Goal: Task Accomplishment & Management: Use online tool/utility

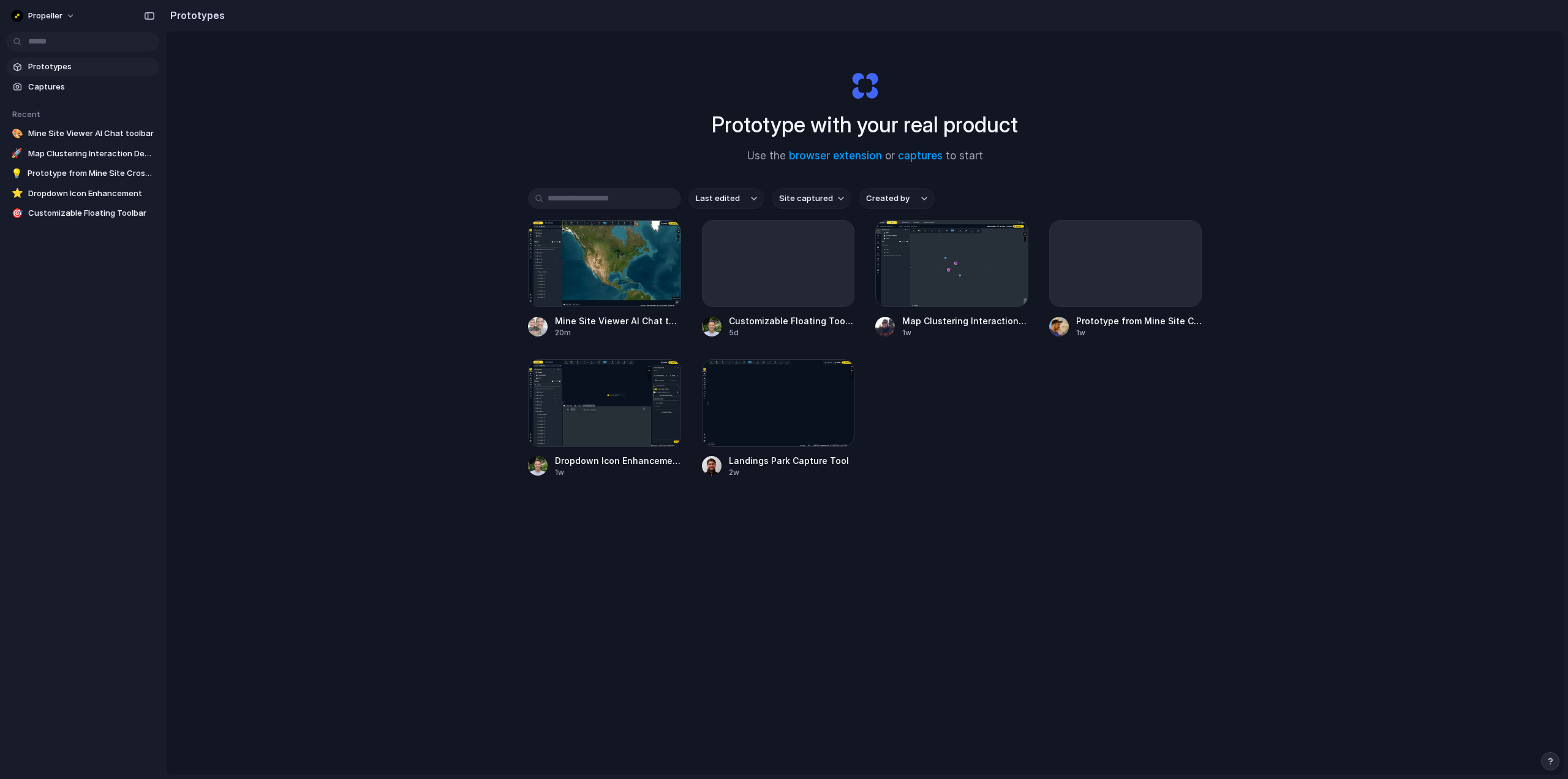
click at [57, 65] on span "Prototypes" at bounding box center [91, 67] width 126 height 12
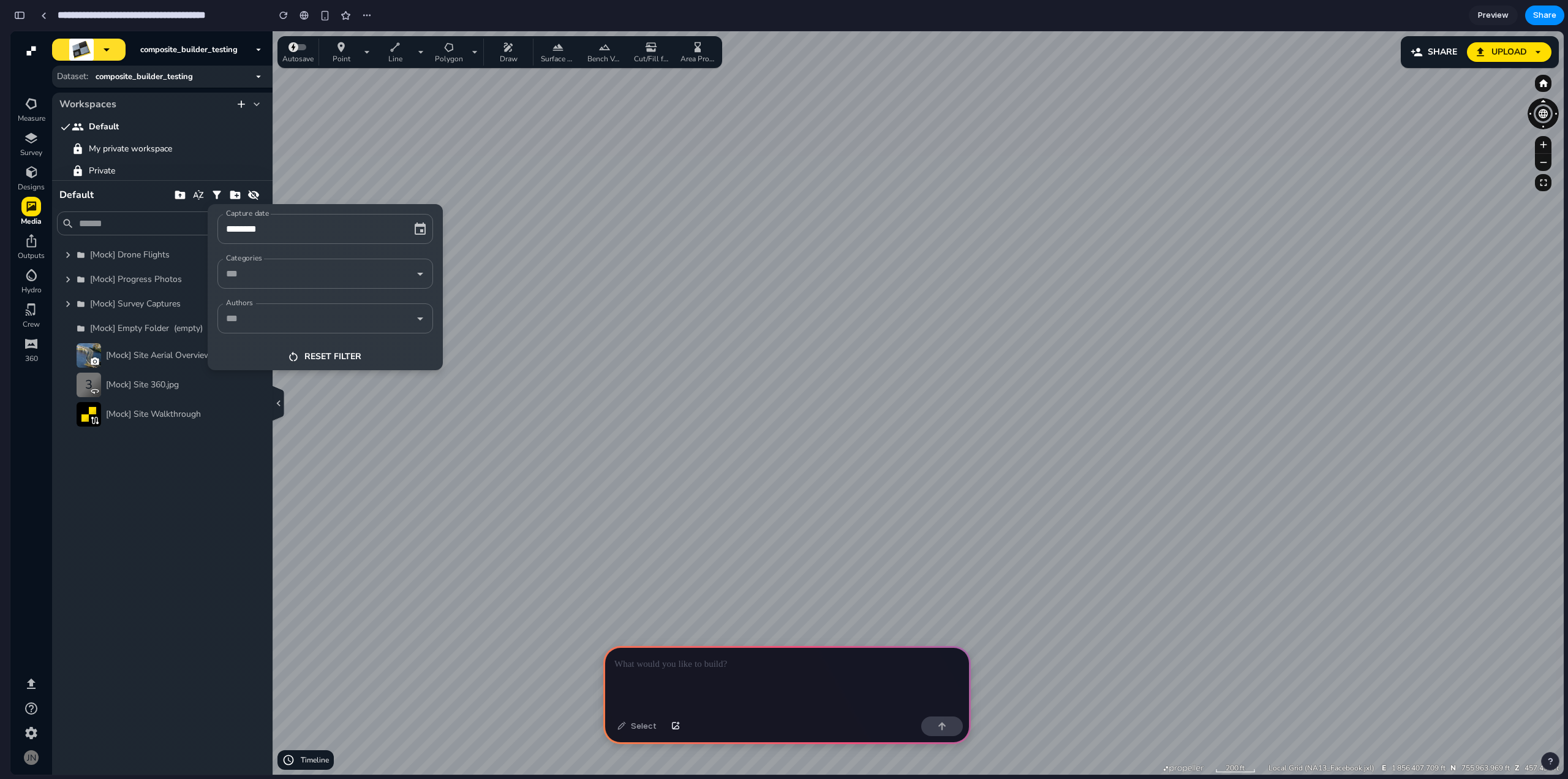
click at [114, 488] on div at bounding box center [787, 402] width 1553 height 743
click at [724, 660] on p at bounding box center [787, 664] width 346 height 15
click at [122, 536] on div at bounding box center [787, 402] width 1553 height 743
click at [605, 236] on div at bounding box center [787, 402] width 1553 height 743
click at [737, 665] on p at bounding box center [787, 664] width 346 height 15
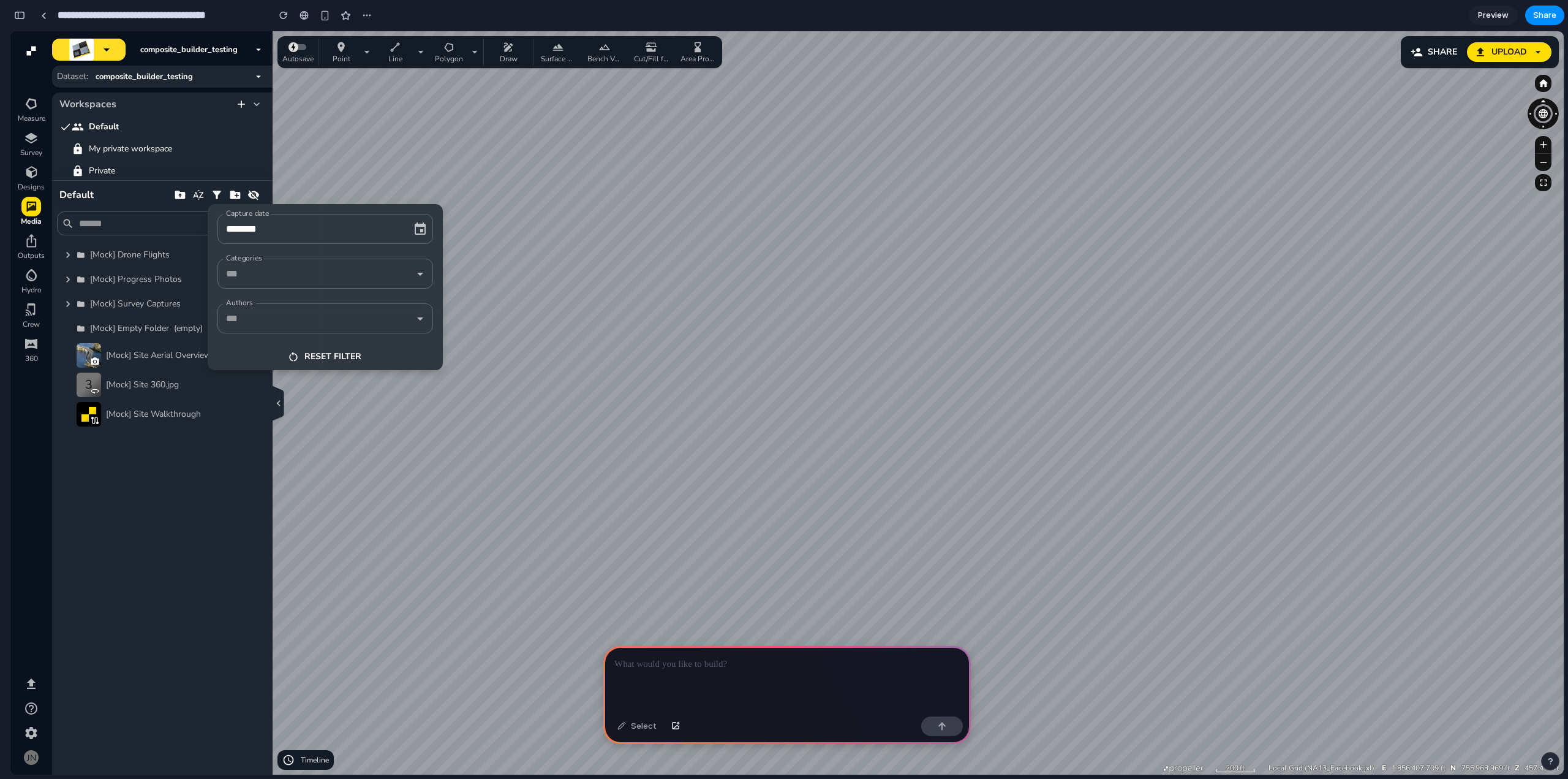
click at [724, 754] on div at bounding box center [787, 402] width 1553 height 743
click at [661, 658] on p at bounding box center [787, 664] width 346 height 15
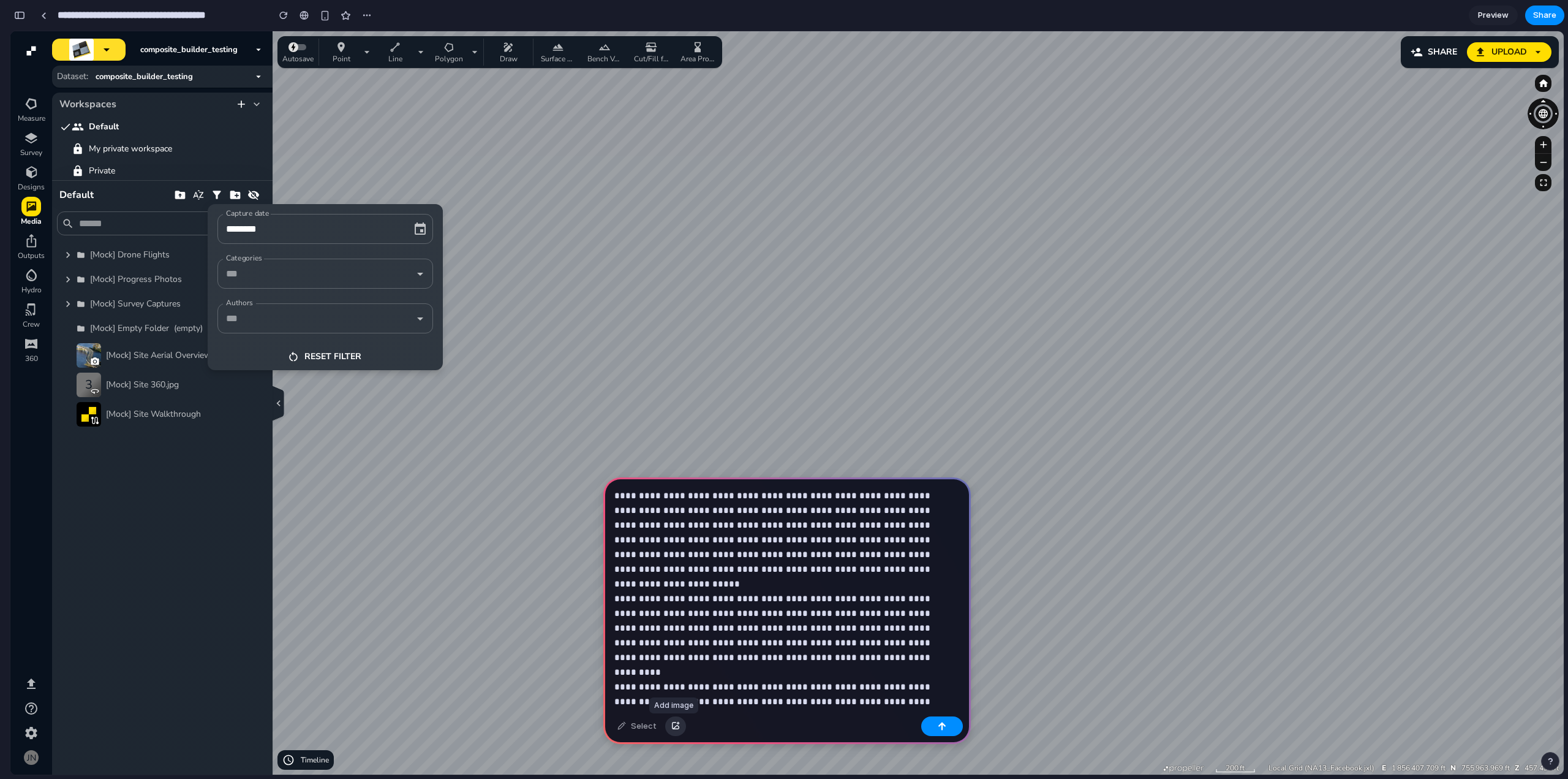
click at [673, 729] on div "button" at bounding box center [675, 726] width 9 height 7
click at [671, 728] on div "button" at bounding box center [675, 726] width 9 height 7
click at [668, 495] on p "**********" at bounding box center [784, 613] width 340 height 250
click at [695, 496] on p "**********" at bounding box center [784, 620] width 340 height 265
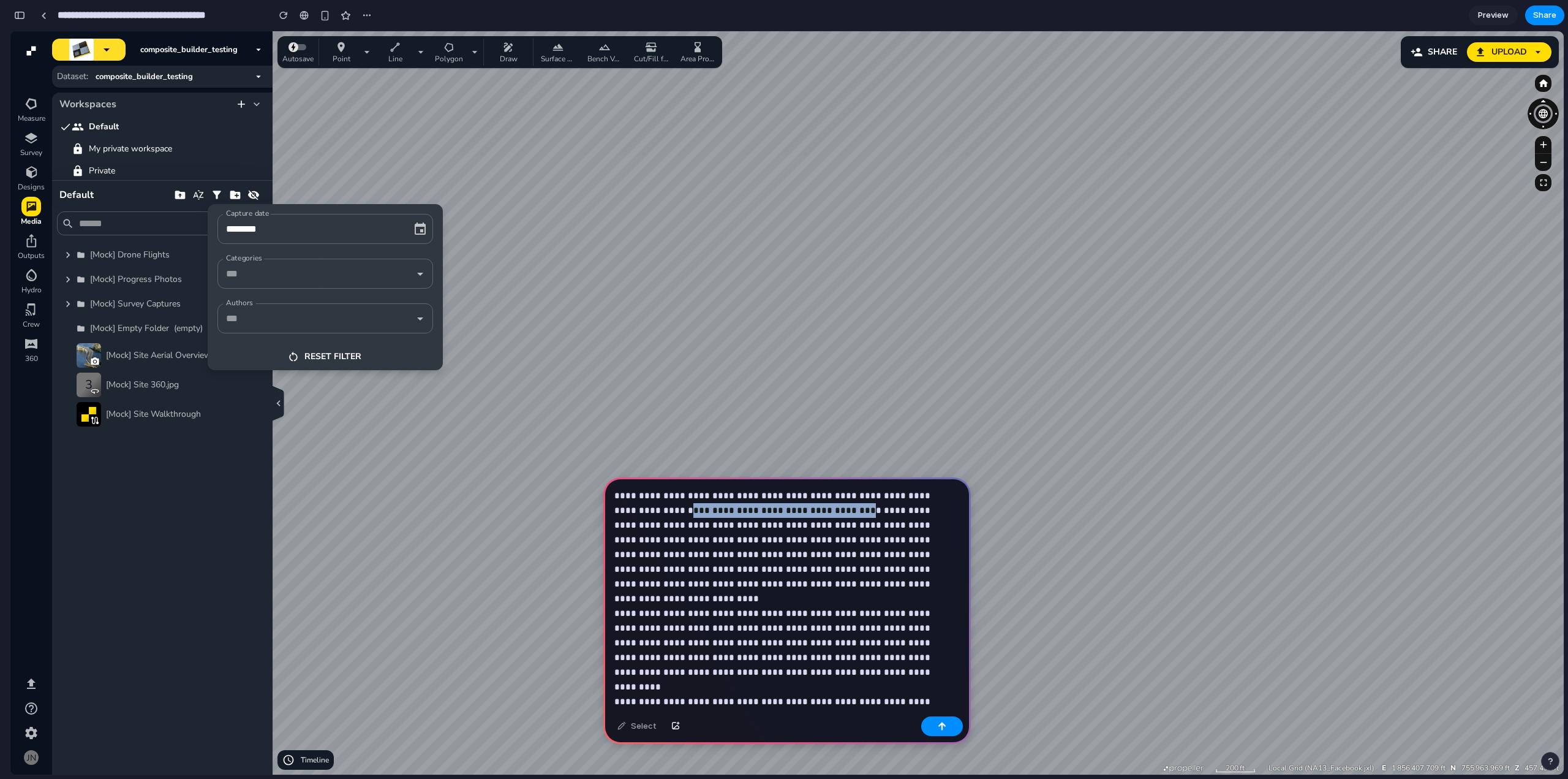
drag, startPoint x: 661, startPoint y: 510, endPoint x: 813, endPoint y: 509, distance: 152.0
click at [813, 509] on p "**********" at bounding box center [784, 620] width 340 height 265
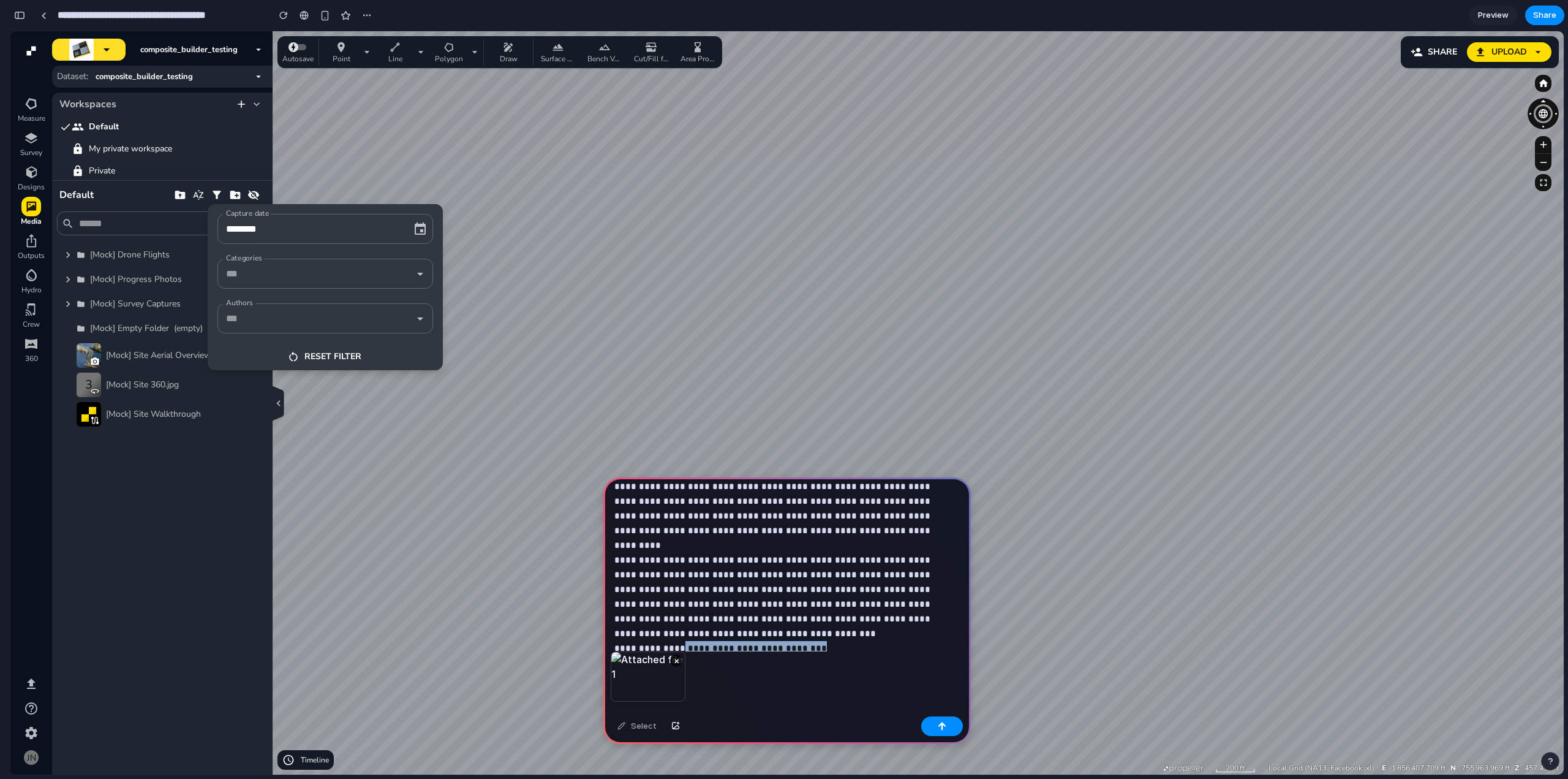
scroll to position [151, 0]
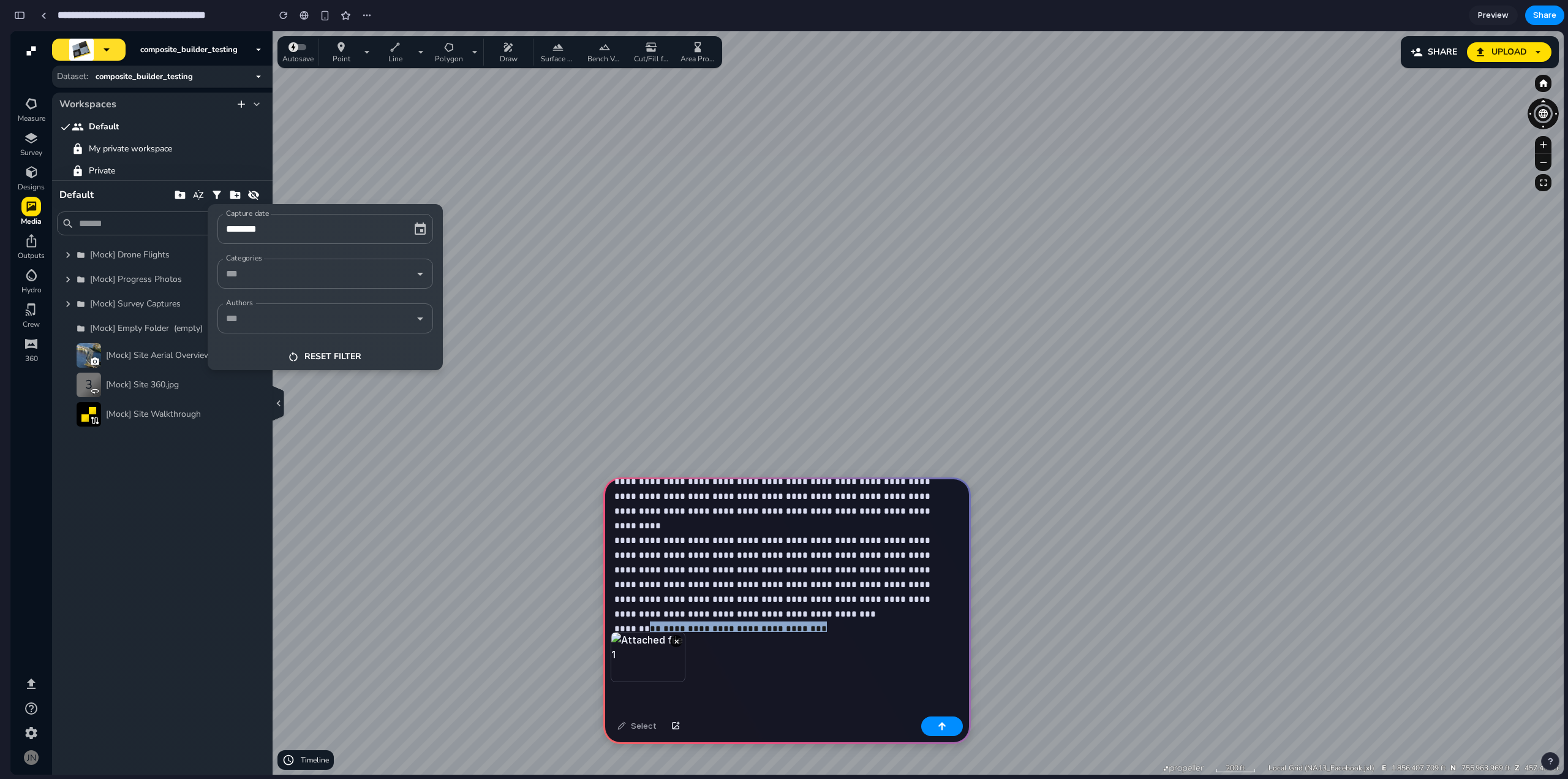
drag, startPoint x: 817, startPoint y: 700, endPoint x: 650, endPoint y: 590, distance: 200.0
click at [650, 590] on div "**********" at bounding box center [787, 480] width 368 height 301
click at [689, 582] on p "**********" at bounding box center [784, 466] width 340 height 250
drag, startPoint x: 825, startPoint y: 579, endPoint x: 686, endPoint y: 580, distance: 139.0
click at [686, 580] on p "**********" at bounding box center [784, 466] width 340 height 250
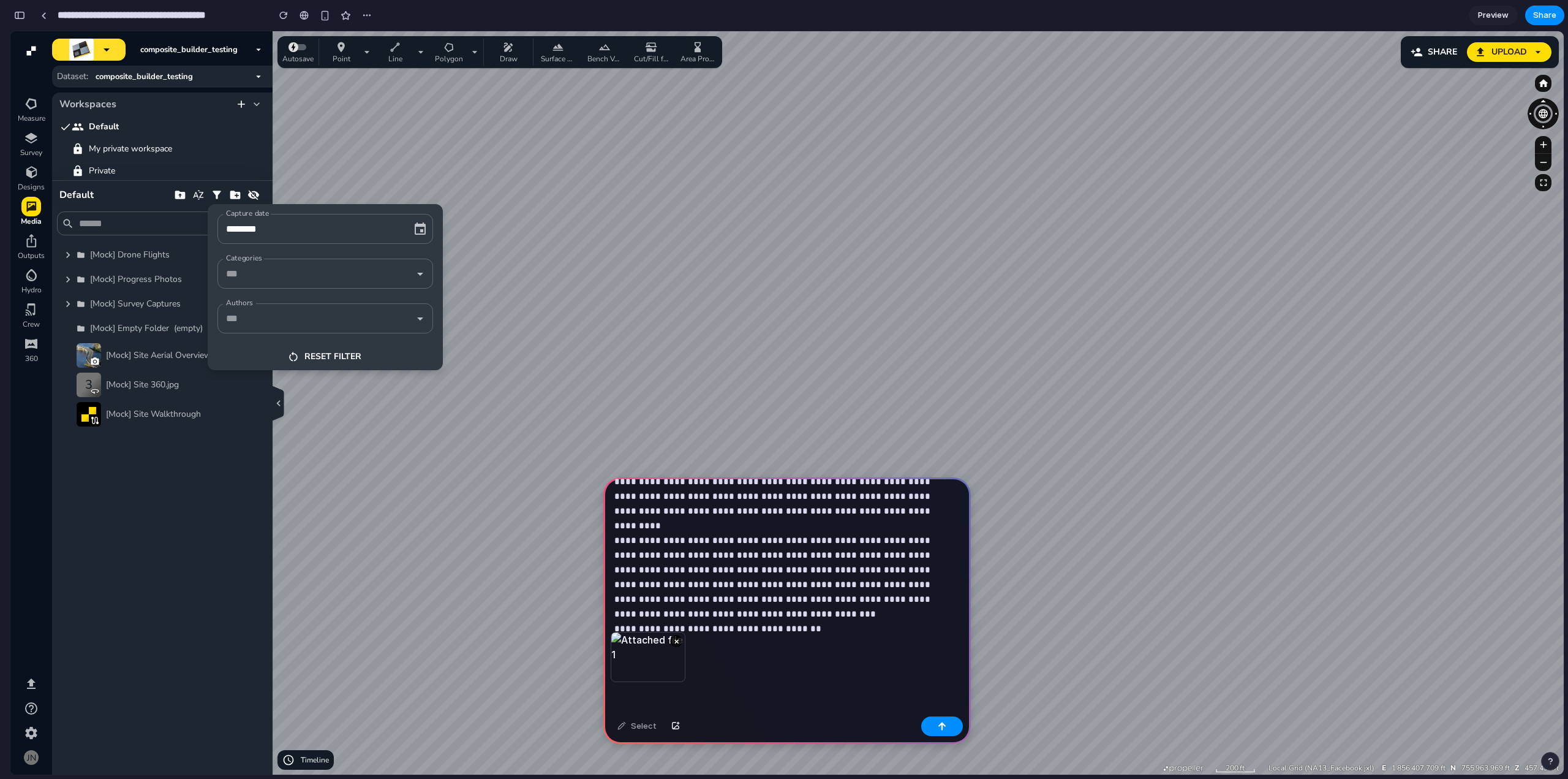
click at [675, 602] on div "**********" at bounding box center [787, 480] width 368 height 301
click at [844, 587] on div "**********" at bounding box center [787, 480] width 368 height 301
click at [943, 724] on div "button" at bounding box center [942, 726] width 9 height 9
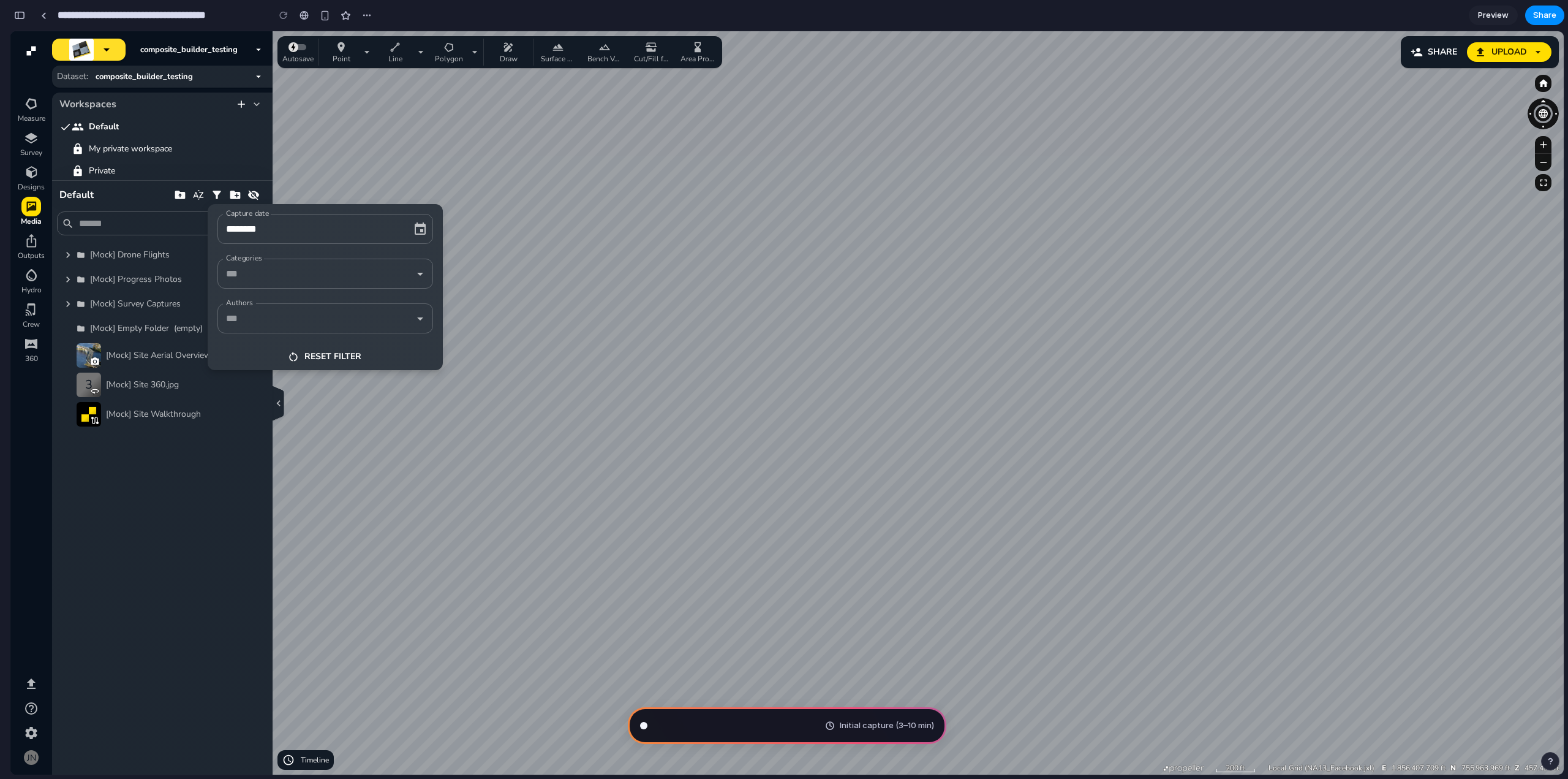
scroll to position [422, 0]
type input "**********"
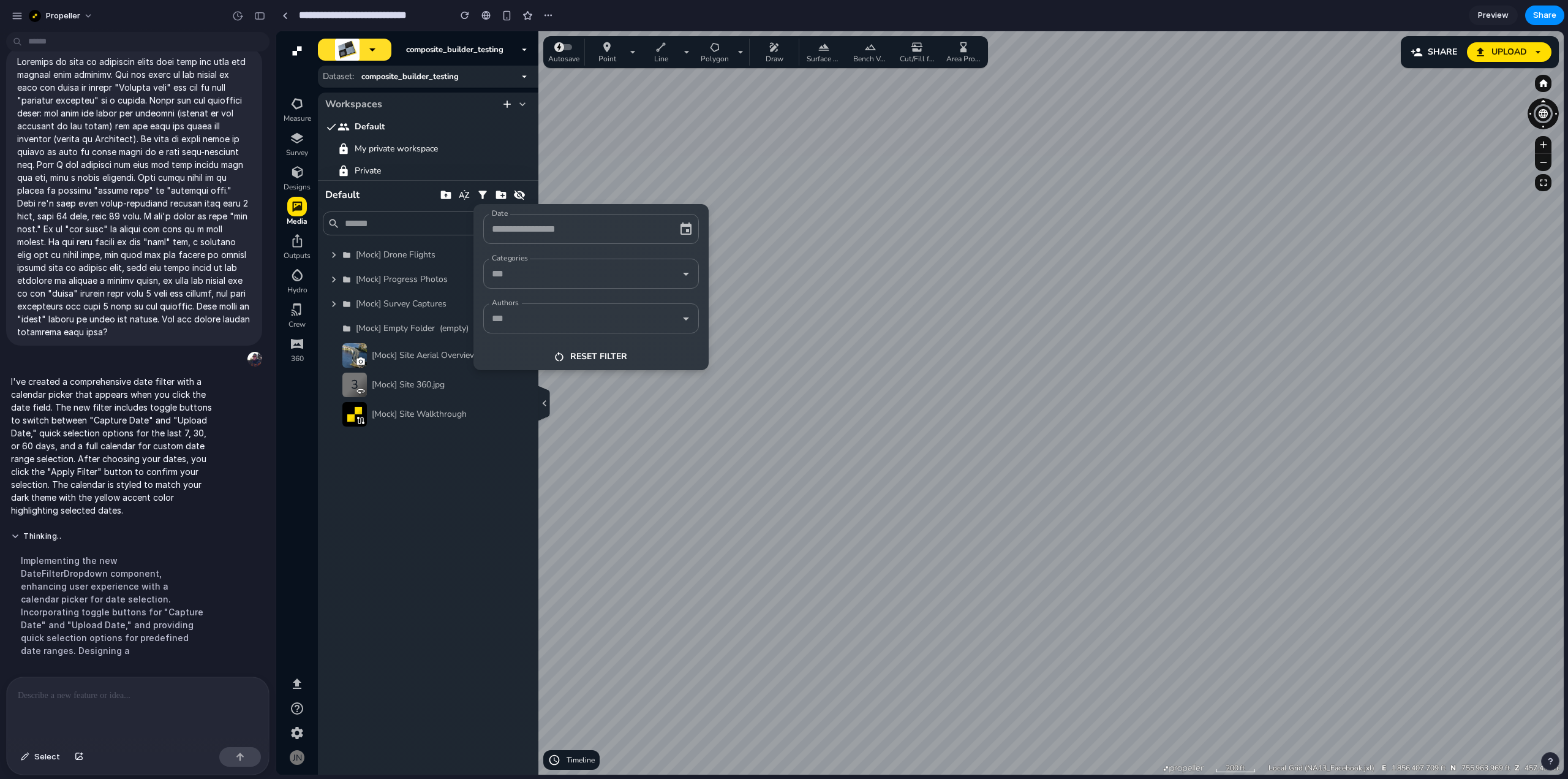
scroll to position [225, 0]
click at [589, 228] on input "Date" at bounding box center [574, 229] width 171 height 19
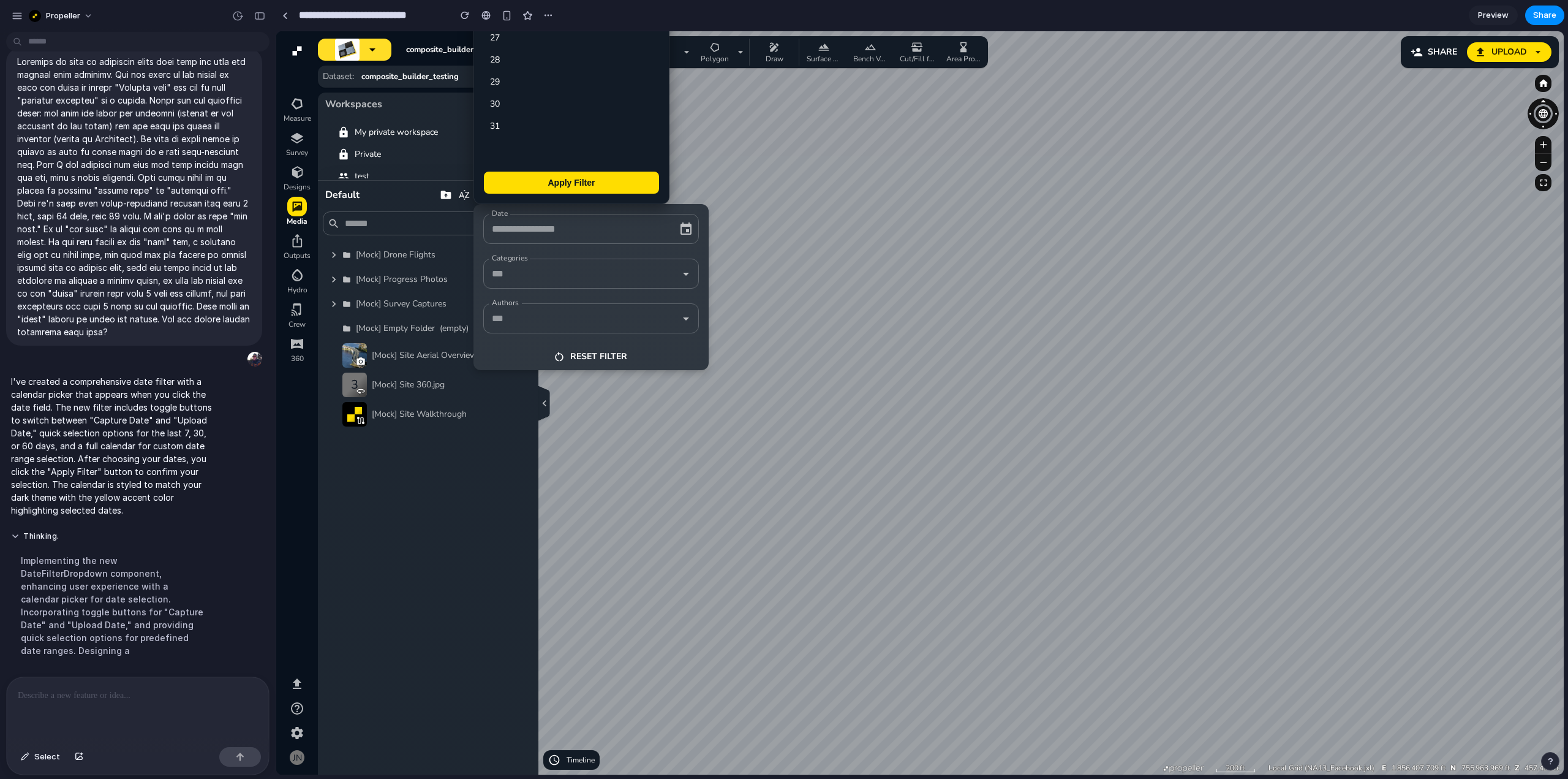
scroll to position [26, 0]
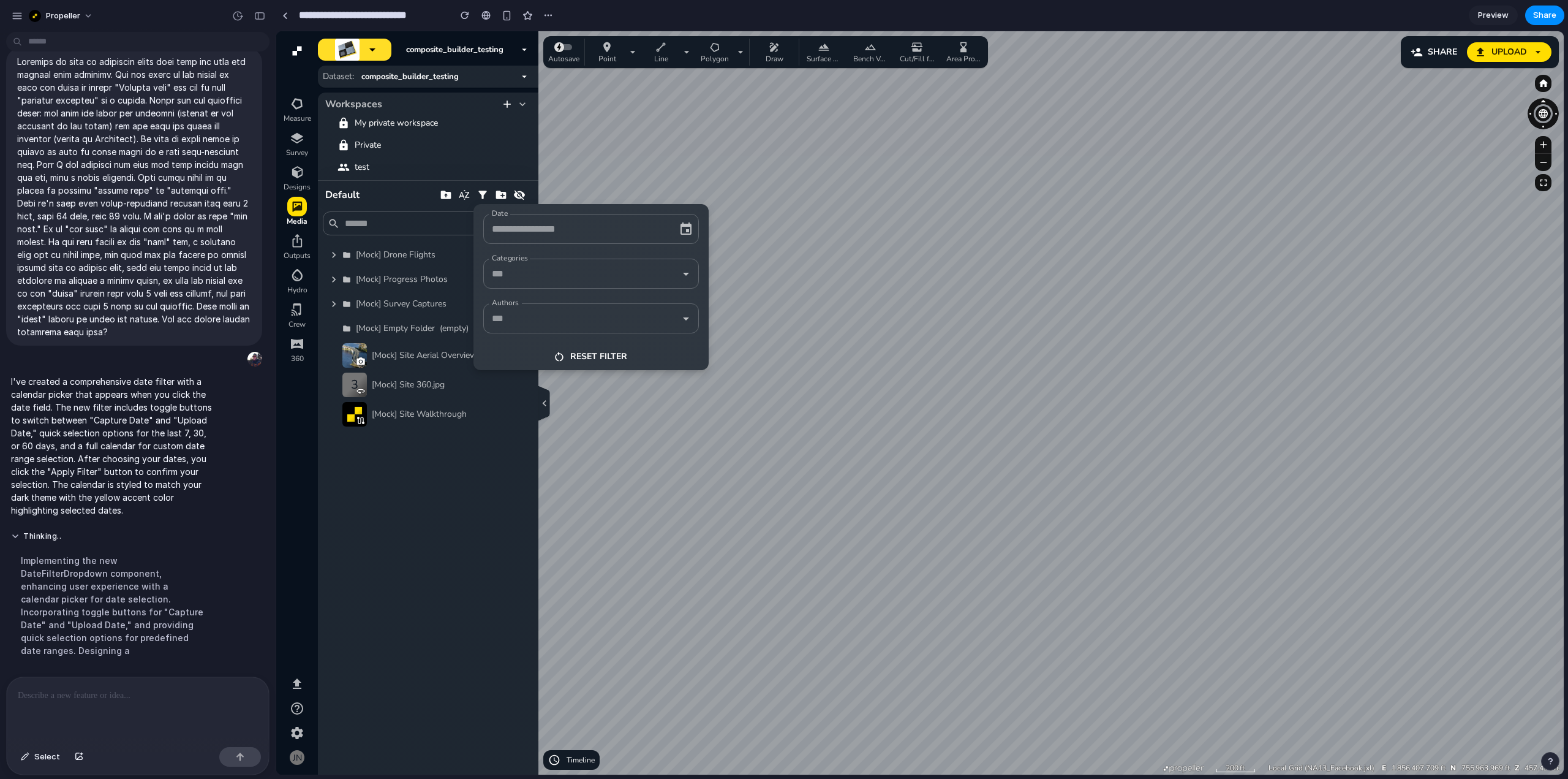
click at [714, 151] on div at bounding box center [920, 402] width 1288 height 743
click at [685, 225] on icon "button" at bounding box center [685, 229] width 11 height 12
click at [810, 209] on div at bounding box center [920, 402] width 1288 height 743
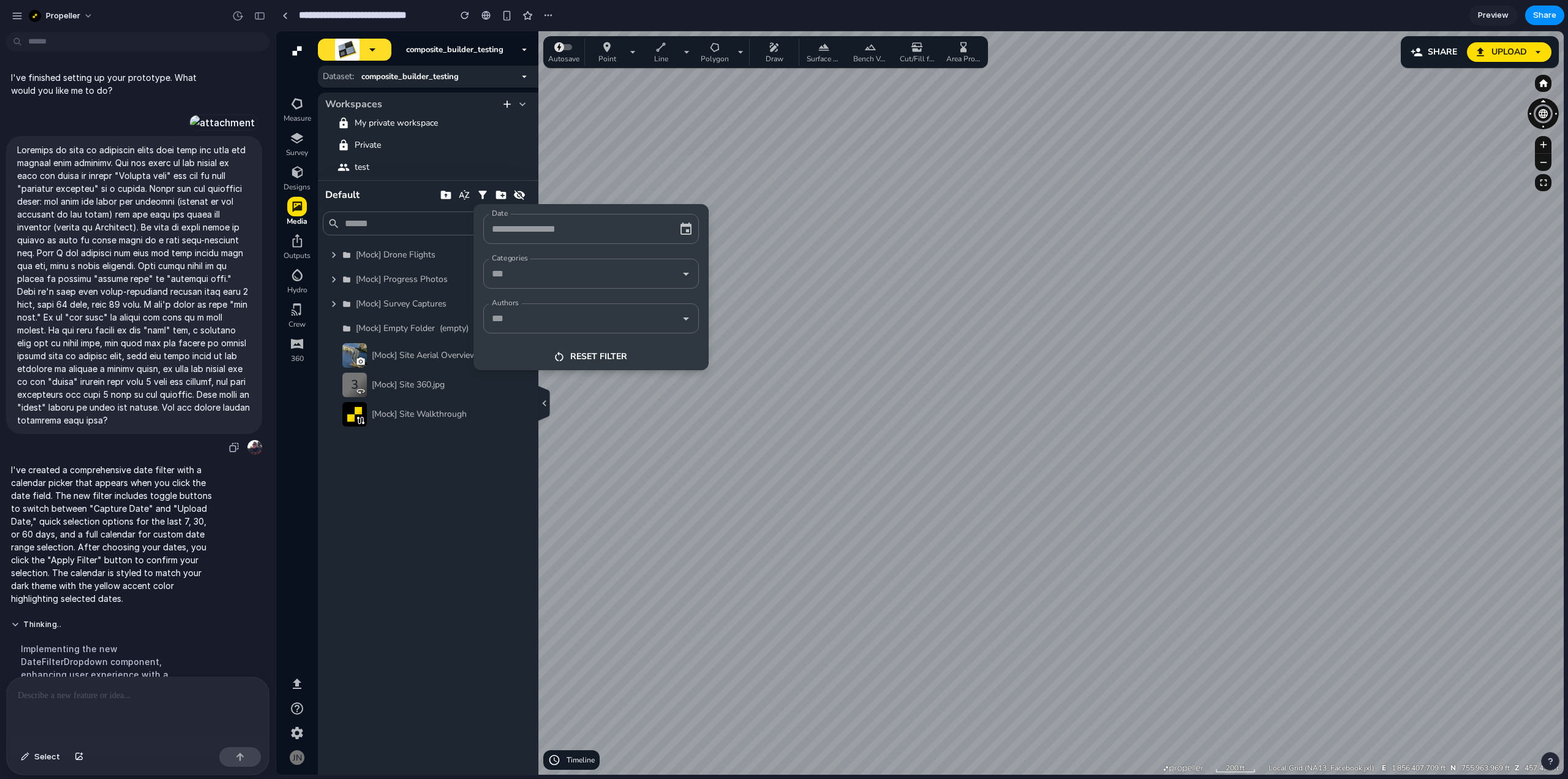
scroll to position [225, 0]
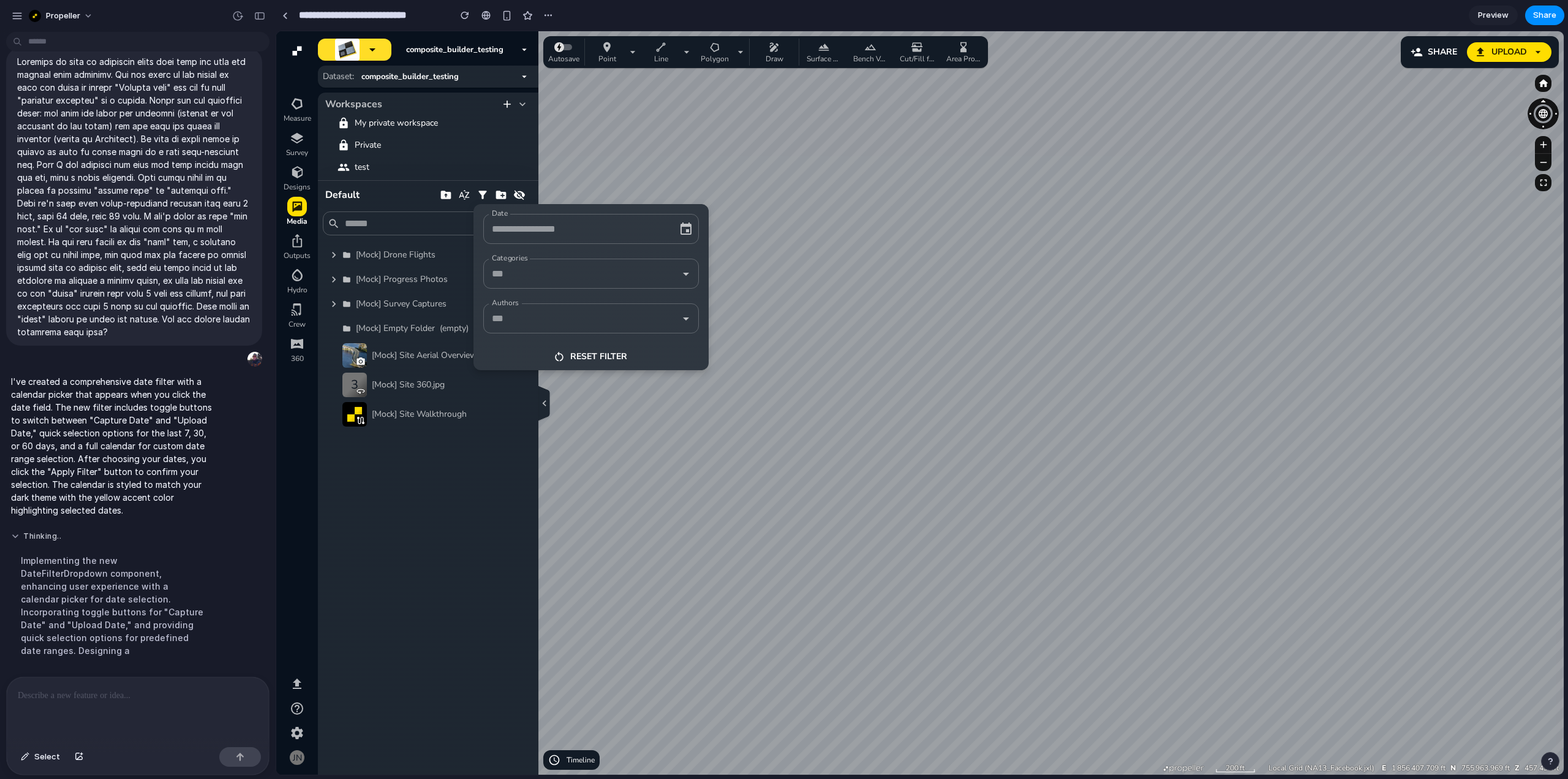
click at [13, 542] on button "Thinking .." at bounding box center [113, 536] width 204 height 11
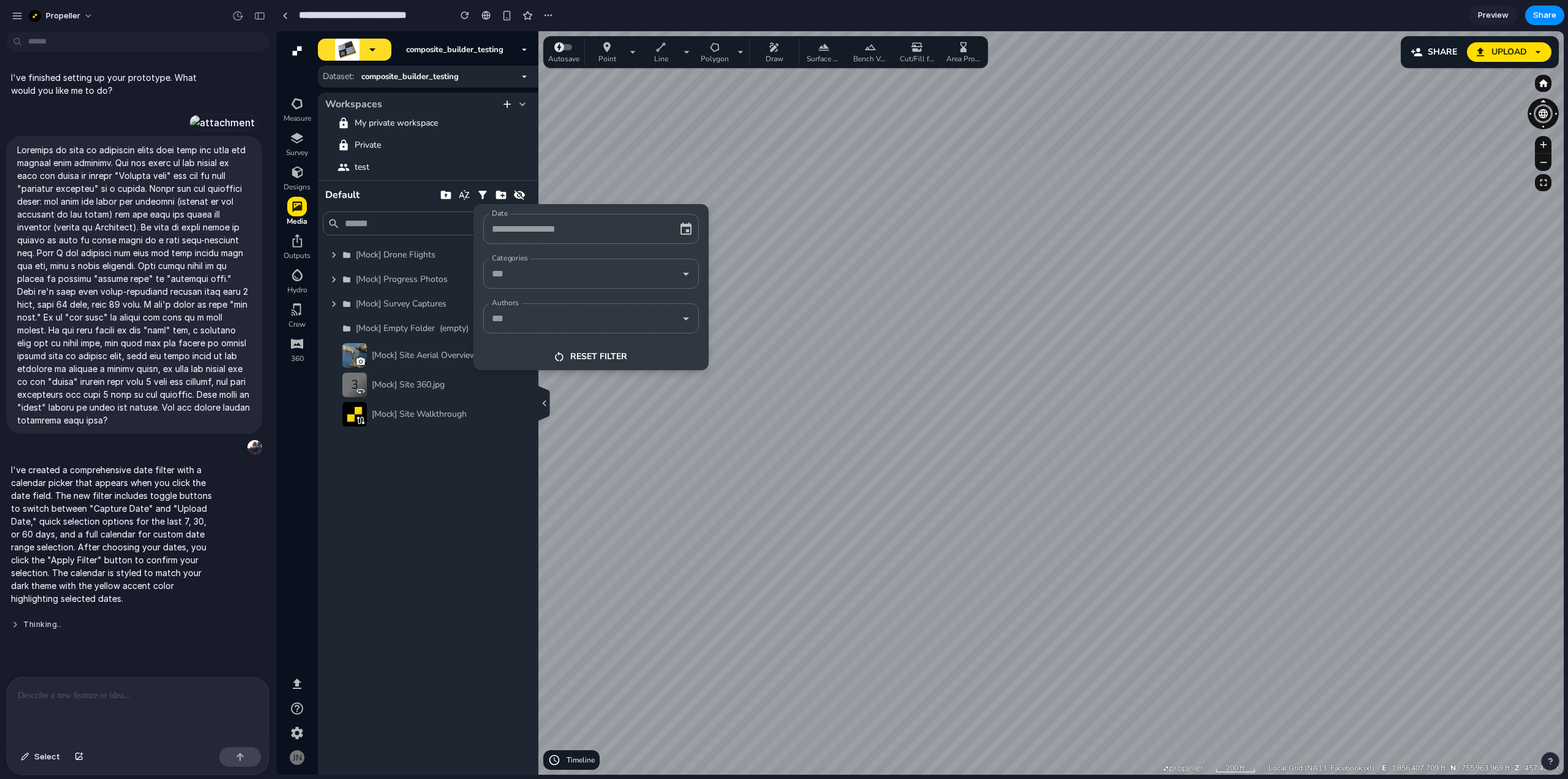
click at [13, 630] on button "Thinking .." at bounding box center [113, 625] width 204 height 11
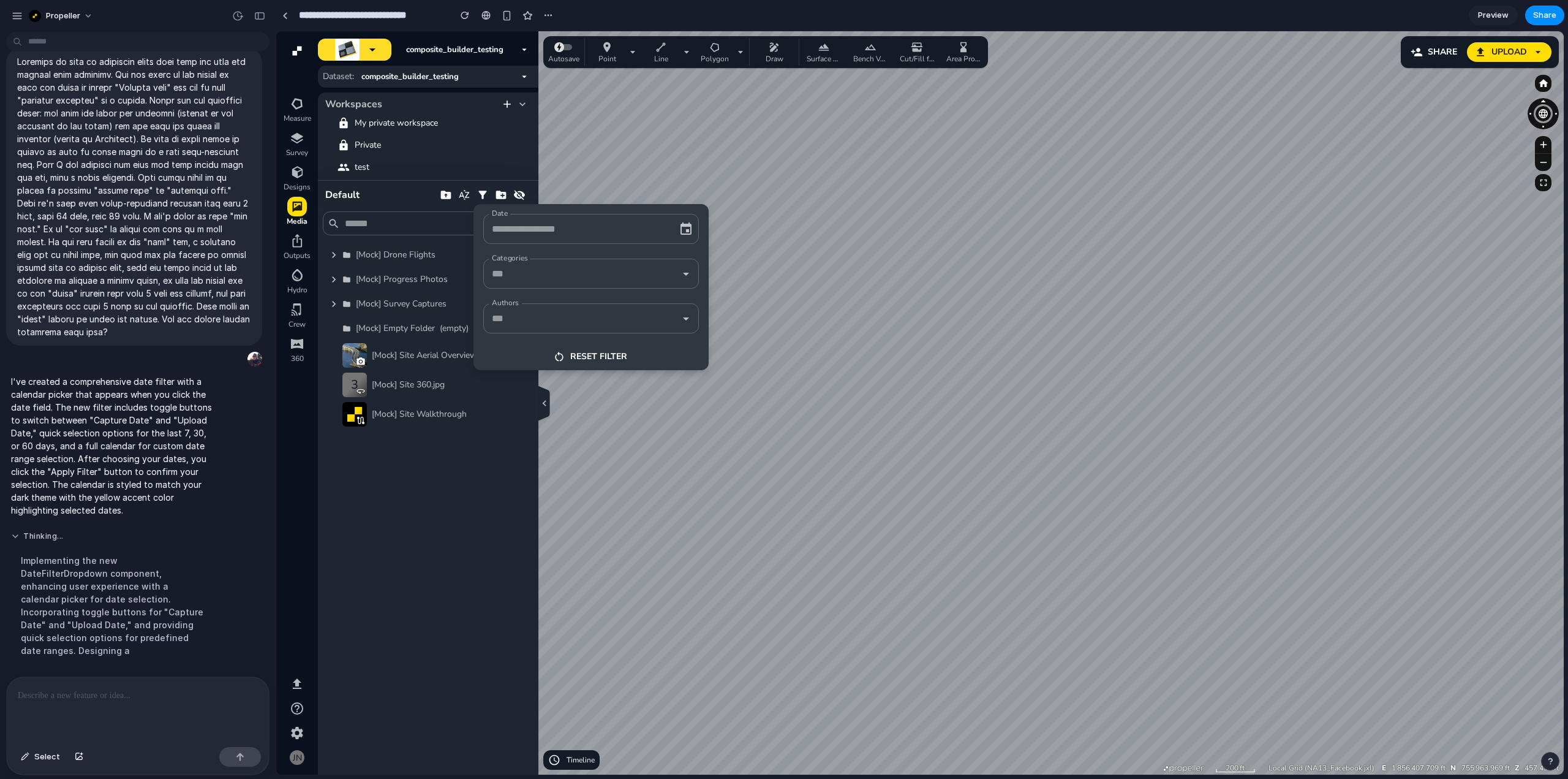
scroll to position [225, 0]
click at [684, 229] on icon "button" at bounding box center [686, 229] width 15 height 15
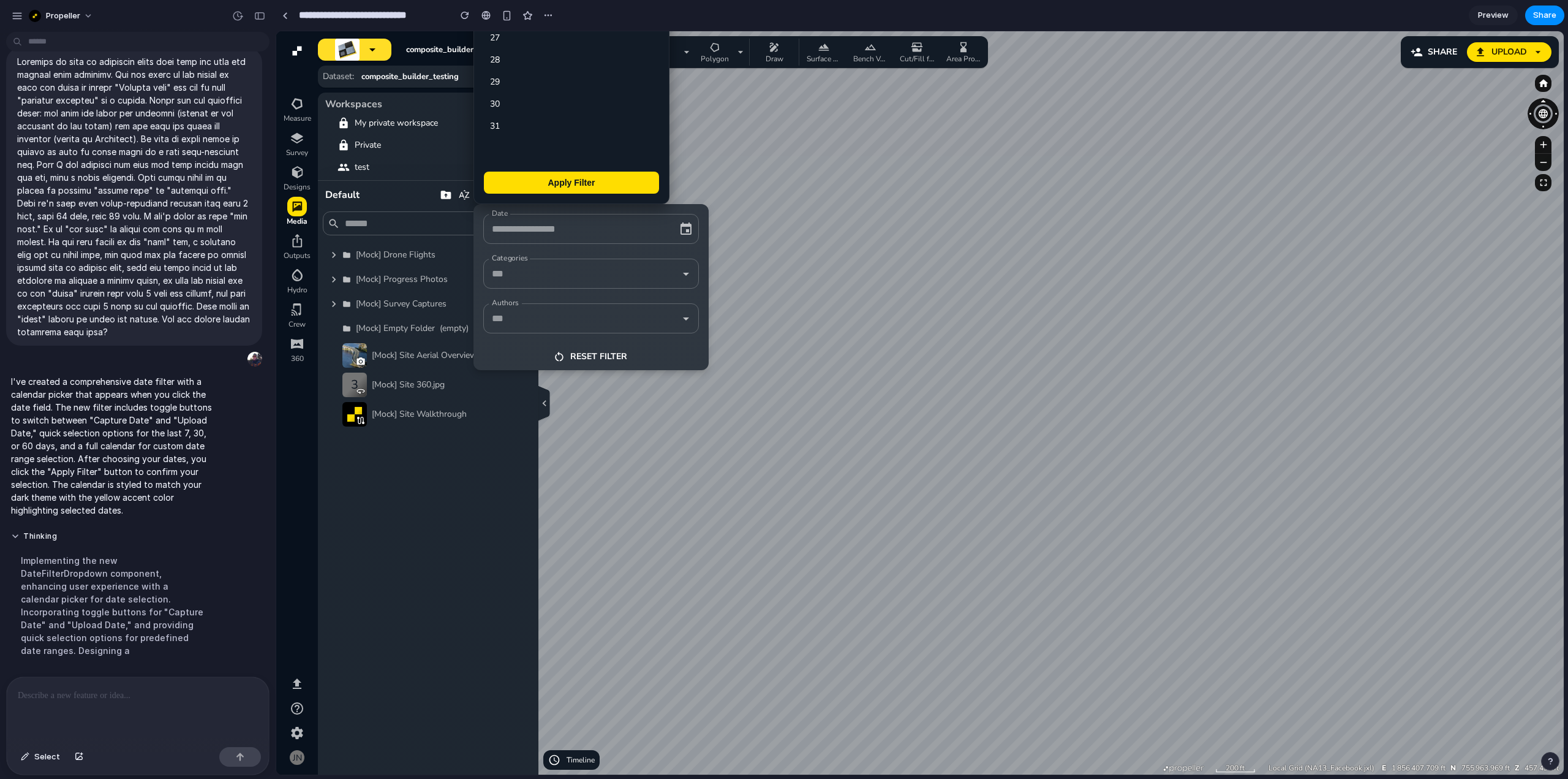
click at [684, 229] on icon "button" at bounding box center [686, 229] width 15 height 15
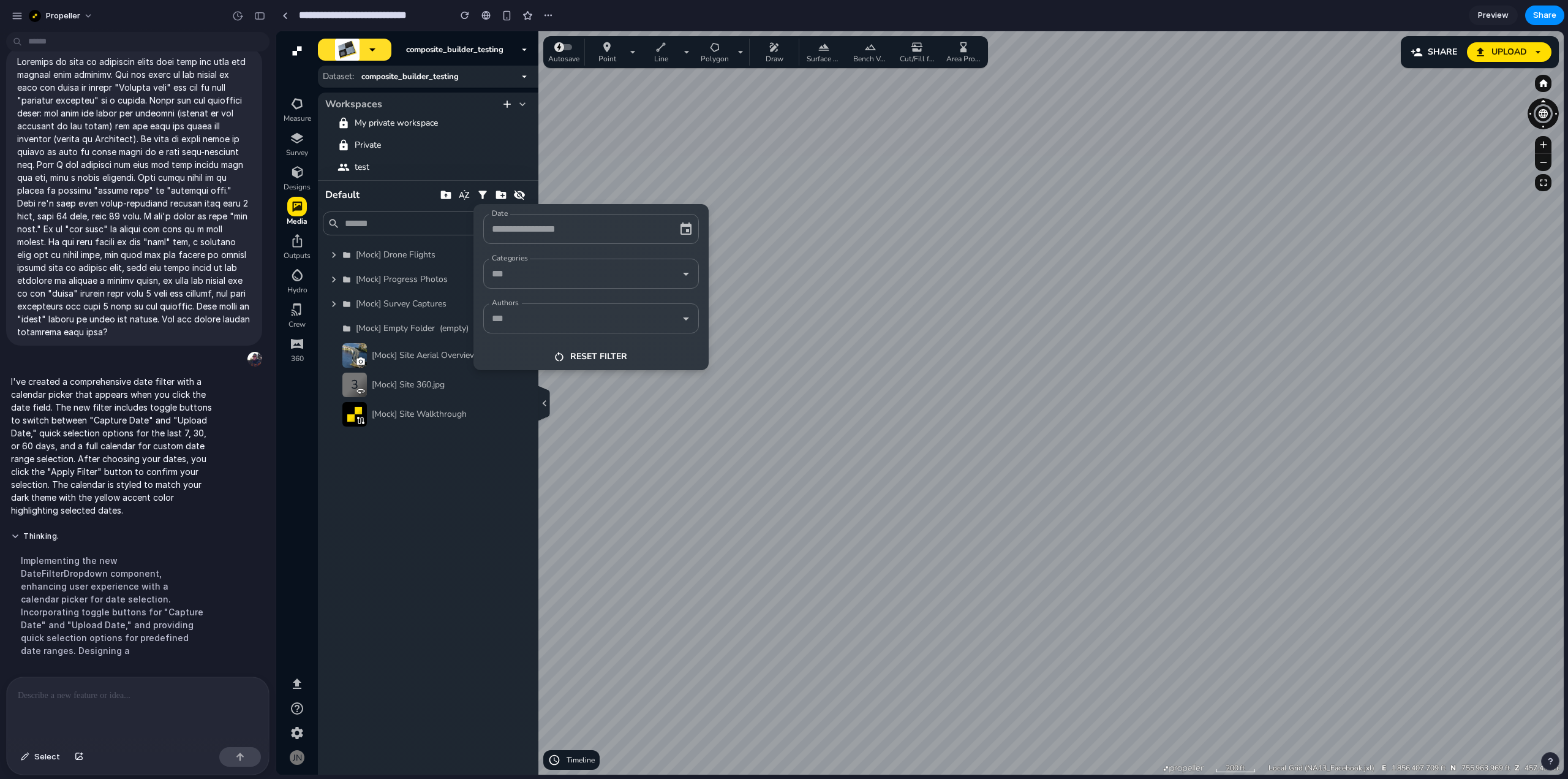
click at [684, 229] on icon "button" at bounding box center [686, 229] width 15 height 15
click at [586, 231] on input "Date" at bounding box center [574, 229] width 171 height 19
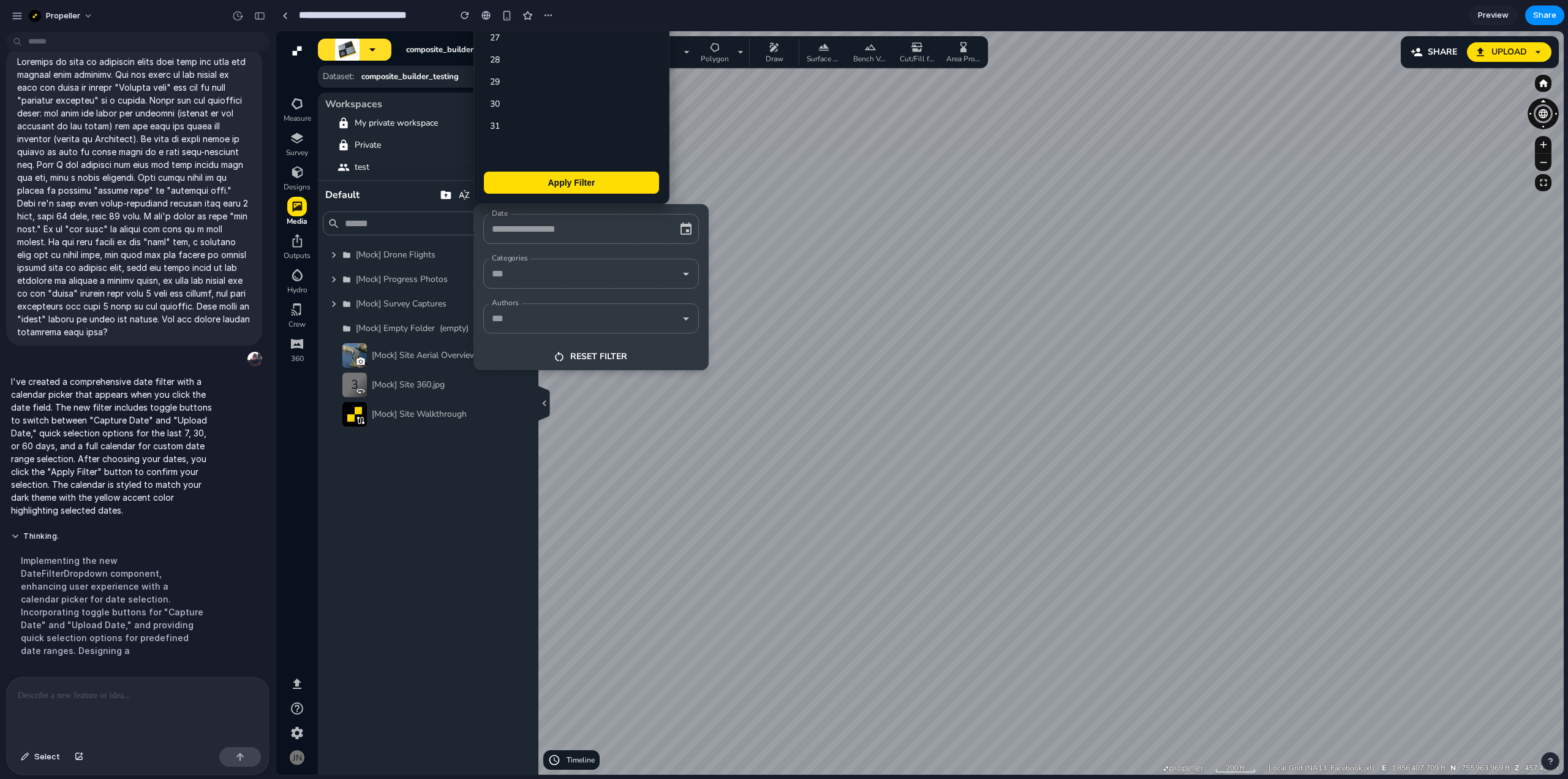
click at [816, 234] on div at bounding box center [920, 402] width 1288 height 743
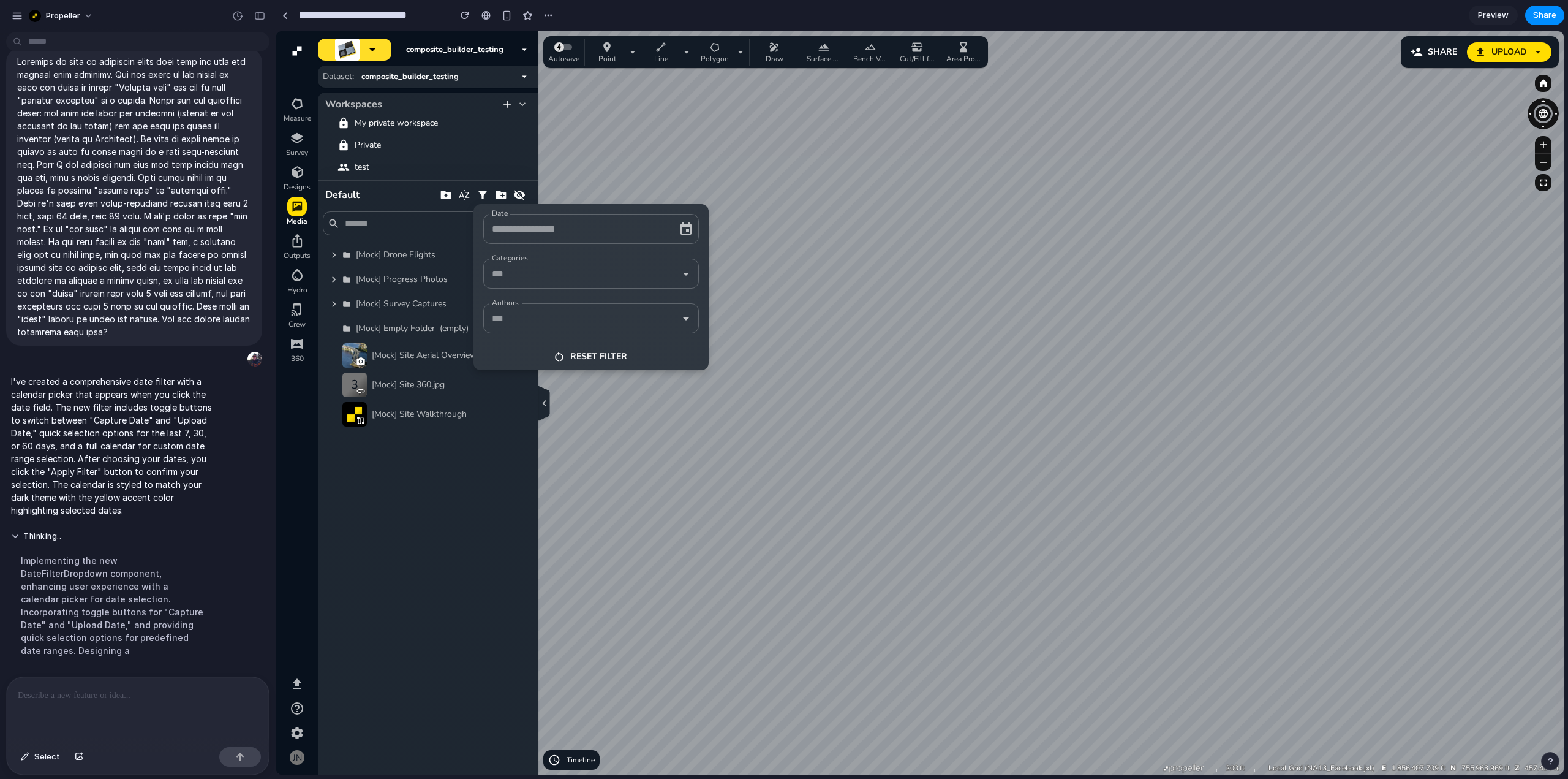
click at [687, 227] on icon "button" at bounding box center [686, 229] width 15 height 15
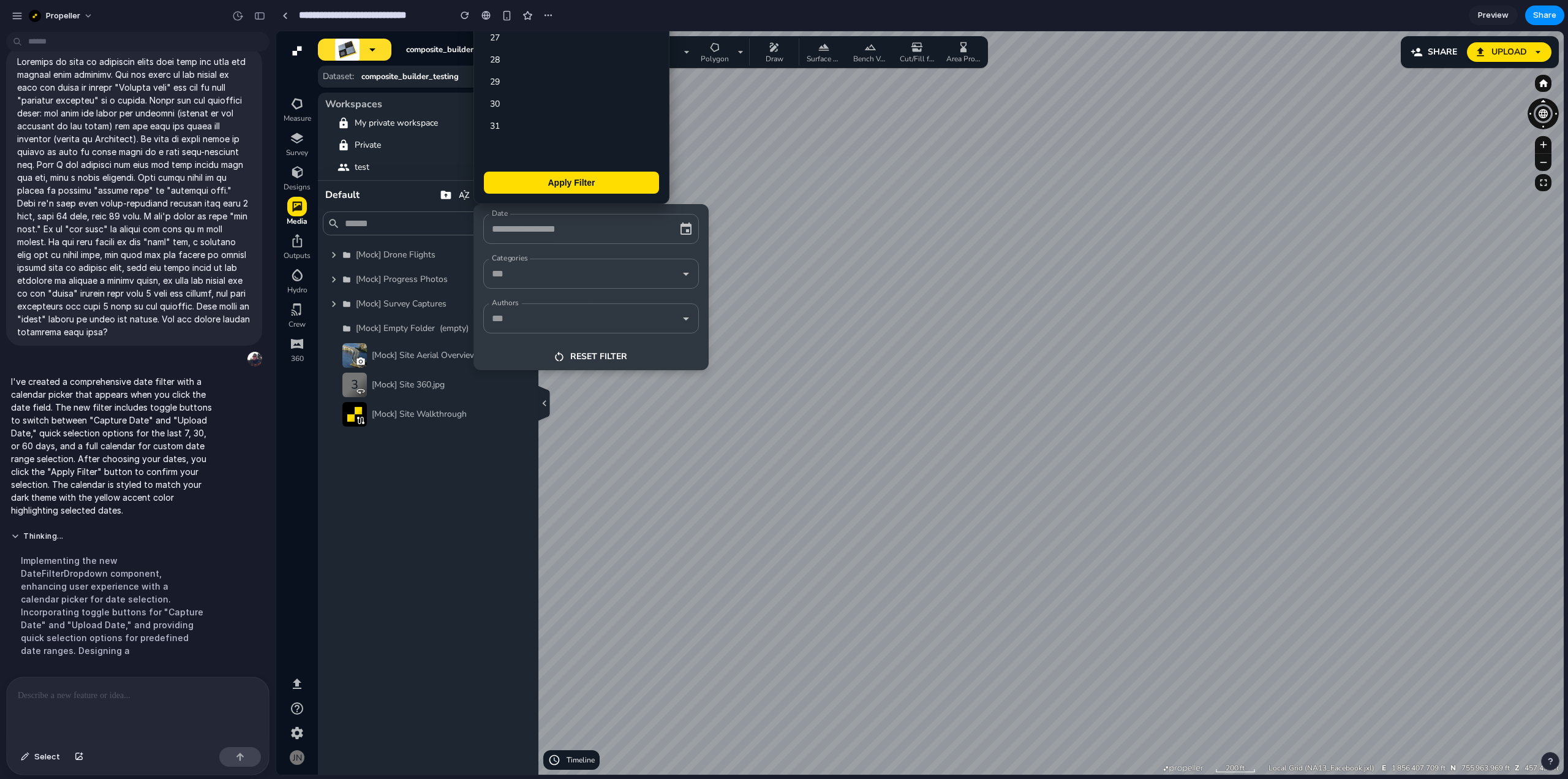
click at [687, 227] on icon "button" at bounding box center [686, 229] width 15 height 15
click at [616, 232] on input "Date" at bounding box center [574, 229] width 171 height 19
click at [667, 226] on icon "button" at bounding box center [669, 229] width 7 height 7
click at [958, 276] on div at bounding box center [920, 402] width 1288 height 743
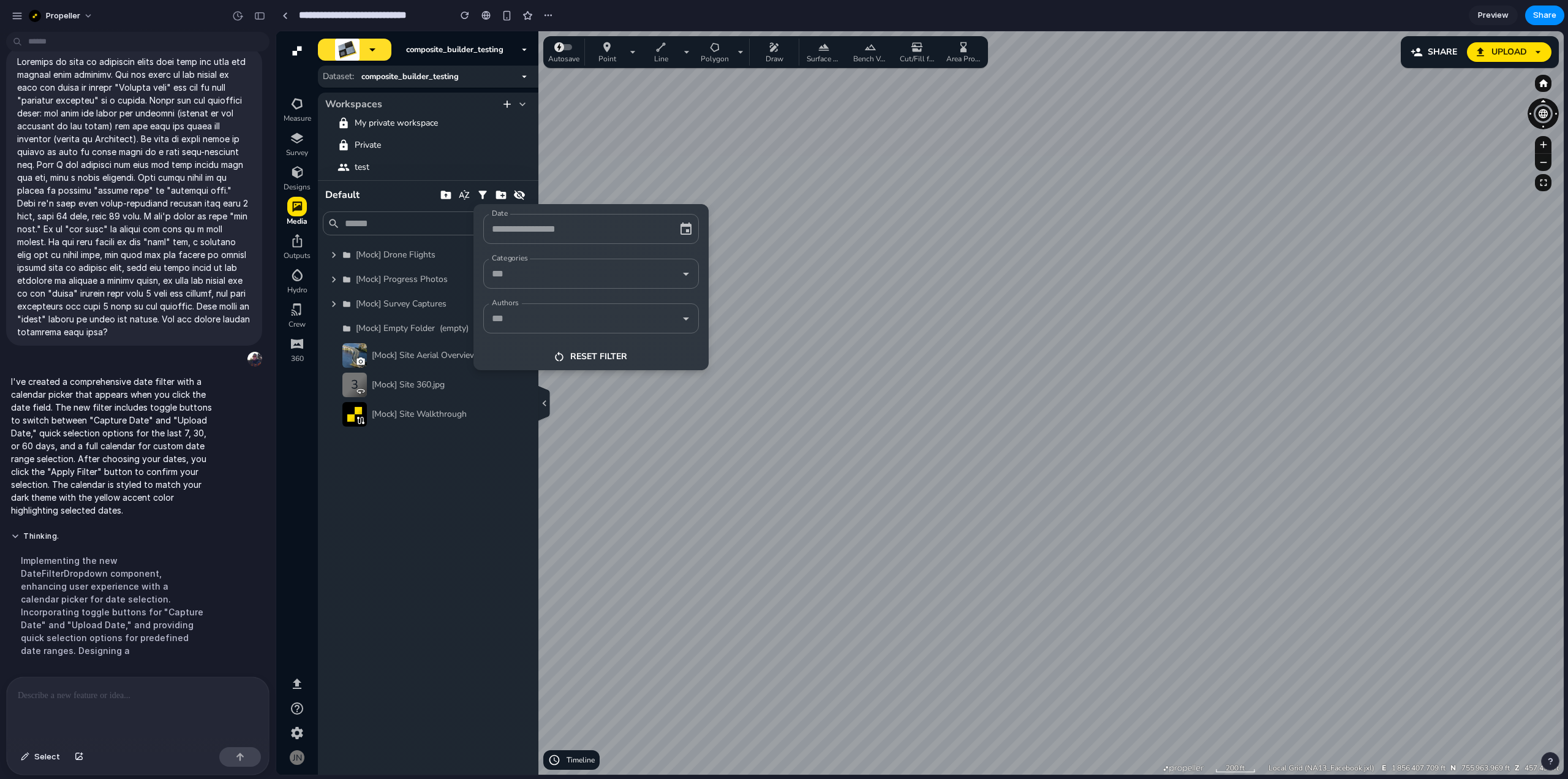
click at [96, 690] on p at bounding box center [138, 696] width 240 height 15
click at [161, 642] on div "Implementing the new DateFilterDropdown component, enhancing user experience wi…" at bounding box center [113, 605] width 204 height 118
click at [143, 642] on div "Implementing the new DateFilterDropdown component, enhancing user experience wi…" at bounding box center [113, 605] width 204 height 118
click at [116, 699] on div at bounding box center [138, 709] width 262 height 65
click at [685, 225] on icon "button" at bounding box center [685, 229] width 11 height 12
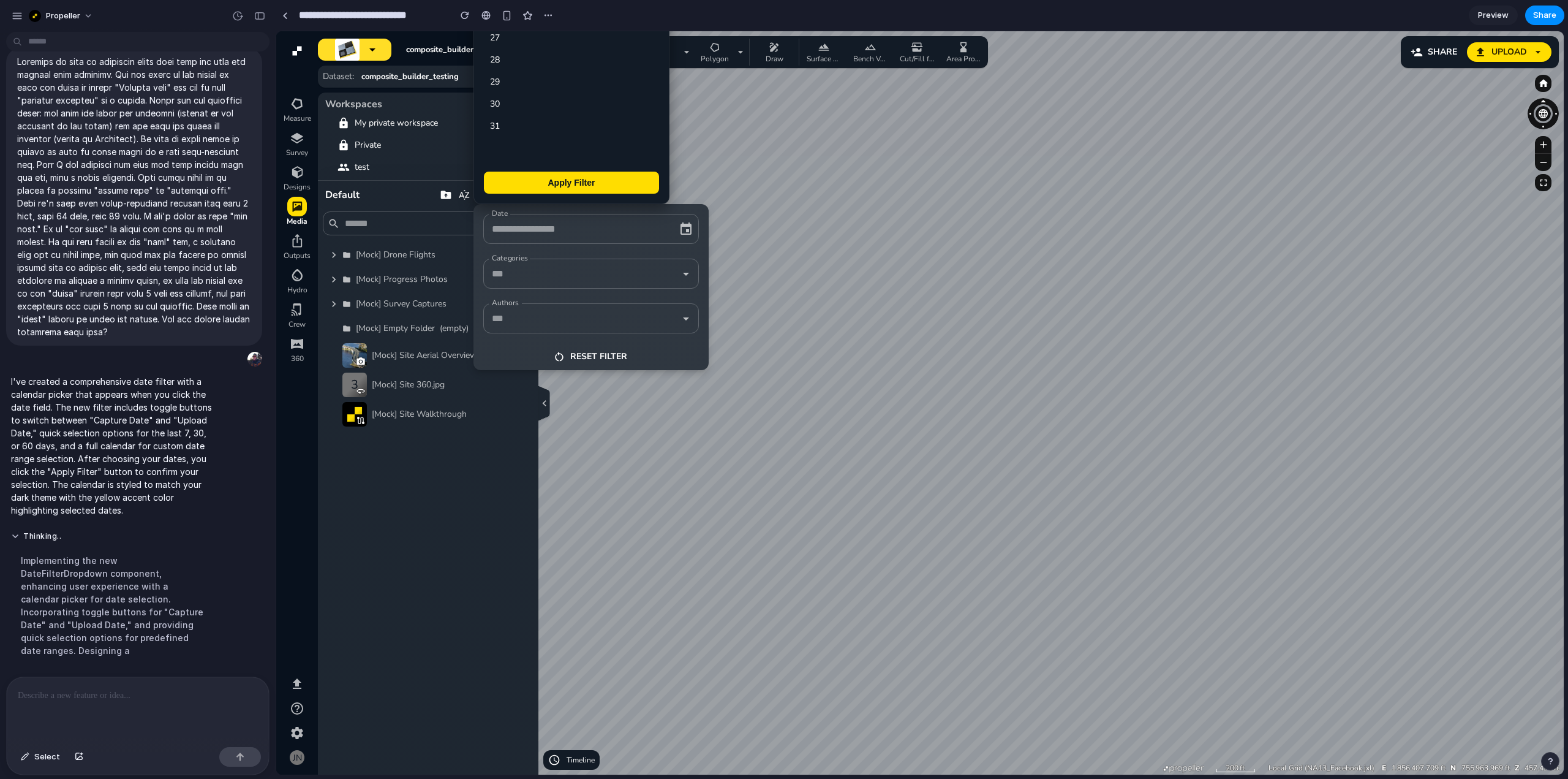
click at [685, 225] on icon "button" at bounding box center [685, 229] width 11 height 12
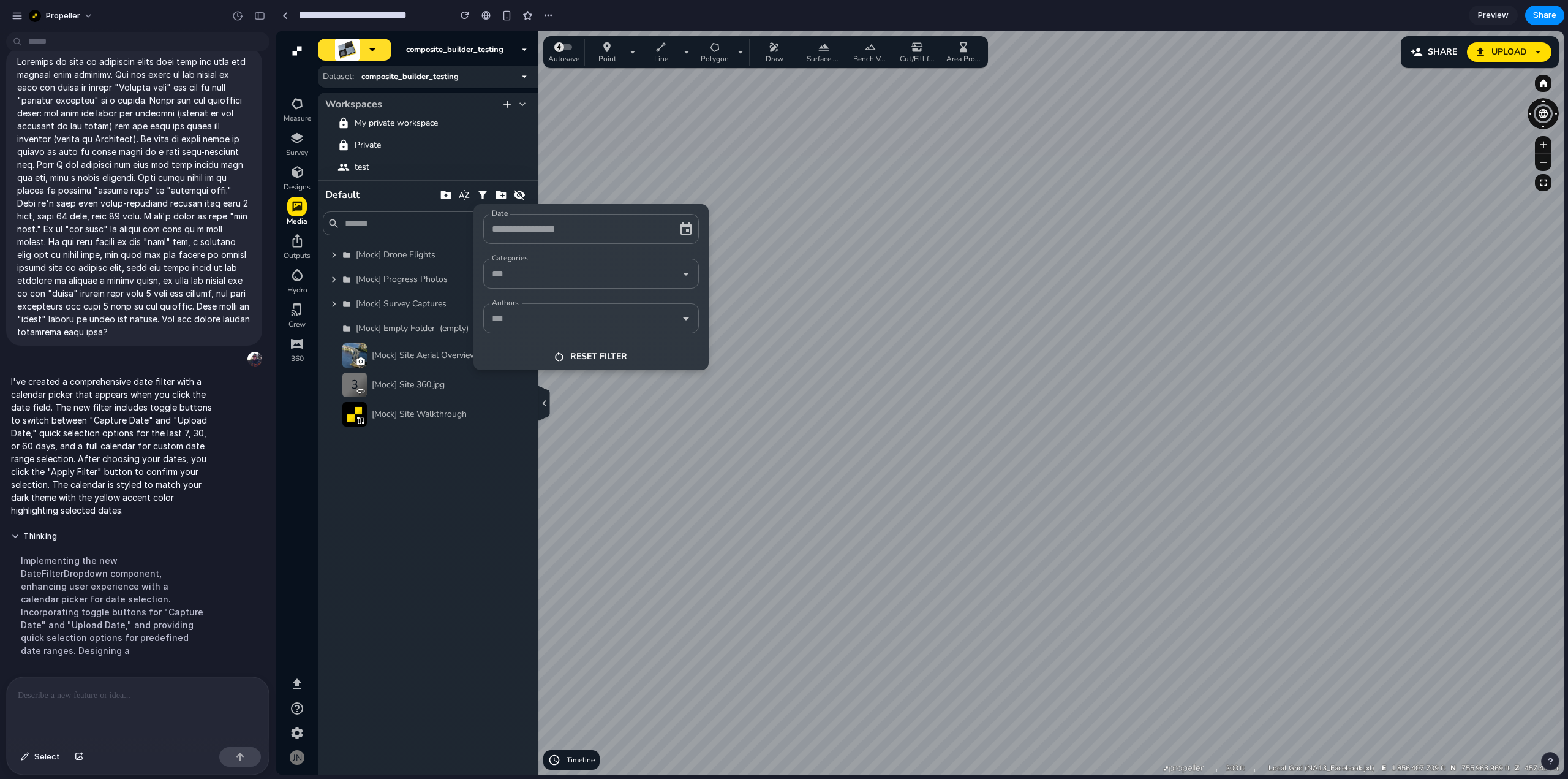
click at [685, 225] on icon "button" at bounding box center [685, 229] width 11 height 12
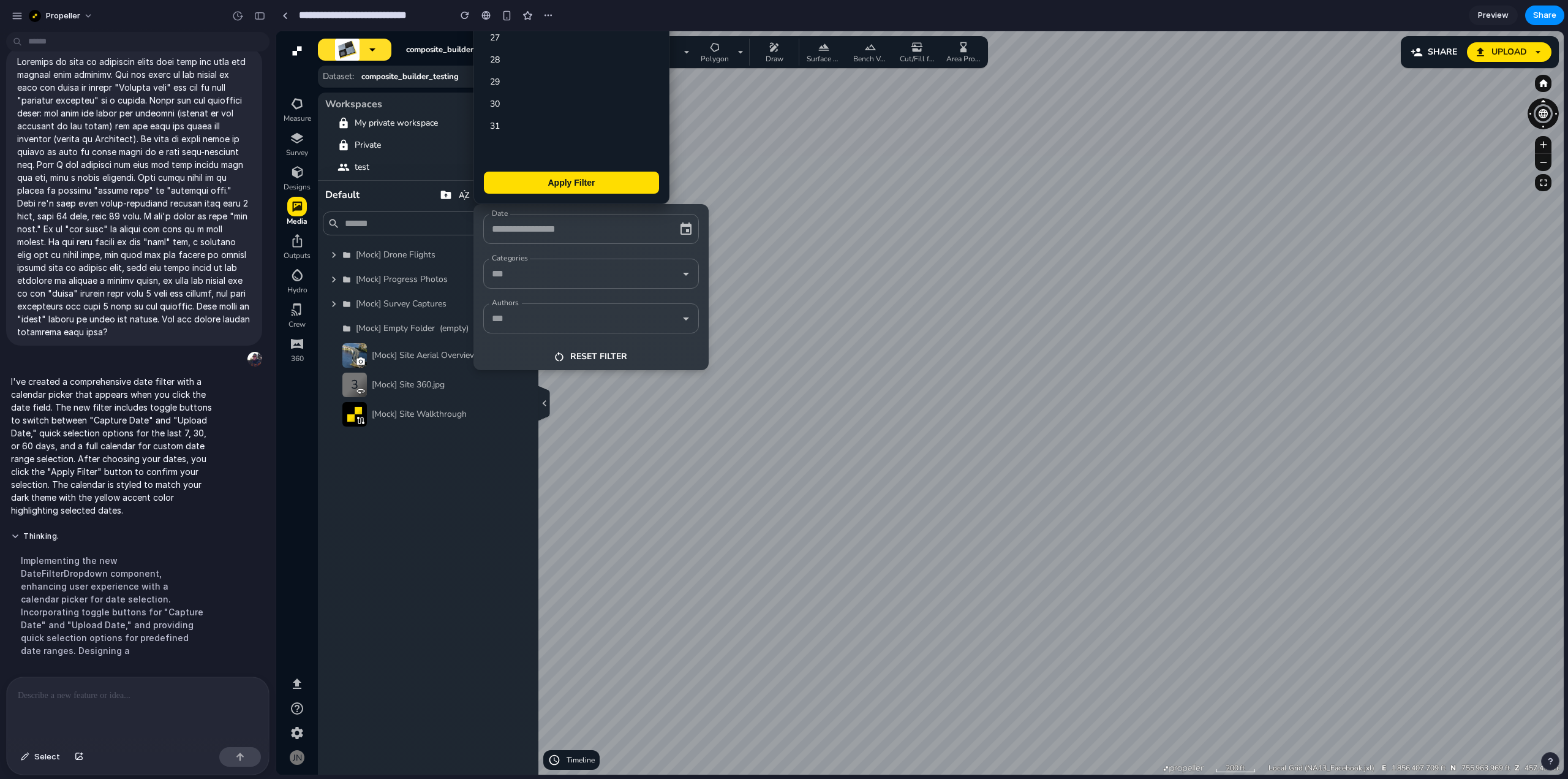
click at [611, 230] on input "Date" at bounding box center [574, 229] width 171 height 19
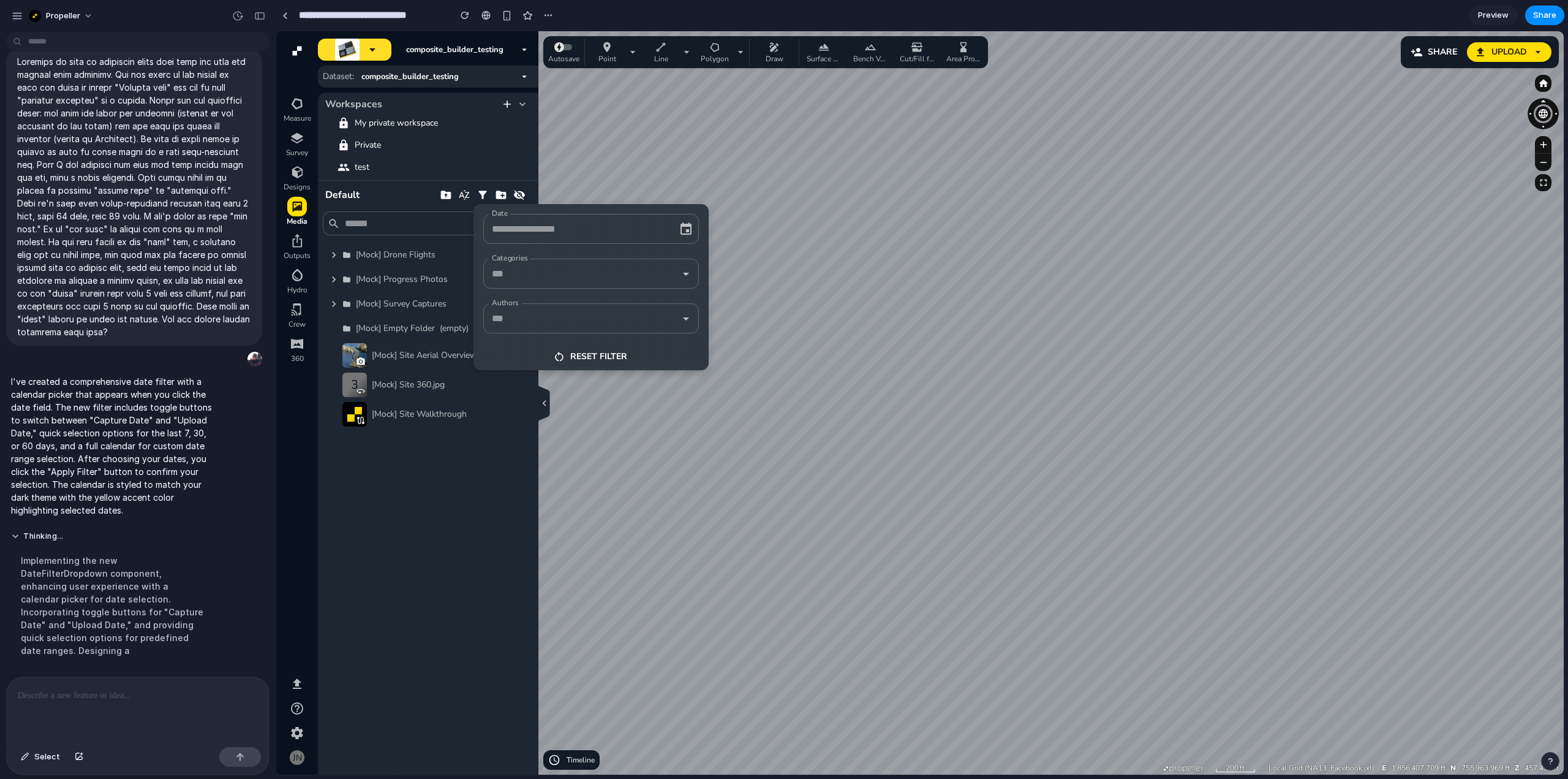
click at [666, 229] on icon "button" at bounding box center [670, 229] width 12 height 12
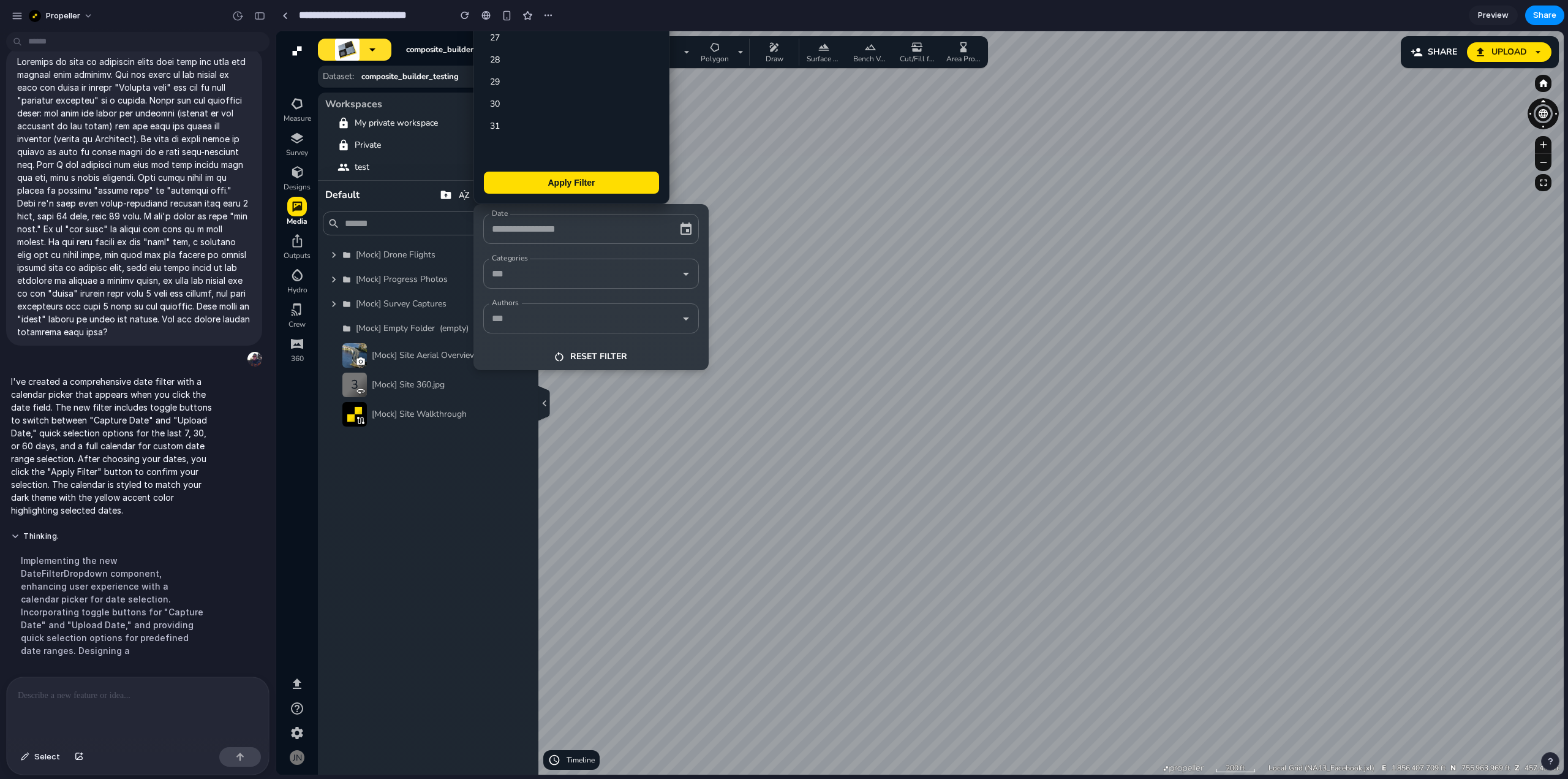
click at [666, 229] on icon "button" at bounding box center [670, 229] width 12 height 12
click at [669, 227] on icon "button" at bounding box center [670, 229] width 12 height 12
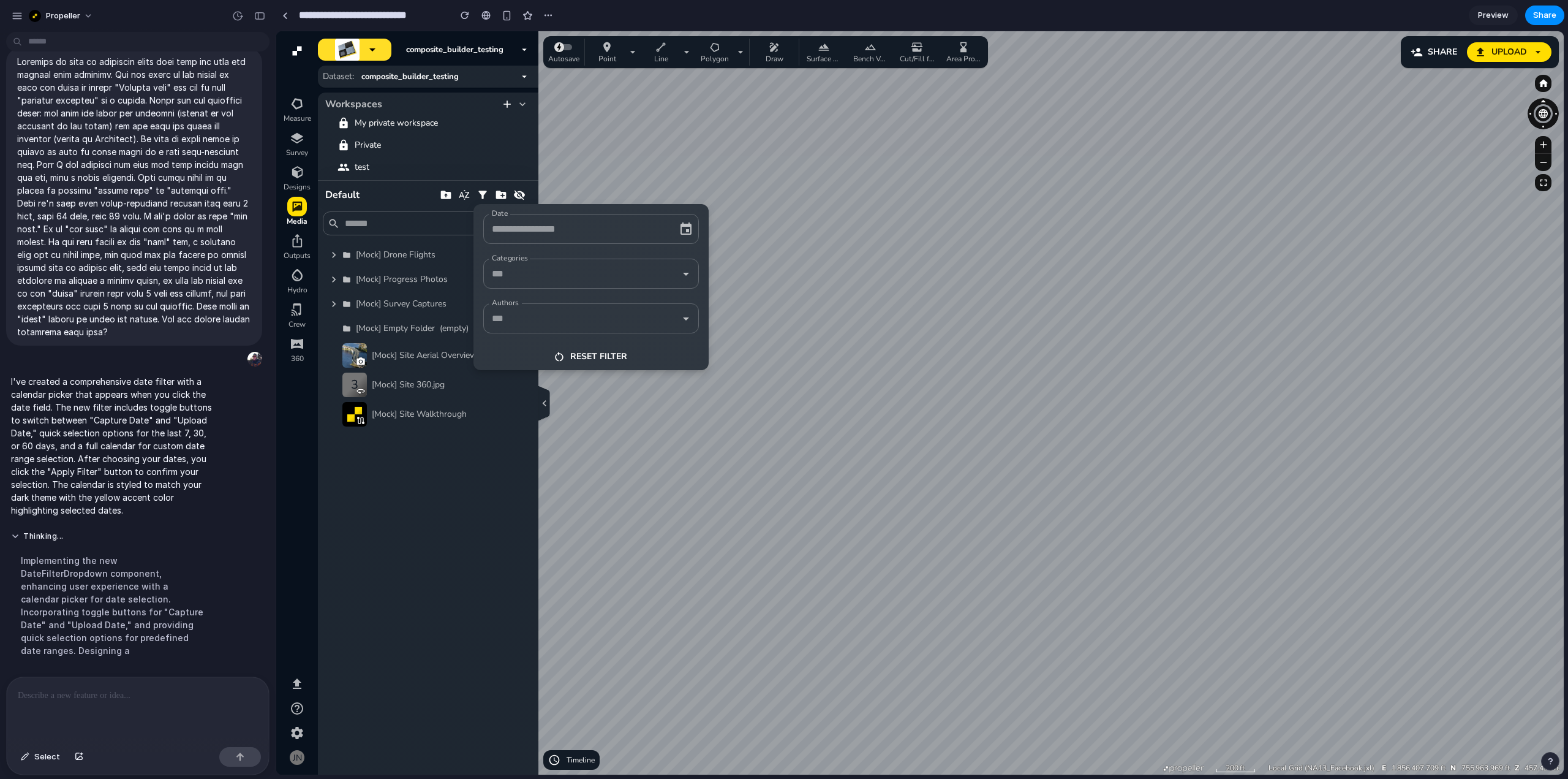
click at [846, 234] on div at bounding box center [920, 402] width 1288 height 743
click at [805, 252] on div at bounding box center [920, 402] width 1288 height 743
click at [861, 190] on div at bounding box center [920, 402] width 1288 height 743
click at [482, 198] on div at bounding box center [920, 402] width 1288 height 743
click at [160, 694] on p at bounding box center [138, 696] width 240 height 15
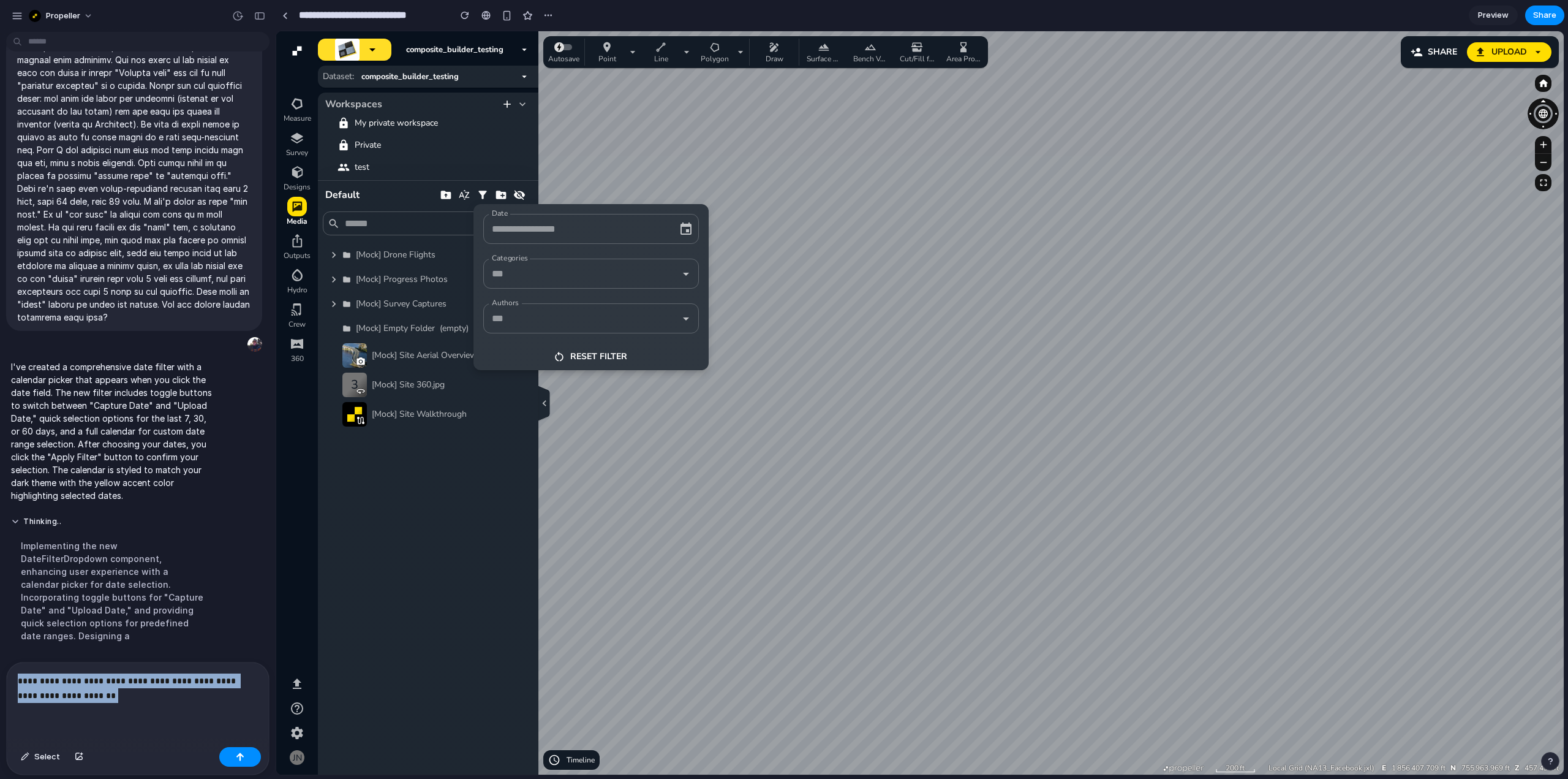
drag, startPoint x: 87, startPoint y: 692, endPoint x: 14, endPoint y: 674, distance: 75.2
click at [14, 674] on div "**********" at bounding box center [138, 702] width 262 height 80
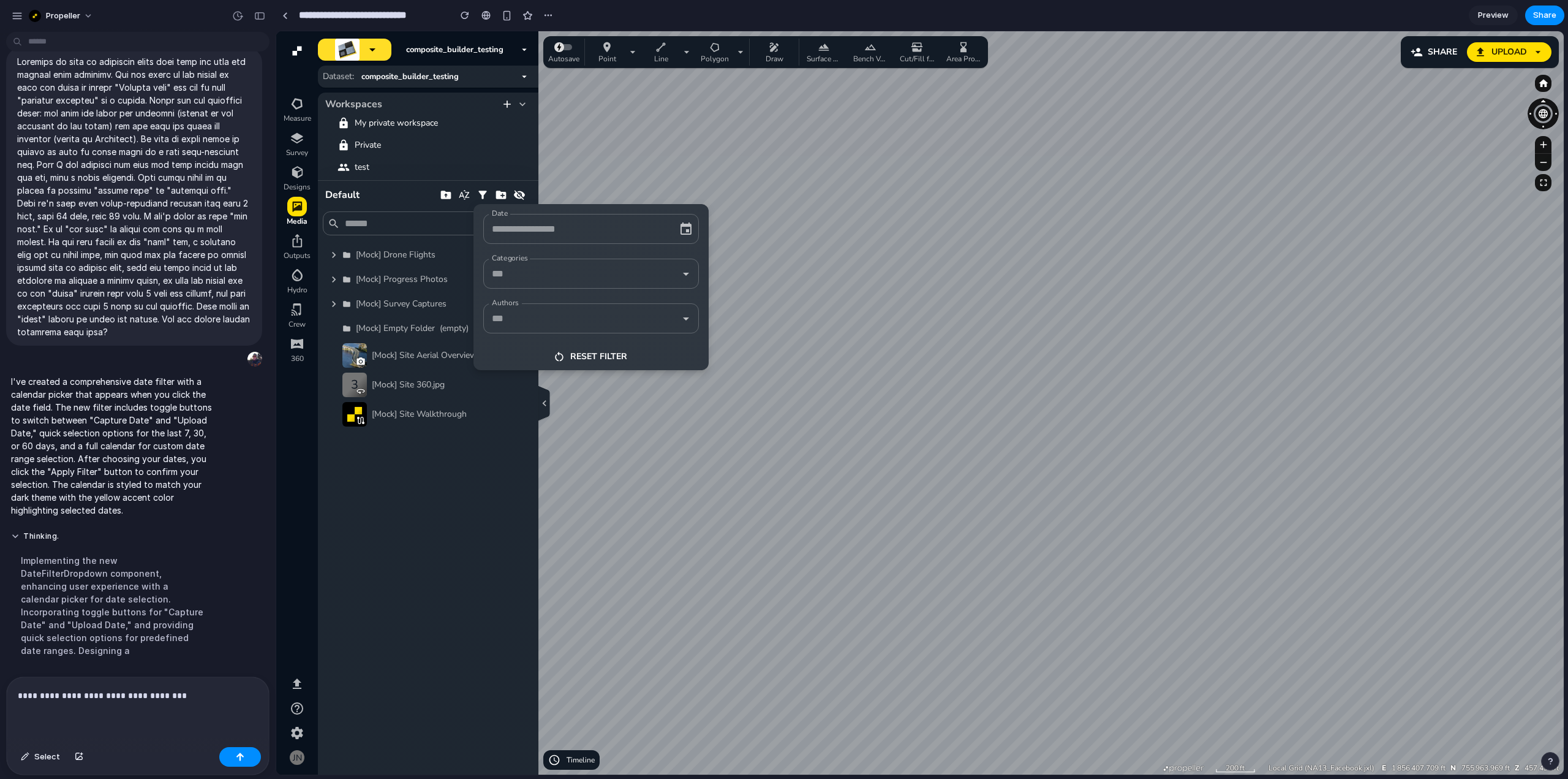
click at [687, 234] on icon "button" at bounding box center [685, 229] width 11 height 12
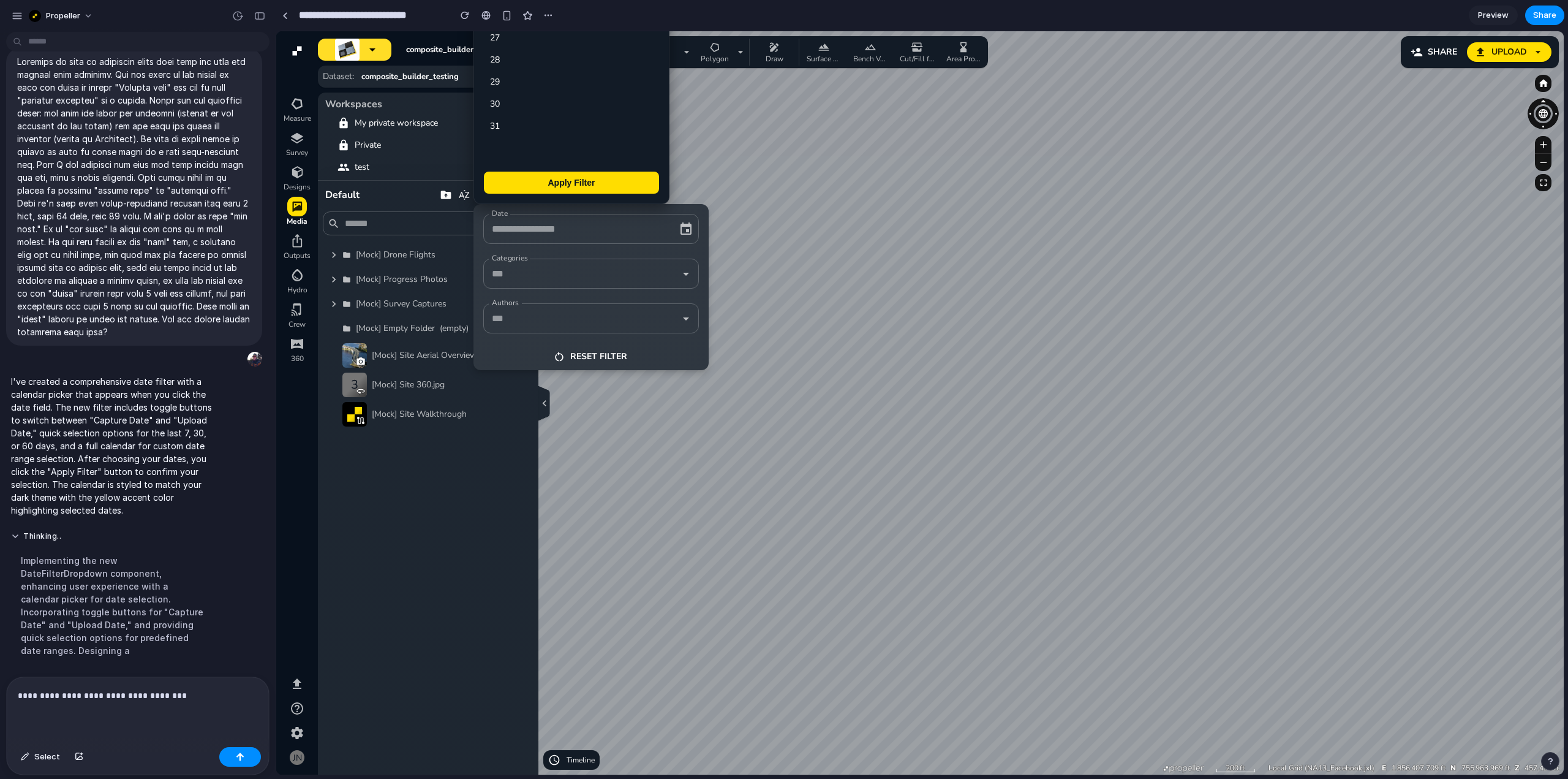
click at [201, 690] on p "**********" at bounding box center [135, 696] width 235 height 15
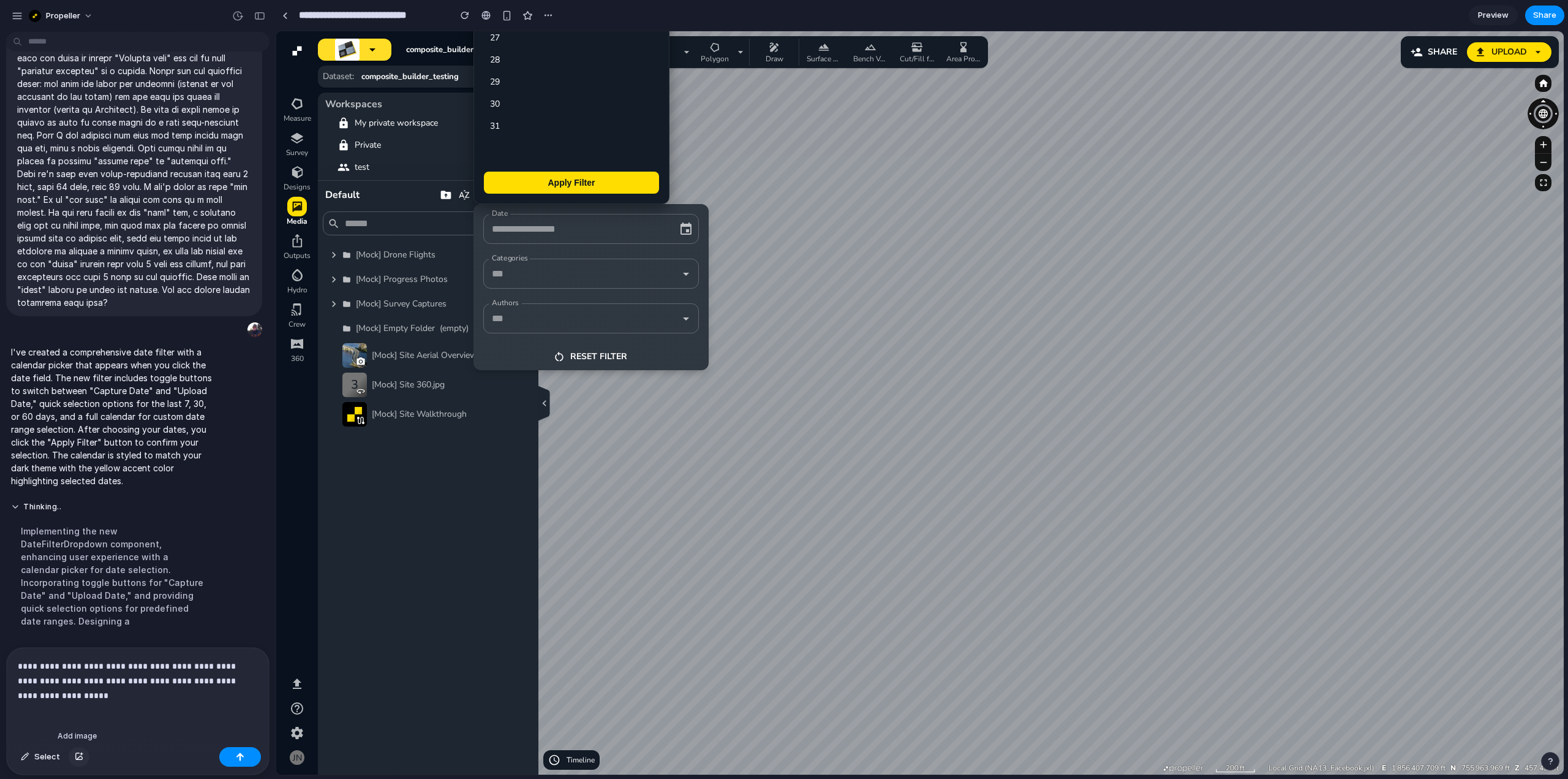
click at [75, 756] on div "button" at bounding box center [79, 756] width 9 height 7
click at [125, 689] on p "**********" at bounding box center [135, 680] width 235 height 44
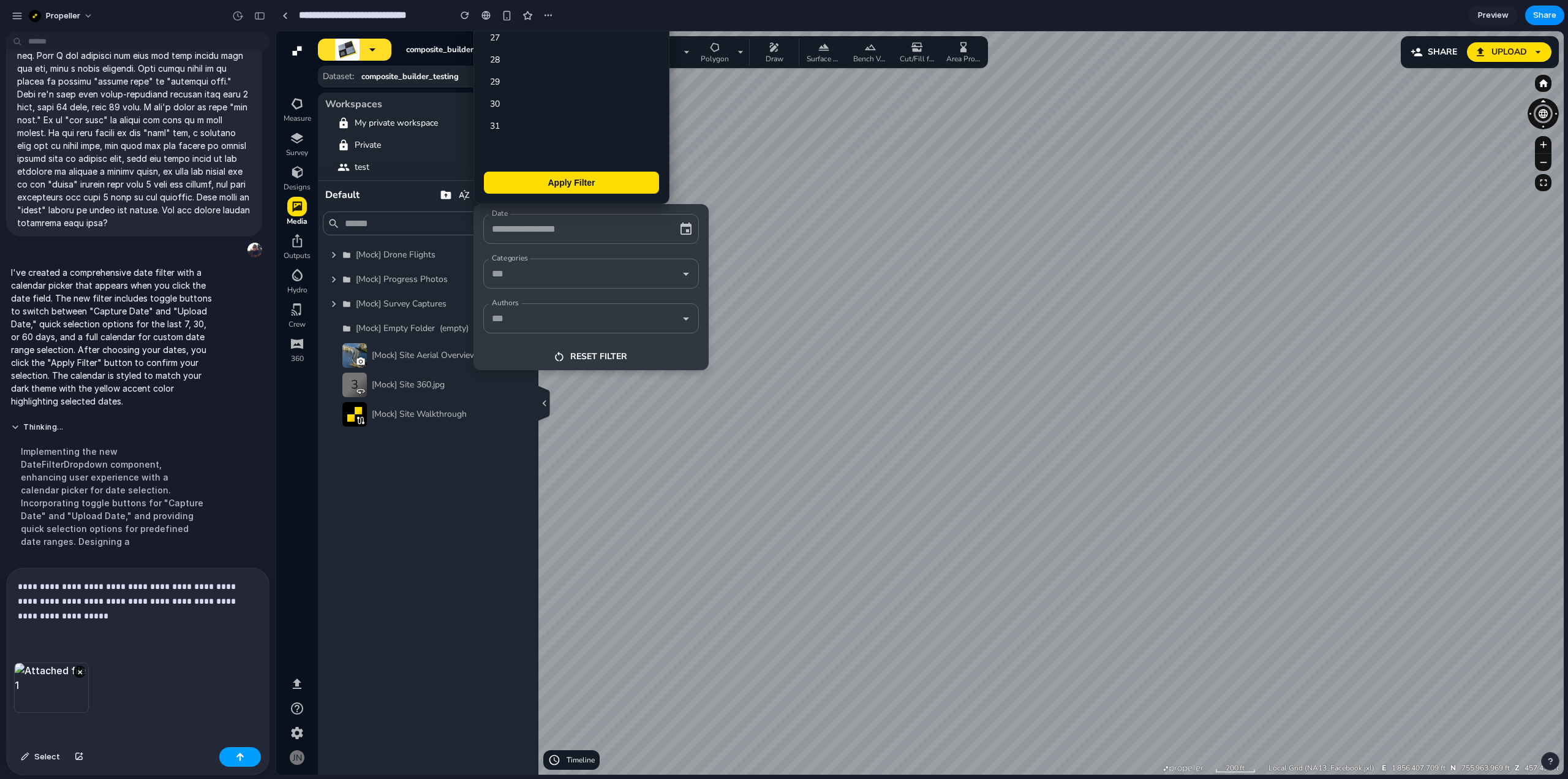
click at [248, 756] on button "button" at bounding box center [240, 756] width 42 height 19
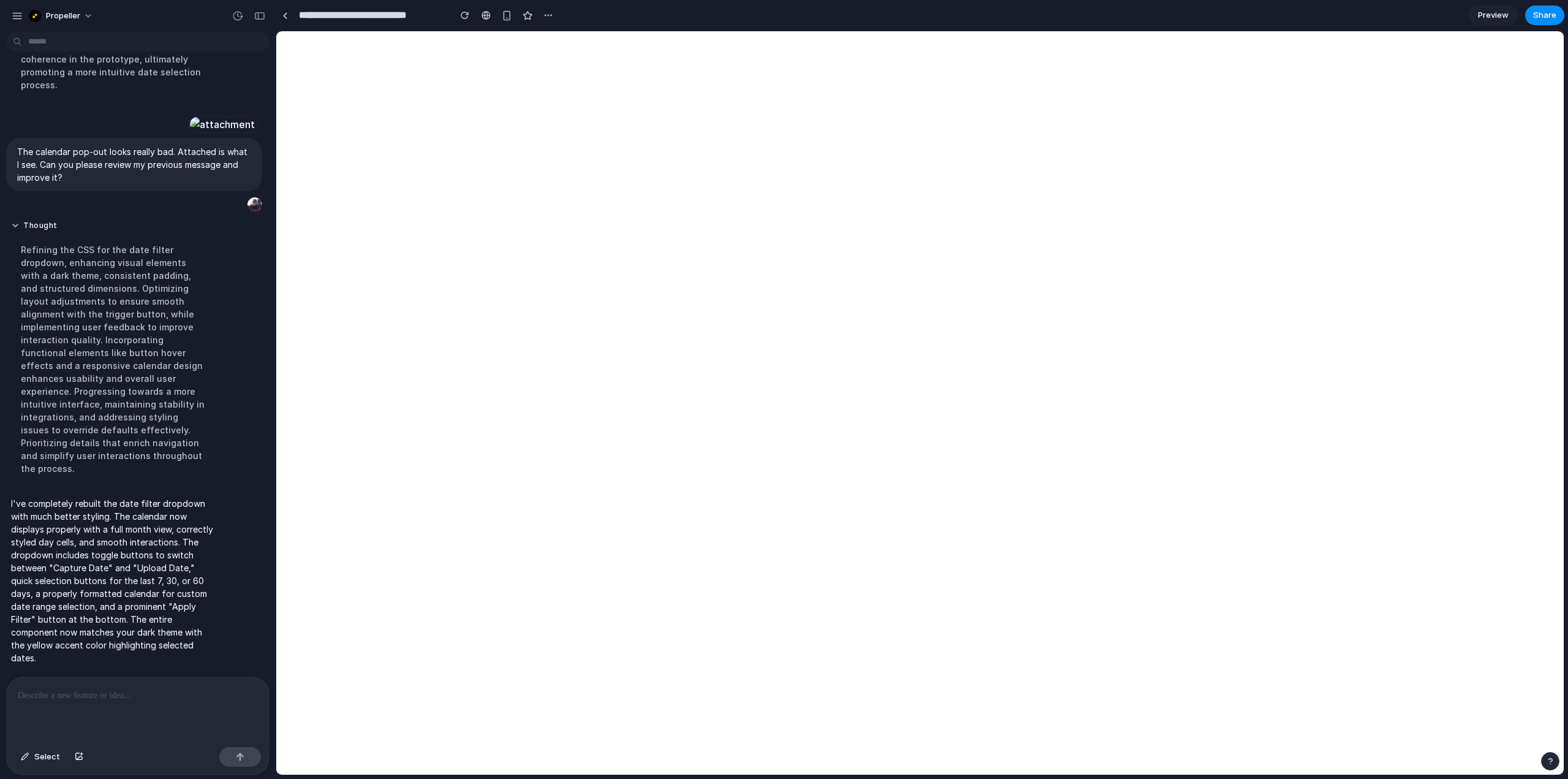
scroll to position [0, 0]
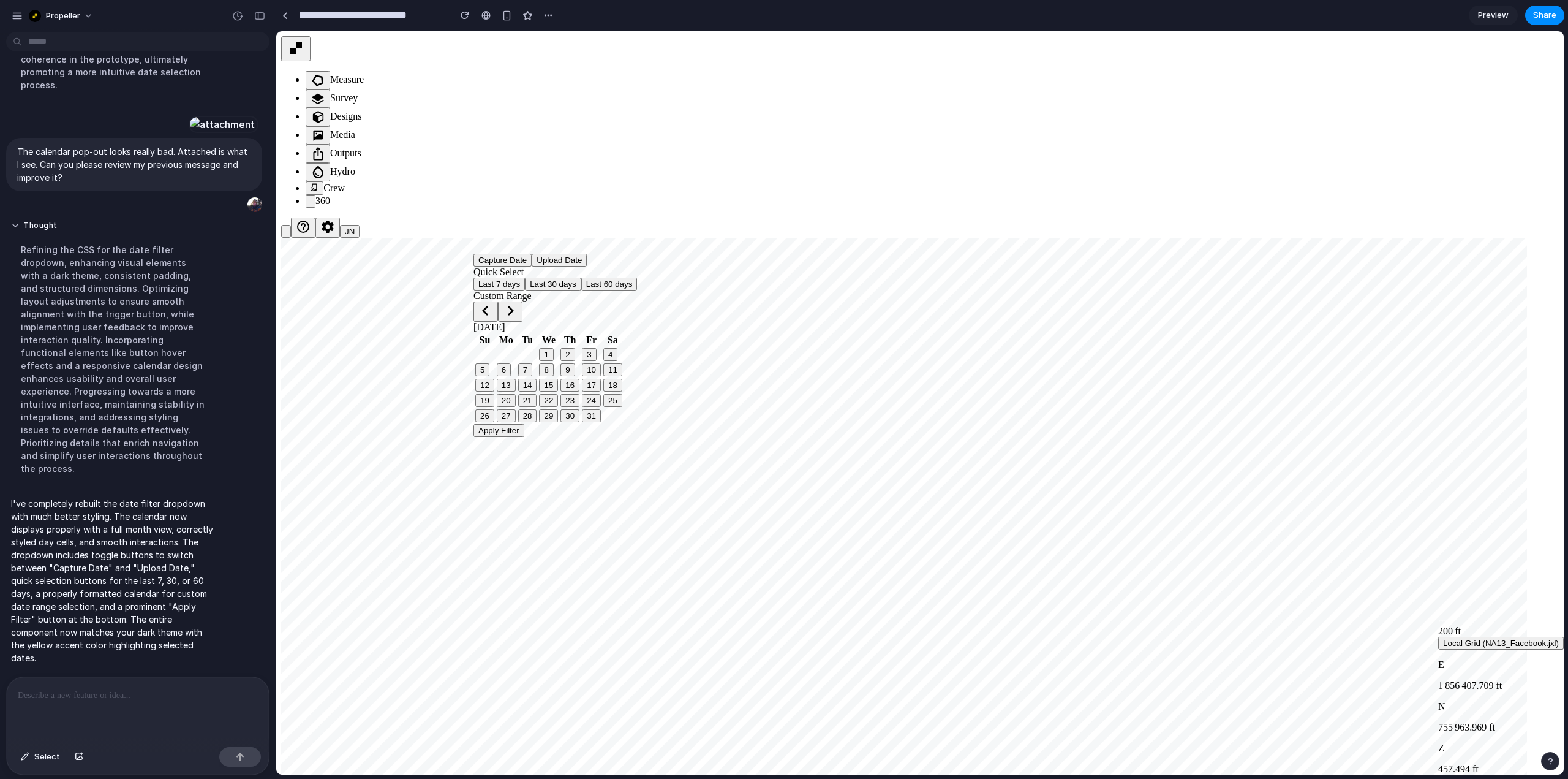
click at [134, 697] on p at bounding box center [135, 696] width 235 height 15
click at [203, 688] on p "**********" at bounding box center [135, 696] width 235 height 15
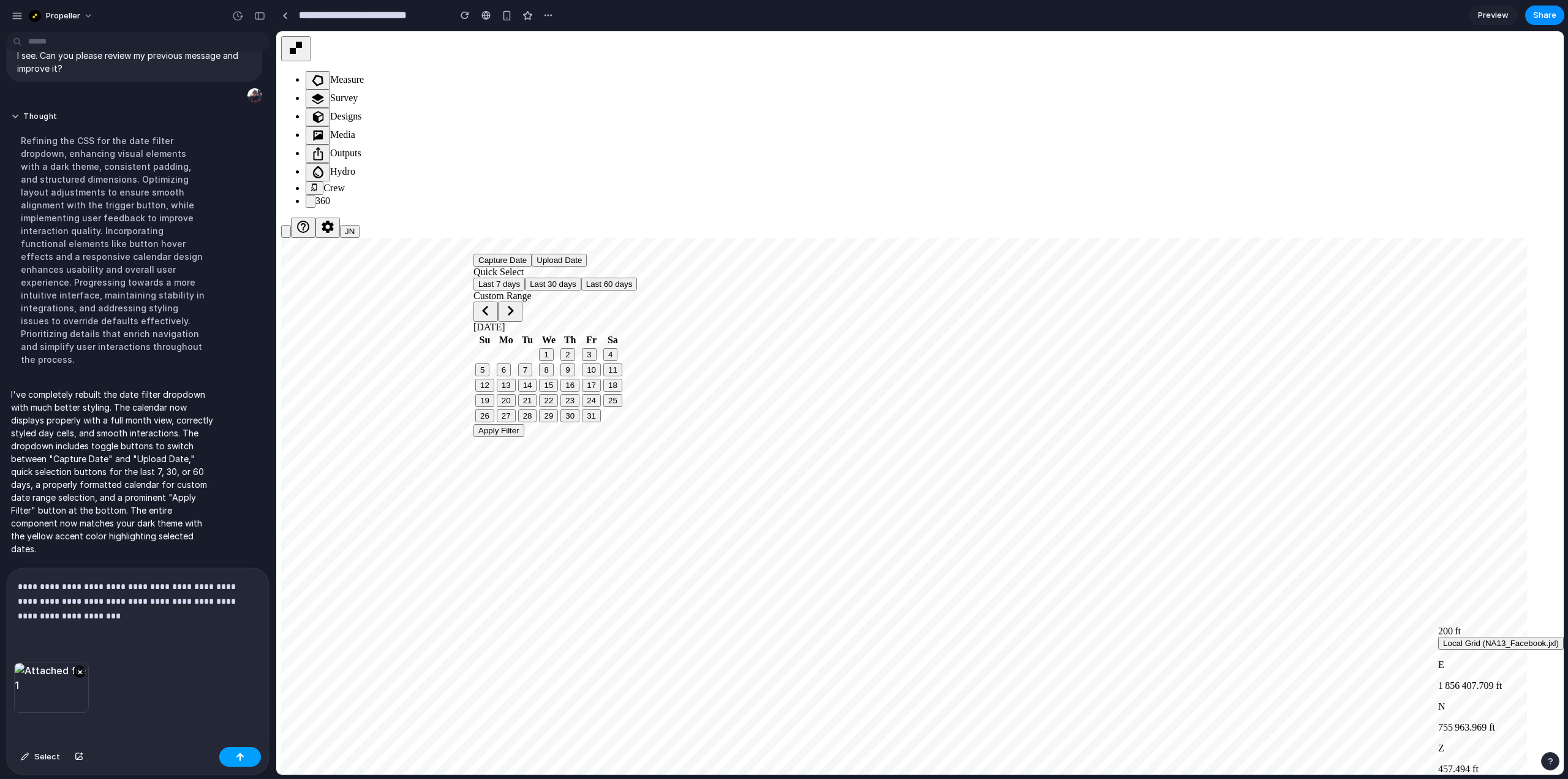
click at [232, 751] on button "button" at bounding box center [240, 756] width 42 height 19
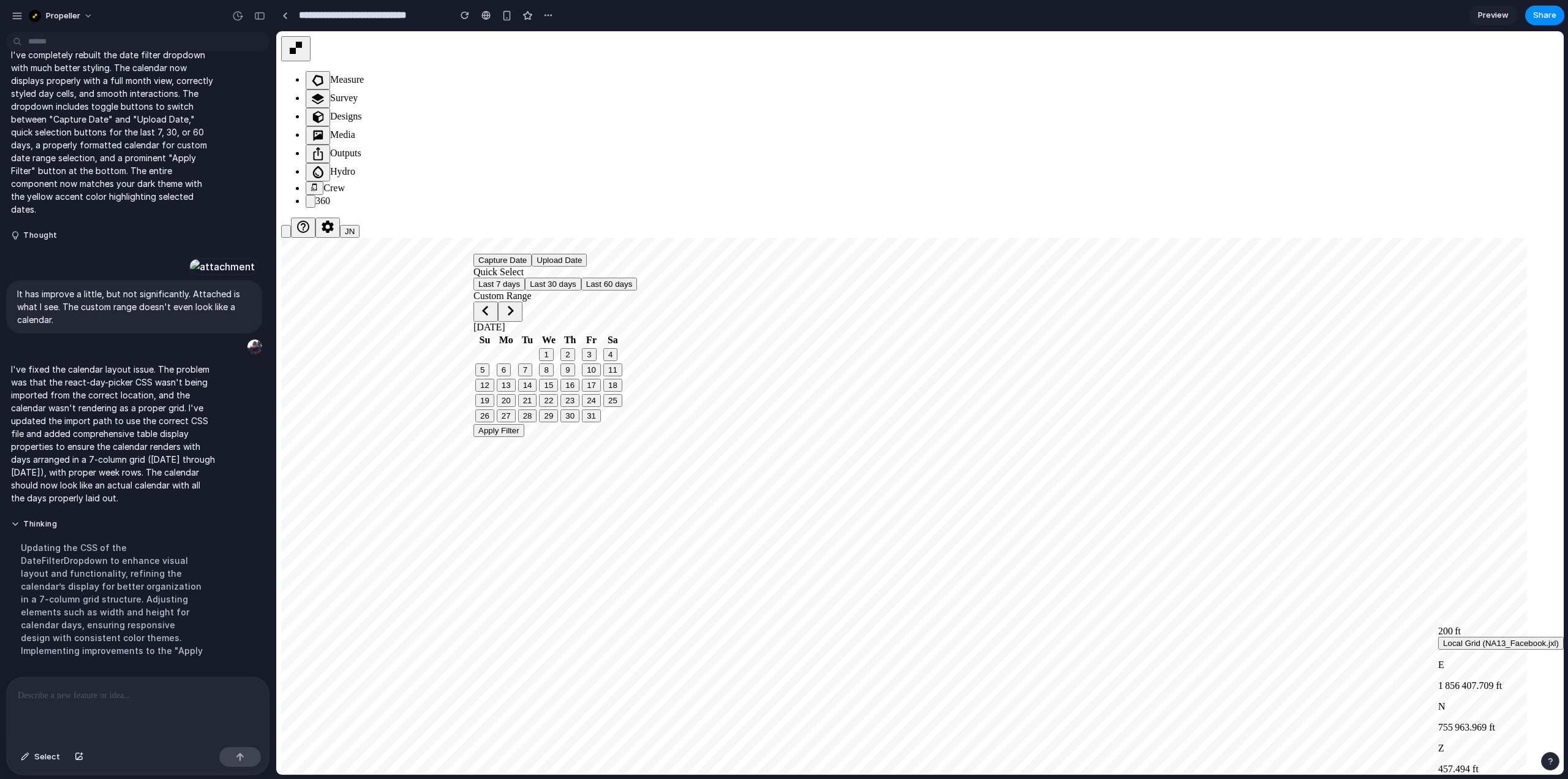
click at [506, 332] on span "[DATE]" at bounding box center [490, 327] width 32 height 11
click at [551, 322] on nav at bounding box center [555, 311] width 163 height 20
click at [518, 318] on icon "Go to the Next Month" at bounding box center [510, 311] width 15 height 15
click at [514, 316] on polygon "Go to the Next Month" at bounding box center [510, 311] width 6 height 10
click at [498, 332] on span "[DATE]" at bounding box center [490, 327] width 32 height 11
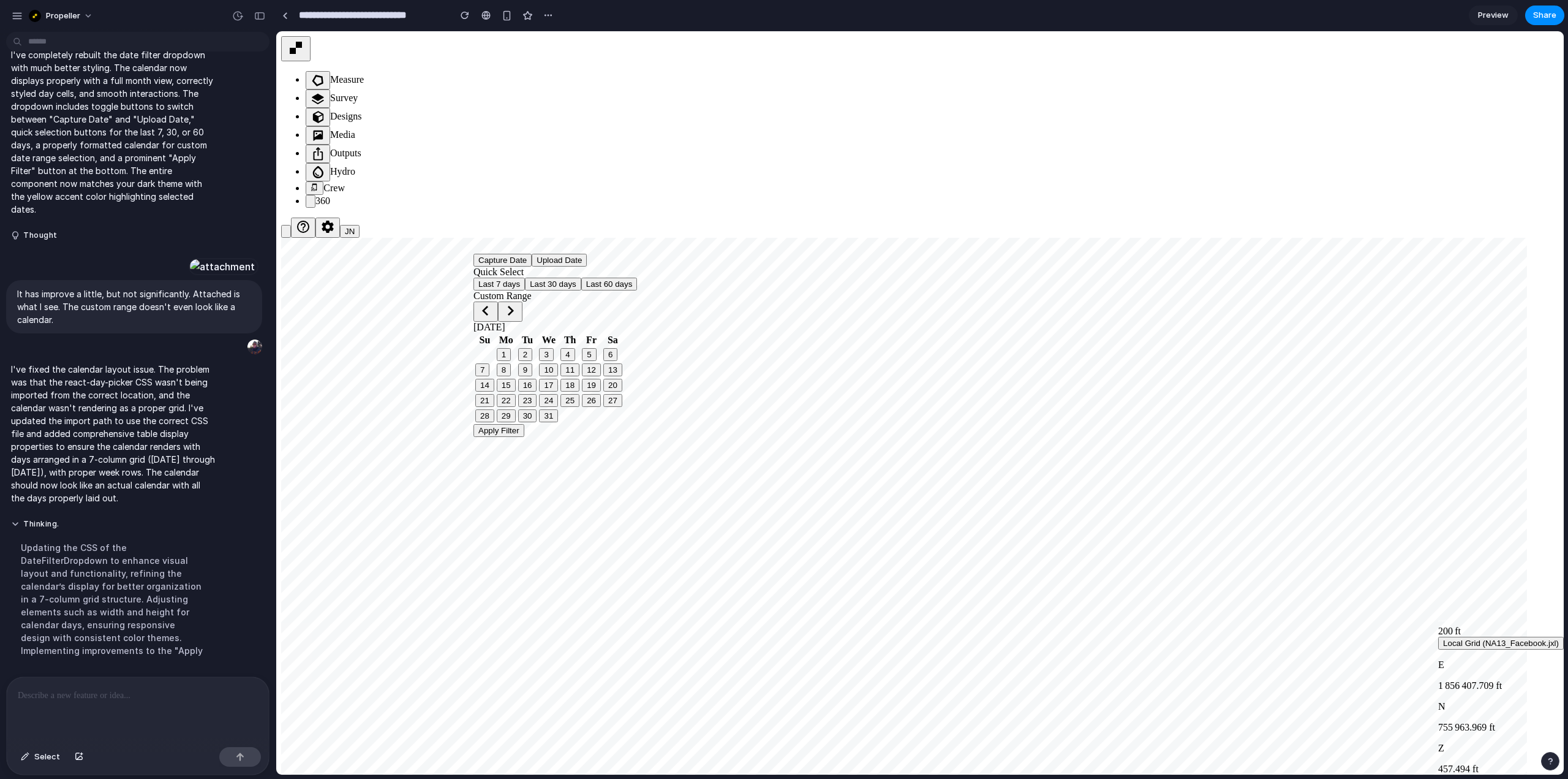
click at [495, 332] on span "[DATE]" at bounding box center [490, 327] width 32 height 11
click at [486, 332] on span "[DATE]" at bounding box center [490, 327] width 32 height 11
click at [478, 437] on div "Capture Date Upload Date Quick Select Last 7 days Last 30 days Last 60 days Cus…" at bounding box center [555, 345] width 163 height 183
click at [498, 332] on span "[DATE]" at bounding box center [490, 327] width 32 height 11
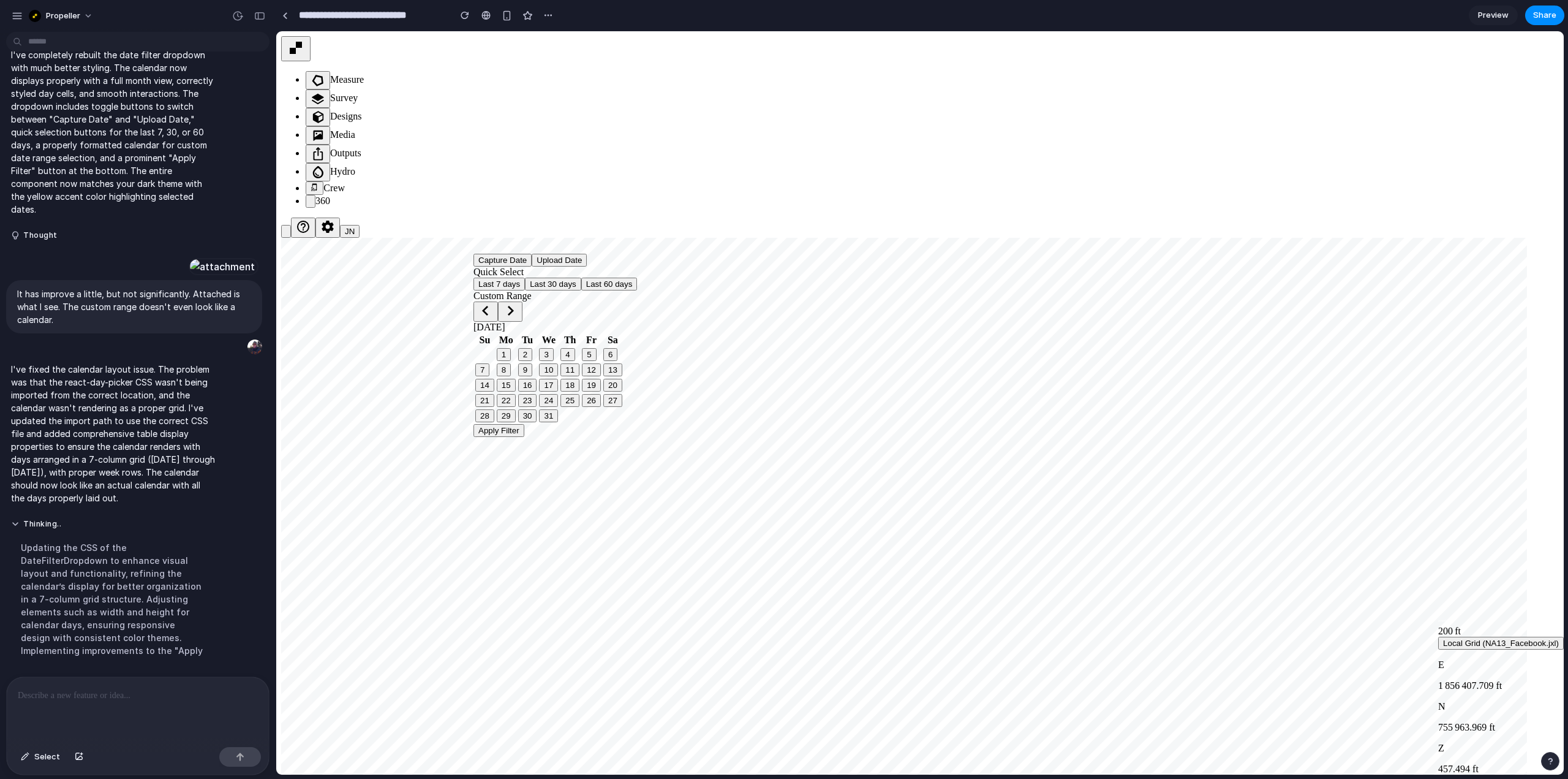
click at [498, 332] on span "[DATE]" at bounding box center [490, 327] width 32 height 11
click at [500, 332] on span "[DATE]" at bounding box center [490, 327] width 32 height 11
click at [500, 332] on span "[DATE]" at bounding box center [490, 327] width 32 height 11
click at [498, 332] on span "[DATE]" at bounding box center [490, 327] width 32 height 11
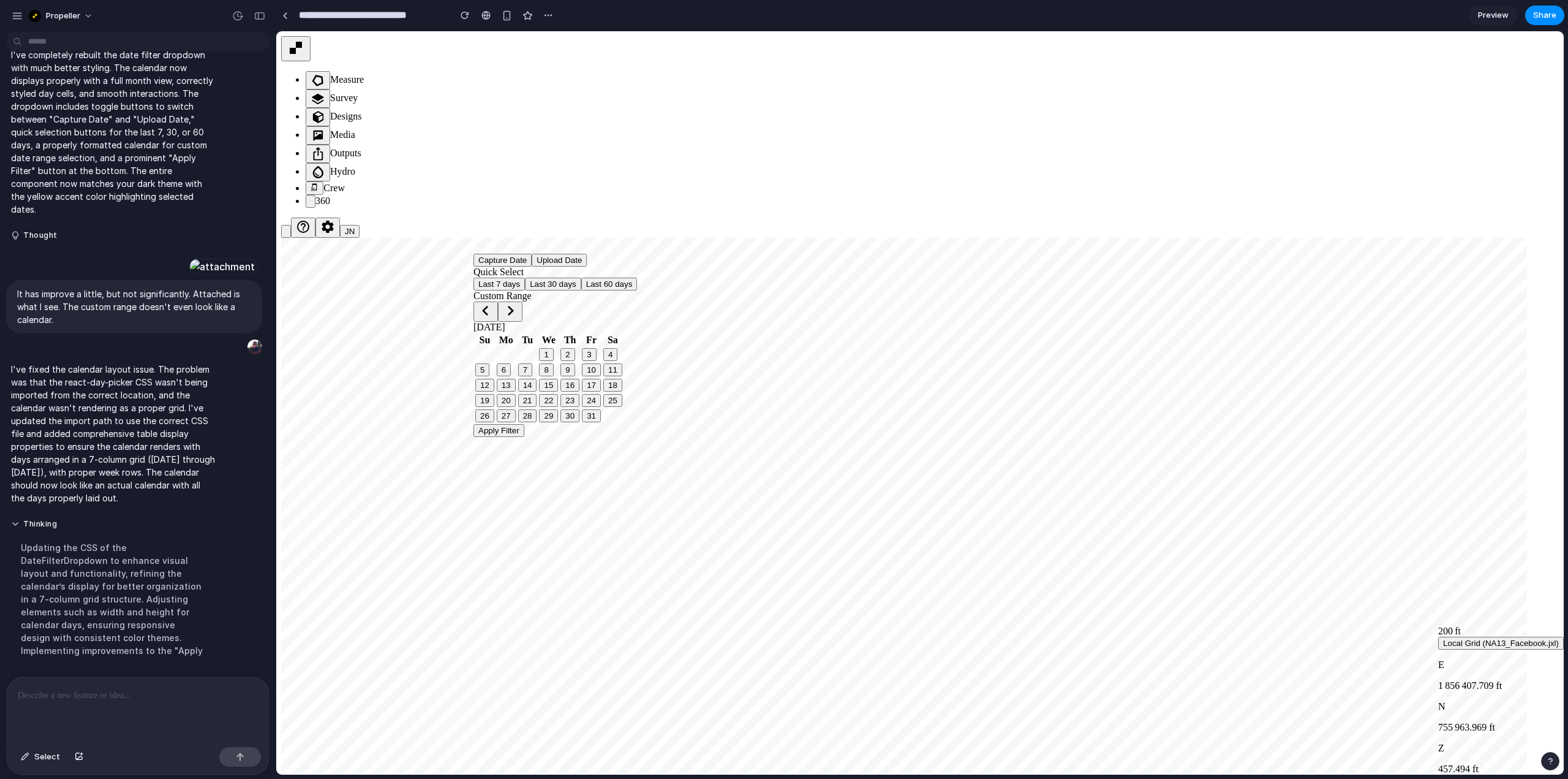
click at [135, 696] on p at bounding box center [135, 696] width 235 height 15
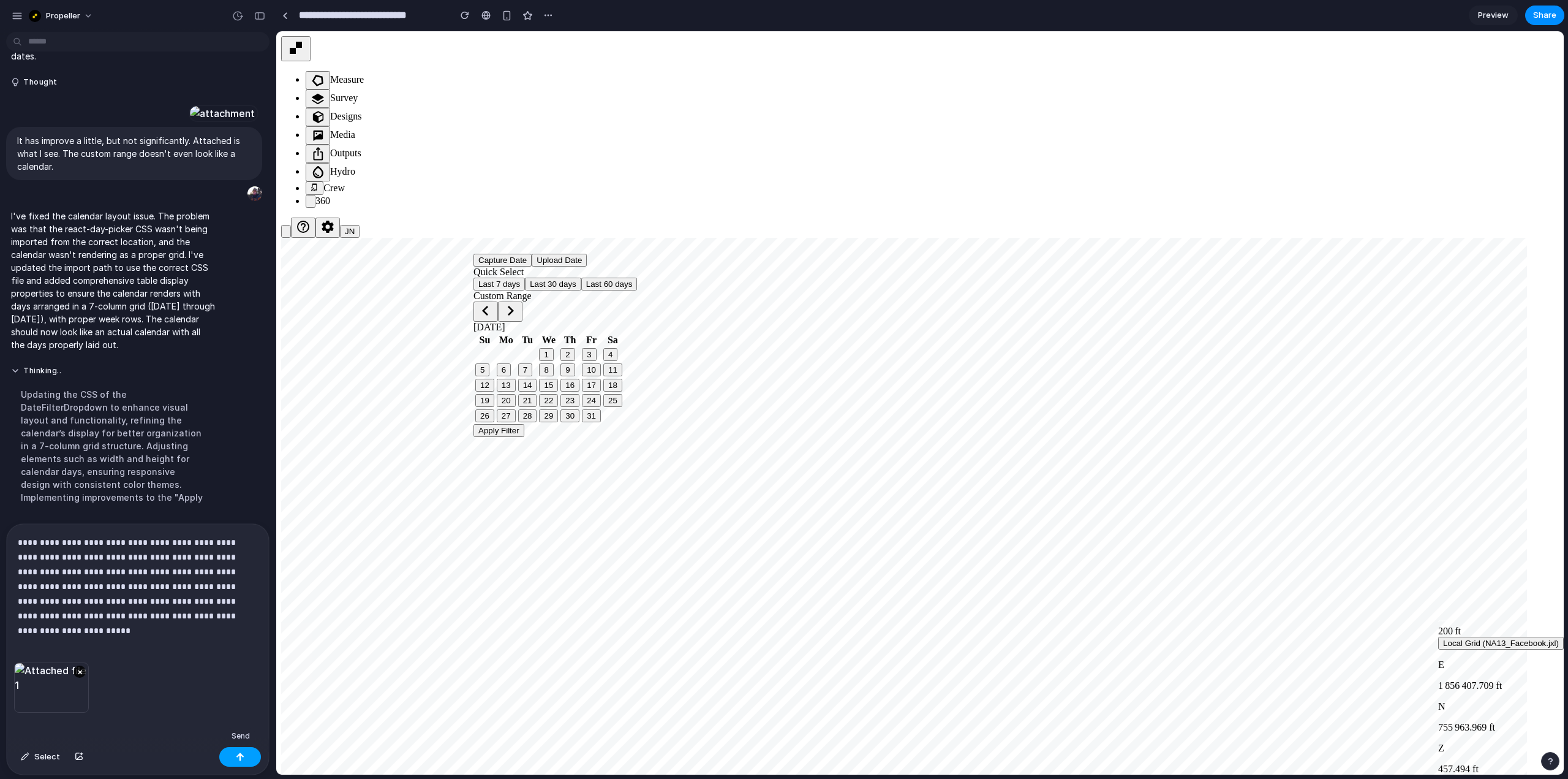
click at [236, 755] on div "button" at bounding box center [240, 756] width 9 height 9
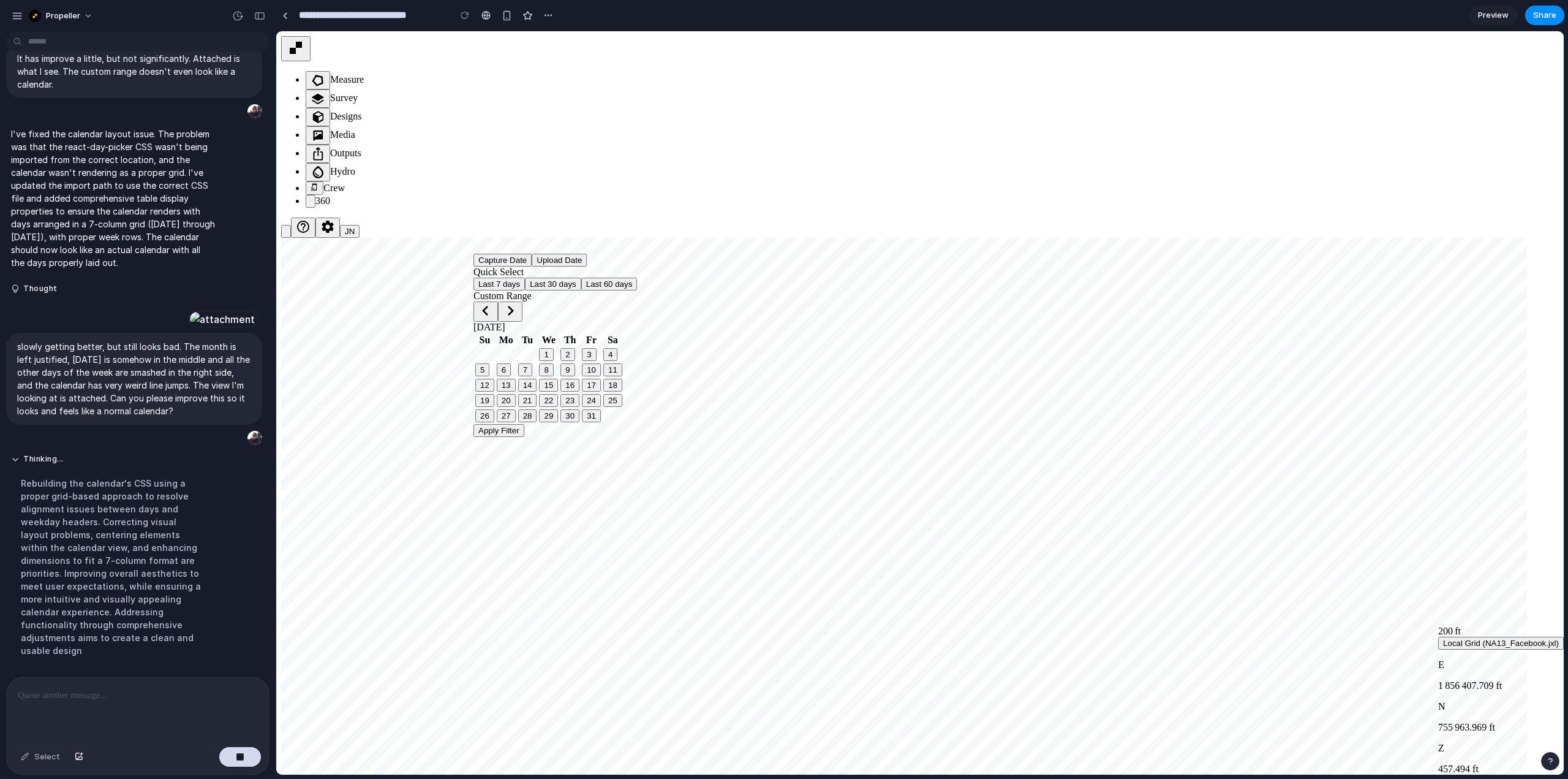
scroll to position [1887, 0]
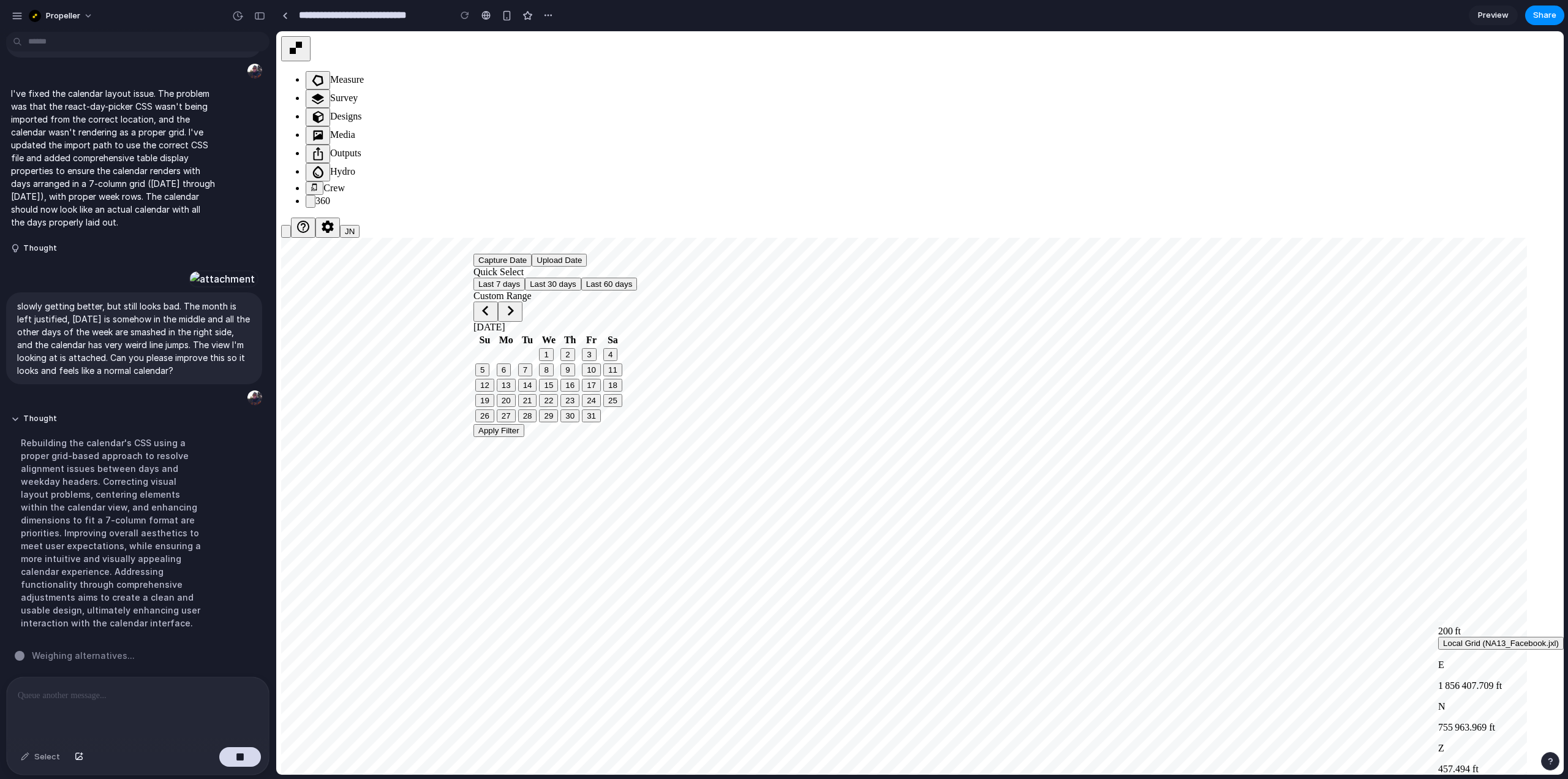
click at [587, 267] on button "Upload Date" at bounding box center [559, 260] width 55 height 13
click at [532, 267] on button "Capture Date" at bounding box center [502, 260] width 58 height 13
click at [525, 291] on button "Last 7 days" at bounding box center [499, 284] width 51 height 13
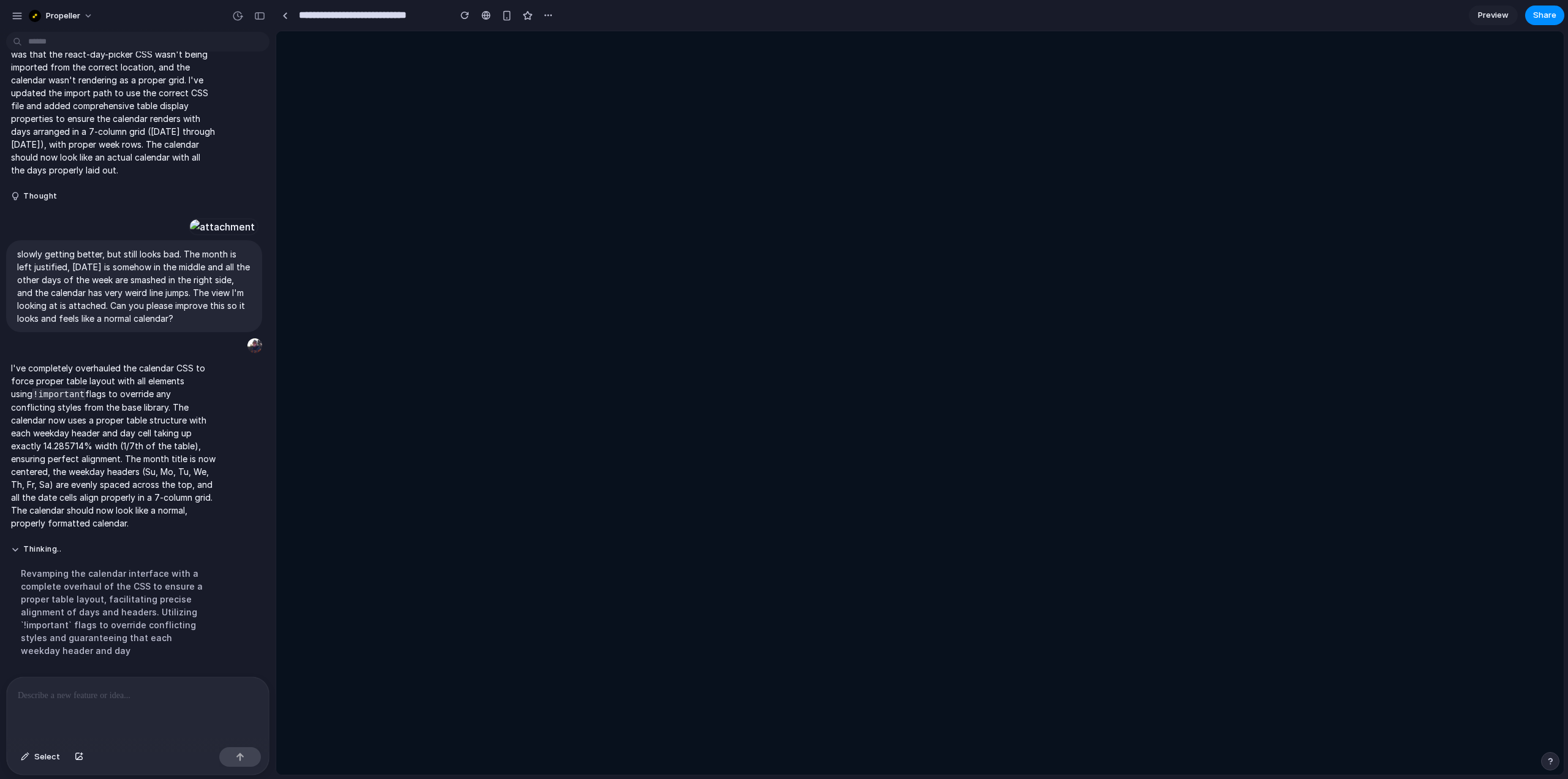
scroll to position [0, 0]
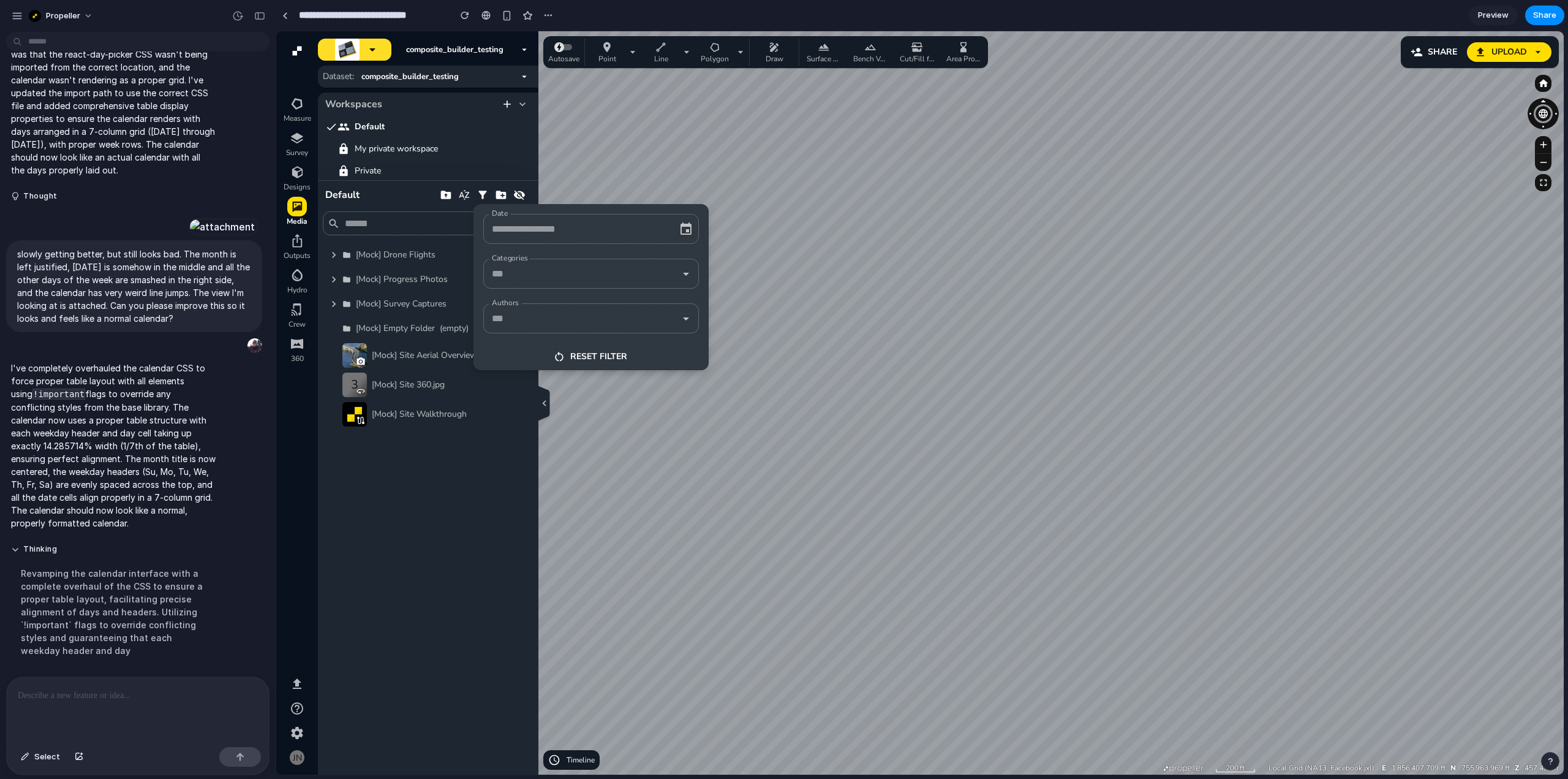
click at [585, 228] on input "Date" at bounding box center [574, 229] width 171 height 19
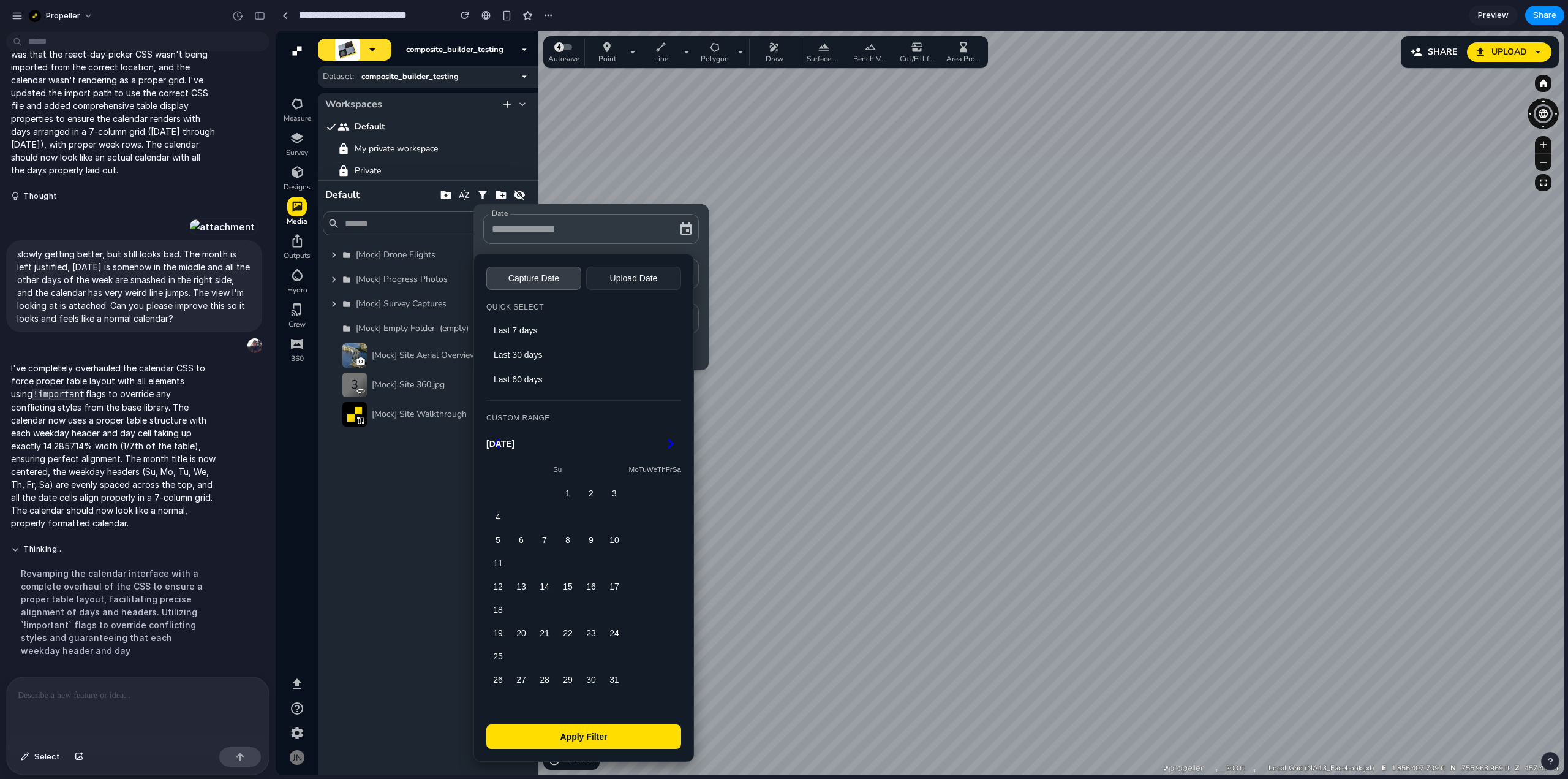
click at [907, 323] on div at bounding box center [920, 402] width 1288 height 743
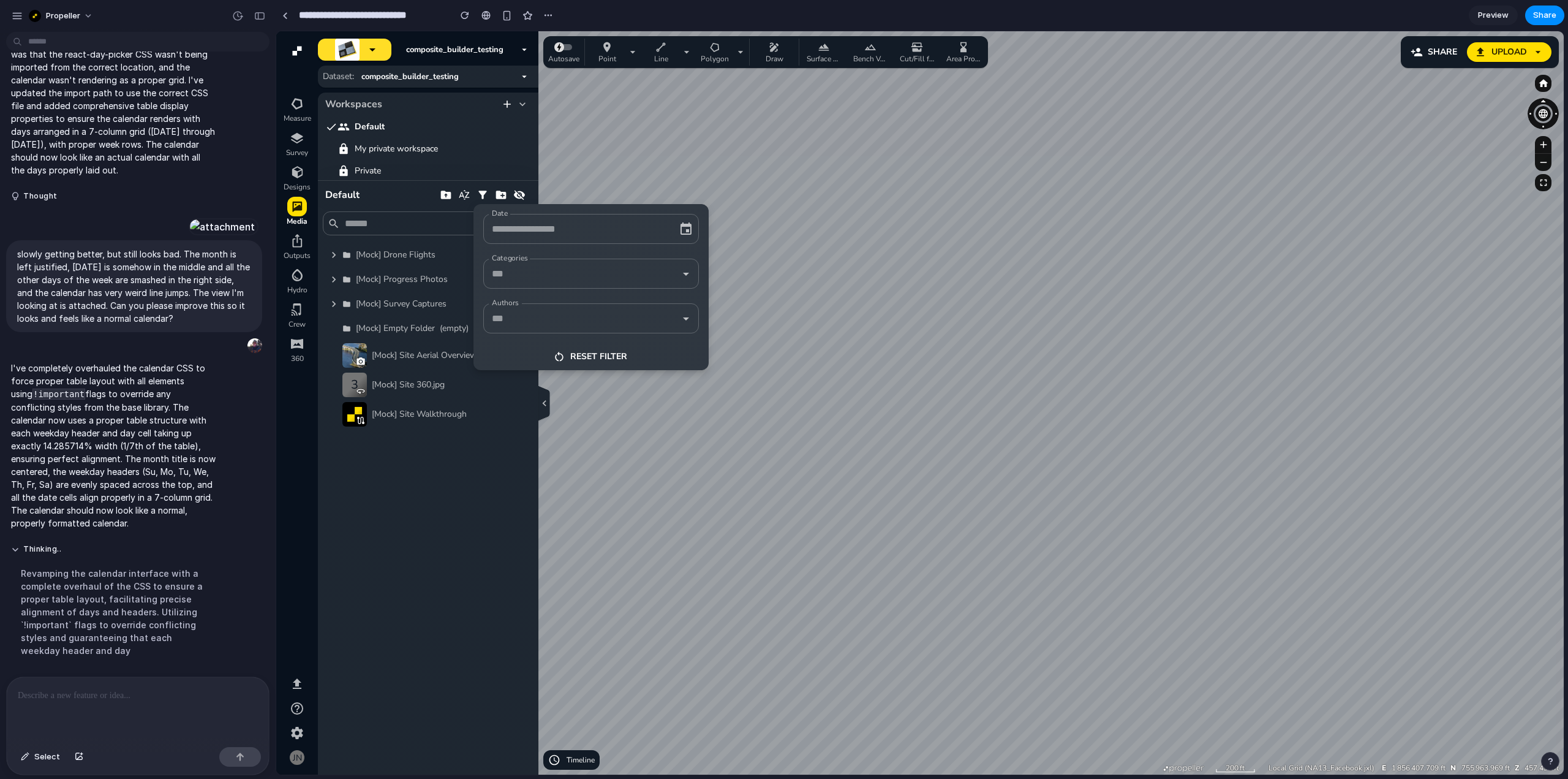
click at [570, 235] on input "Date" at bounding box center [574, 229] width 171 height 19
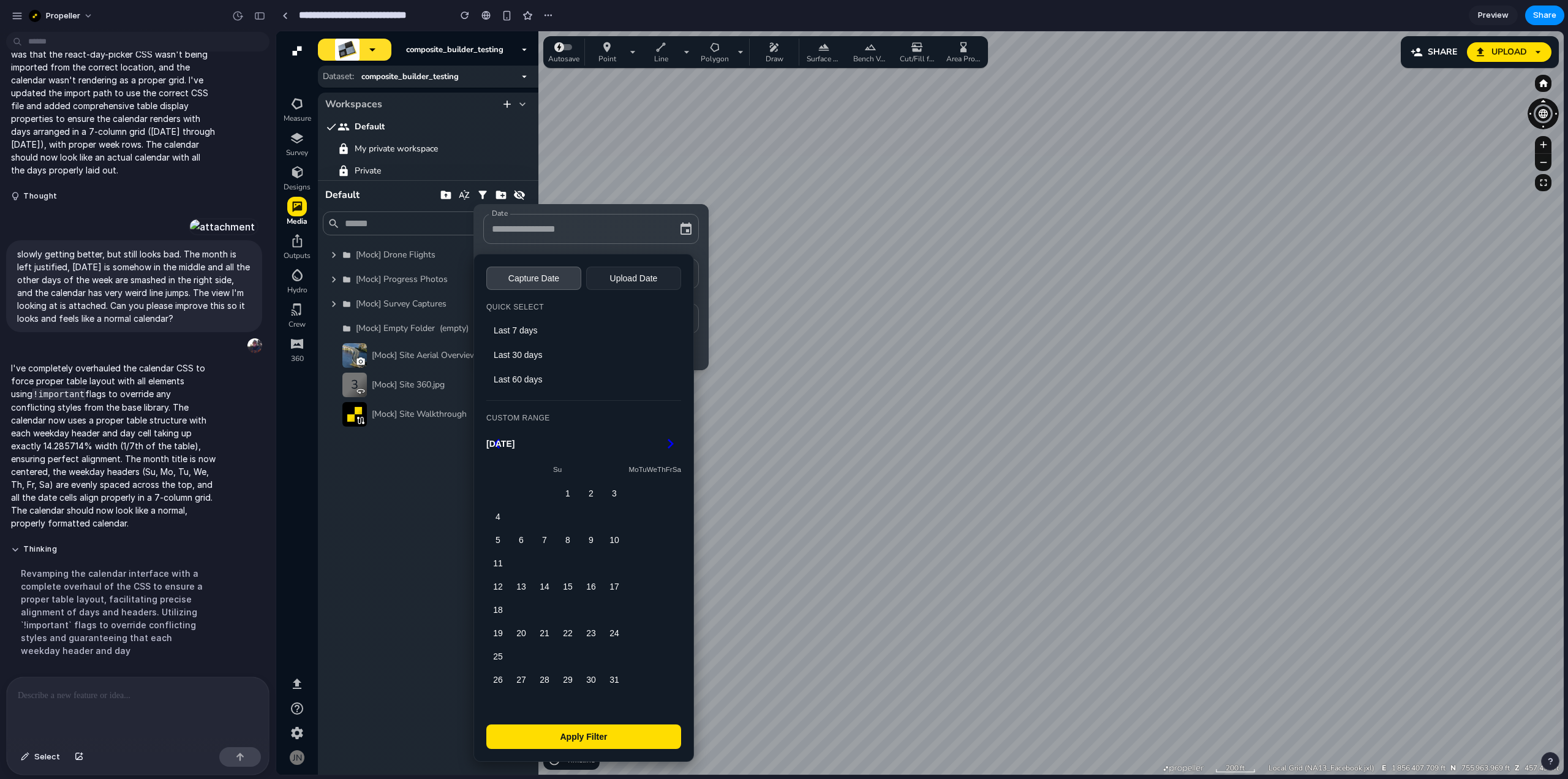
click at [149, 700] on div at bounding box center [138, 709] width 262 height 65
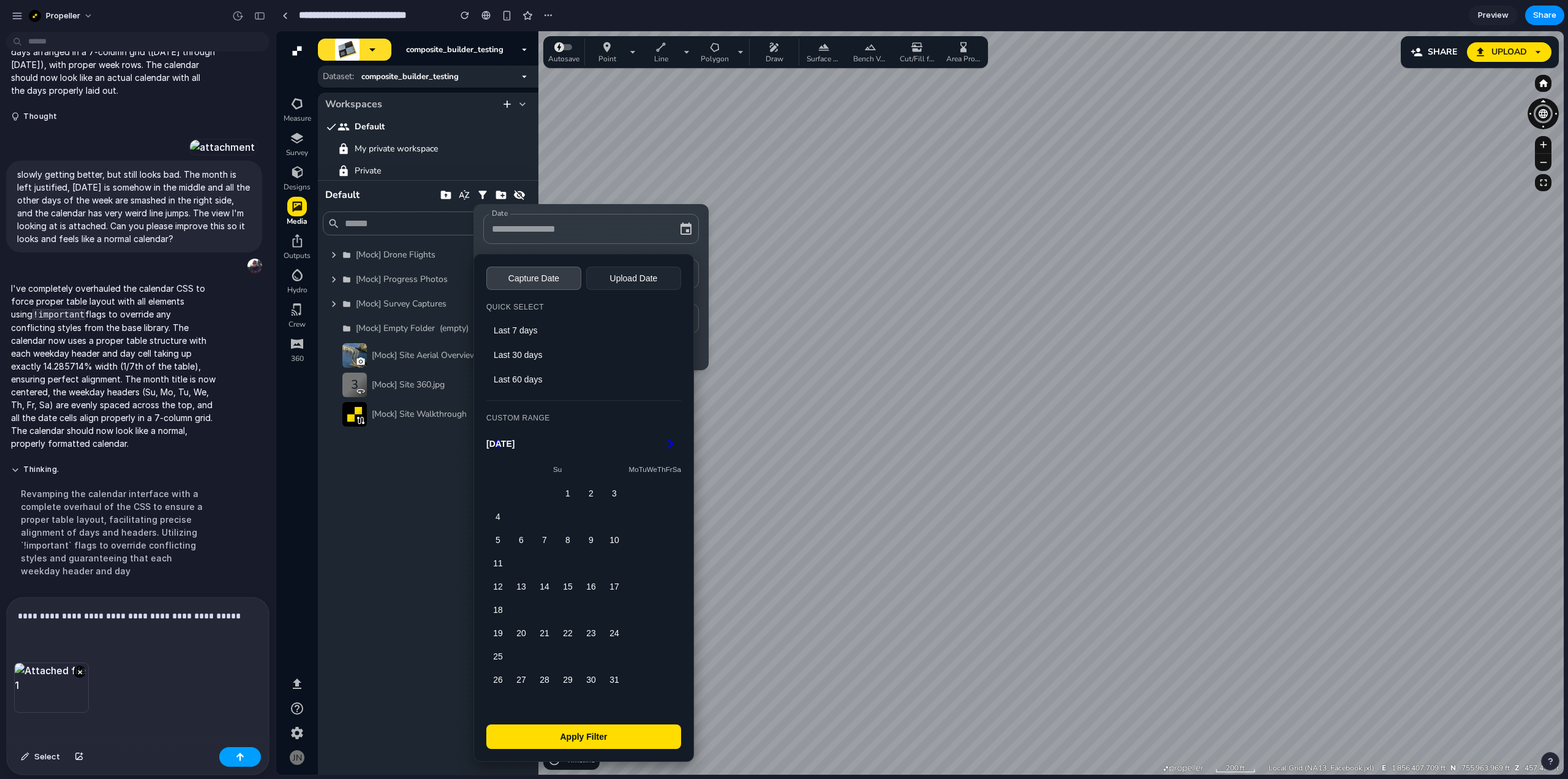
click at [234, 756] on button "button" at bounding box center [240, 756] width 42 height 19
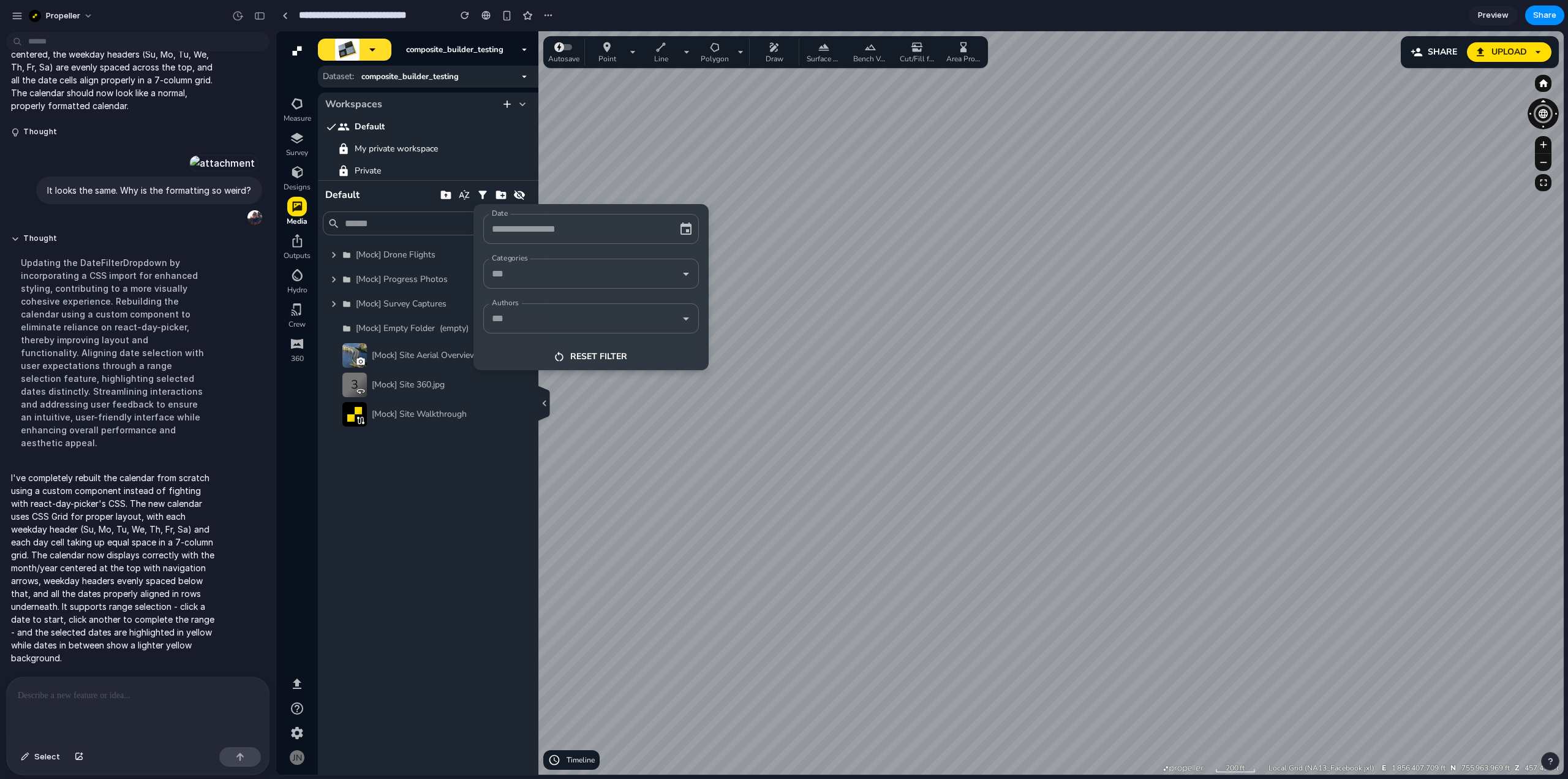
click at [623, 223] on input "Date" at bounding box center [574, 229] width 171 height 19
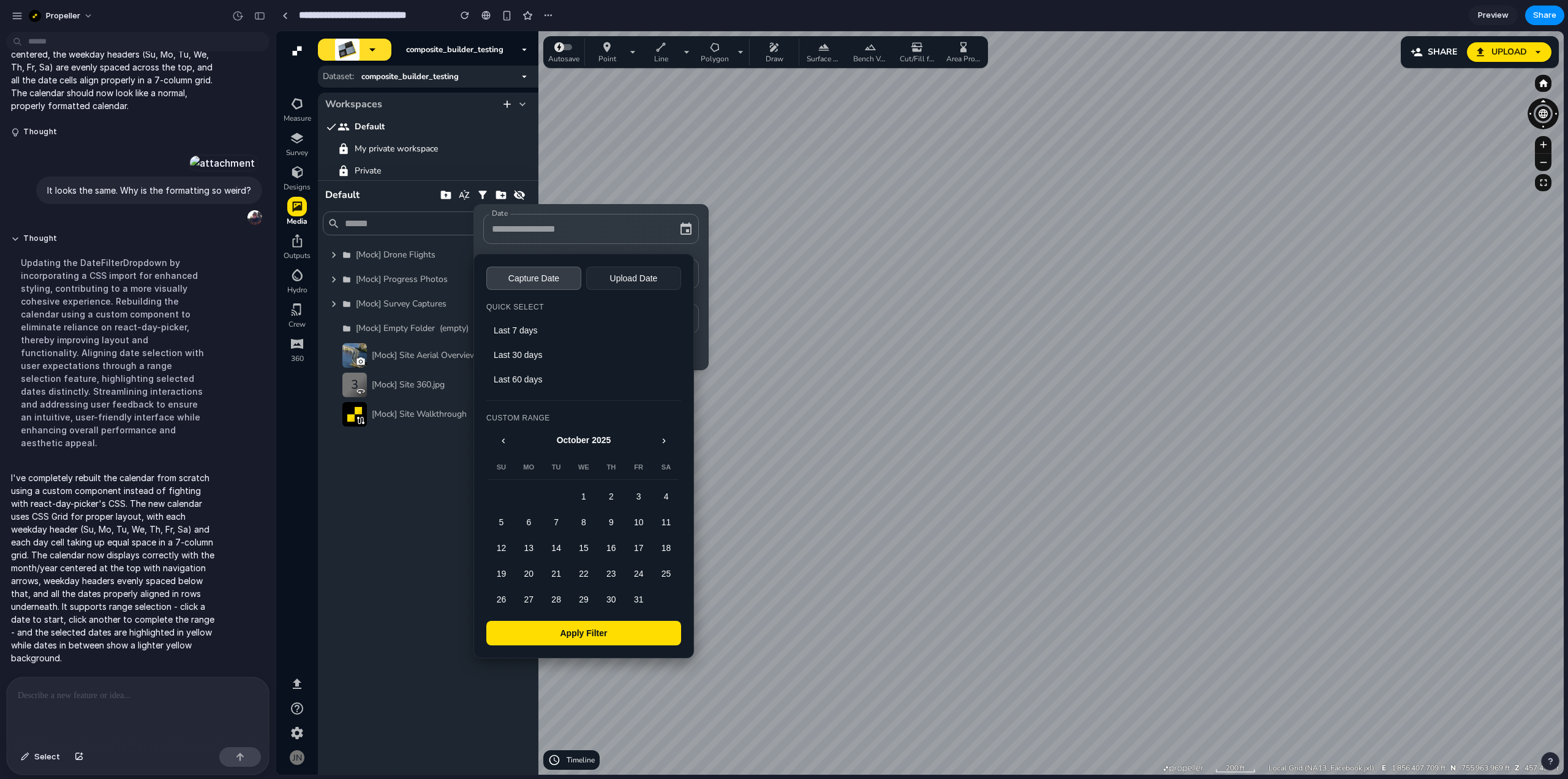
click at [647, 281] on button "Upload Date" at bounding box center [633, 278] width 95 height 23
click at [538, 280] on button "Capture Date" at bounding box center [534, 278] width 95 height 23
click at [526, 338] on button "Last 7 days" at bounding box center [584, 330] width 195 height 22
click at [531, 363] on button "Last 30 days" at bounding box center [584, 355] width 195 height 22
click at [531, 378] on button "Last 60 days" at bounding box center [584, 379] width 195 height 22
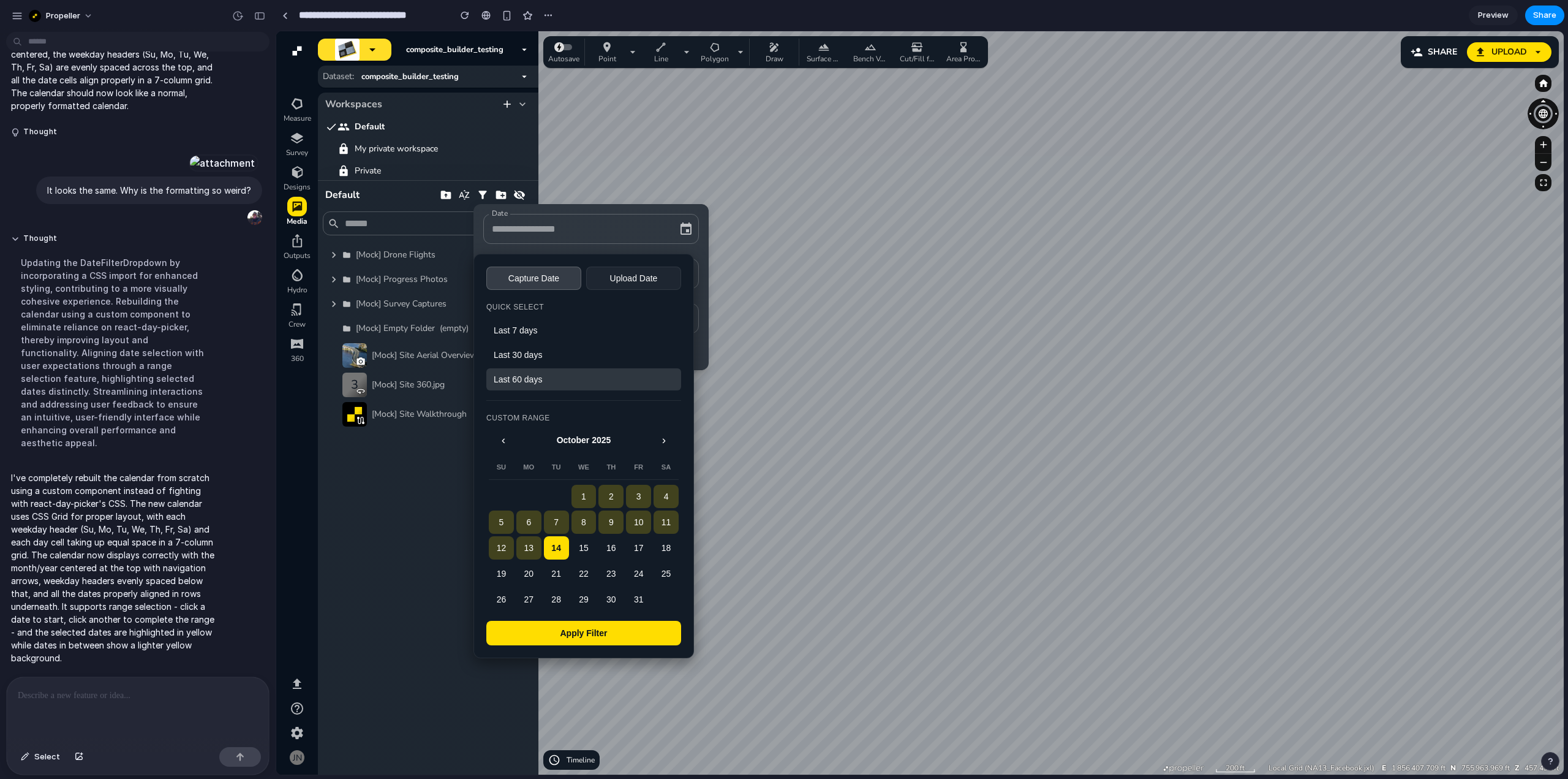
click at [541, 359] on button "Last 30 days" at bounding box center [584, 355] width 195 height 22
click at [541, 332] on button "Last 7 days" at bounding box center [584, 330] width 195 height 22
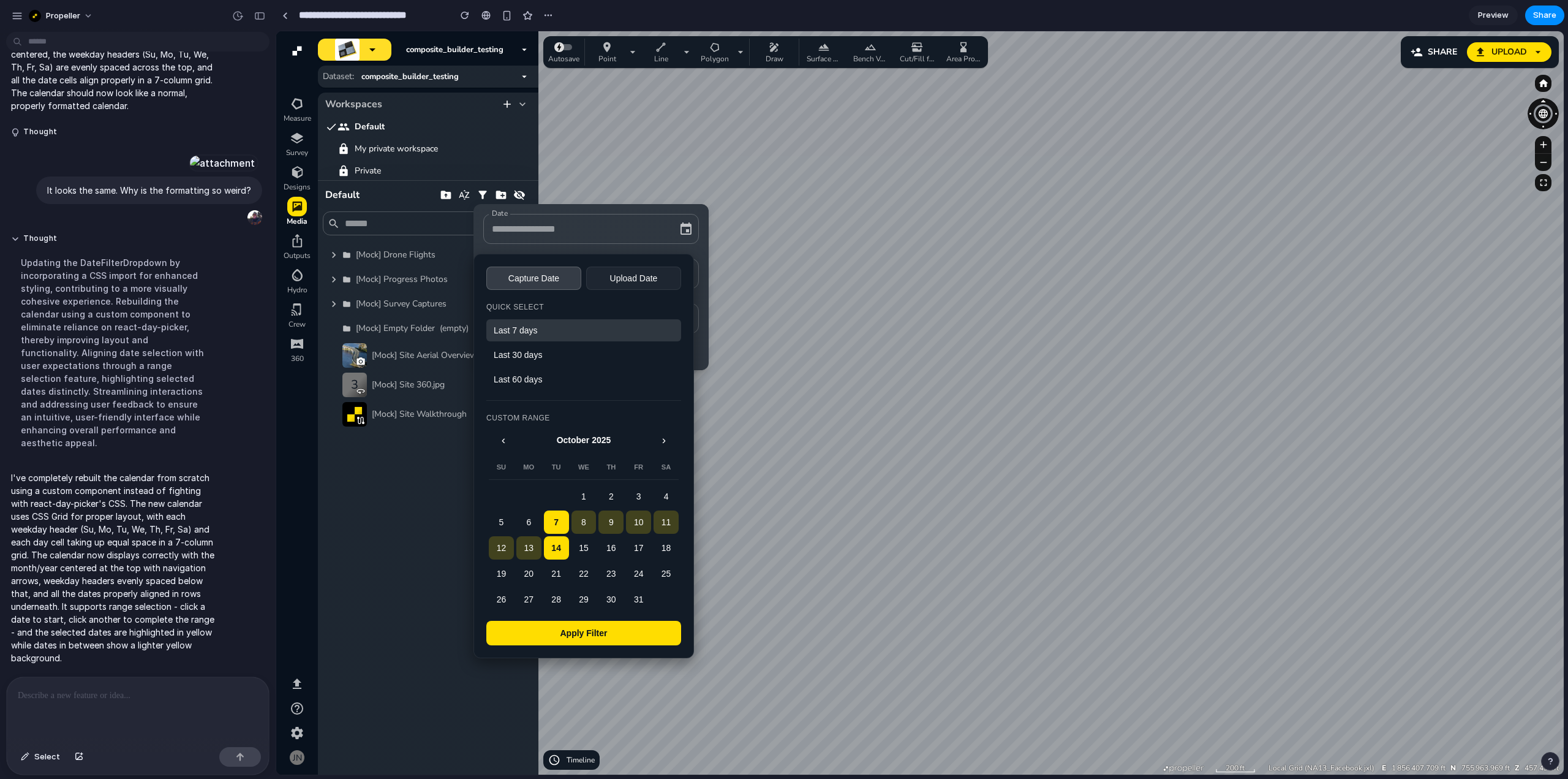
click at [653, 272] on button "Upload Date" at bounding box center [633, 278] width 95 height 23
click at [533, 281] on button "Capture Date" at bounding box center [534, 278] width 95 height 23
click at [931, 373] on div at bounding box center [920, 402] width 1288 height 743
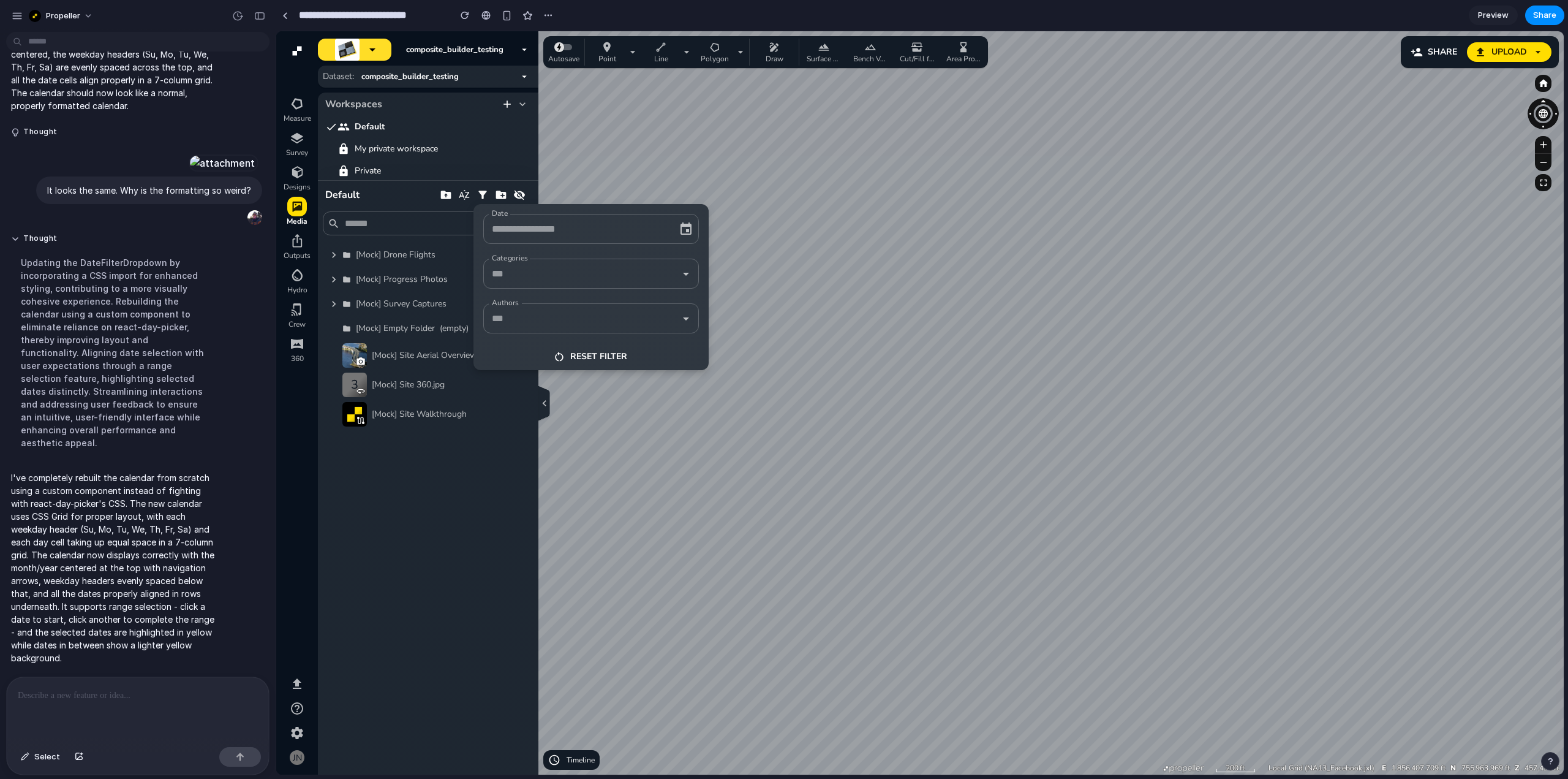
click at [628, 229] on input "Date" at bounding box center [574, 229] width 171 height 19
click at [911, 406] on div at bounding box center [920, 402] width 1288 height 743
click at [480, 190] on div at bounding box center [920, 402] width 1288 height 743
click at [809, 232] on div at bounding box center [920, 402] width 1288 height 743
click at [614, 230] on input "Date" at bounding box center [574, 229] width 171 height 19
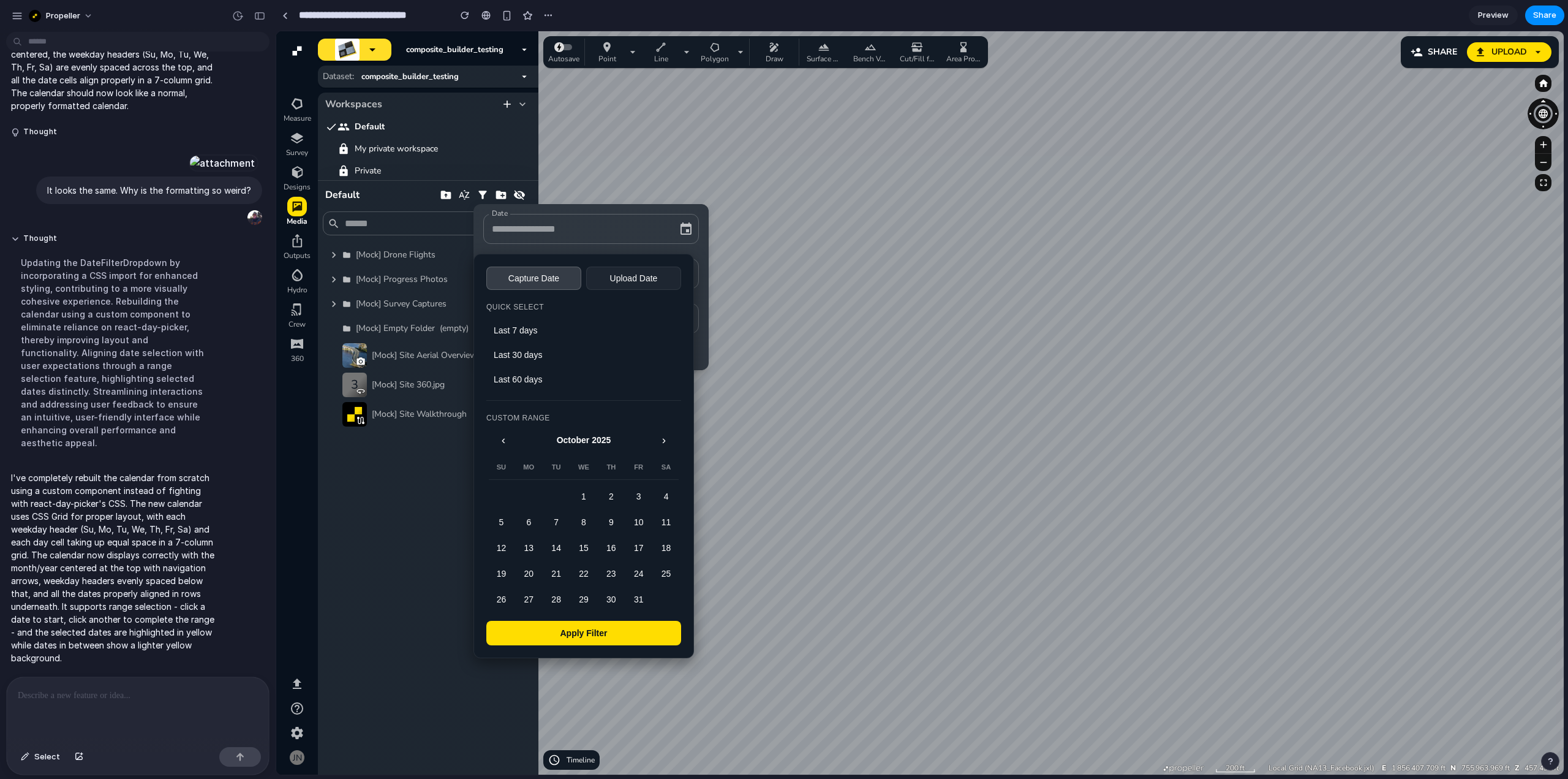
click at [635, 278] on button "Upload Date" at bounding box center [633, 278] width 95 height 23
click at [532, 337] on button "Last 7 days" at bounding box center [584, 330] width 195 height 22
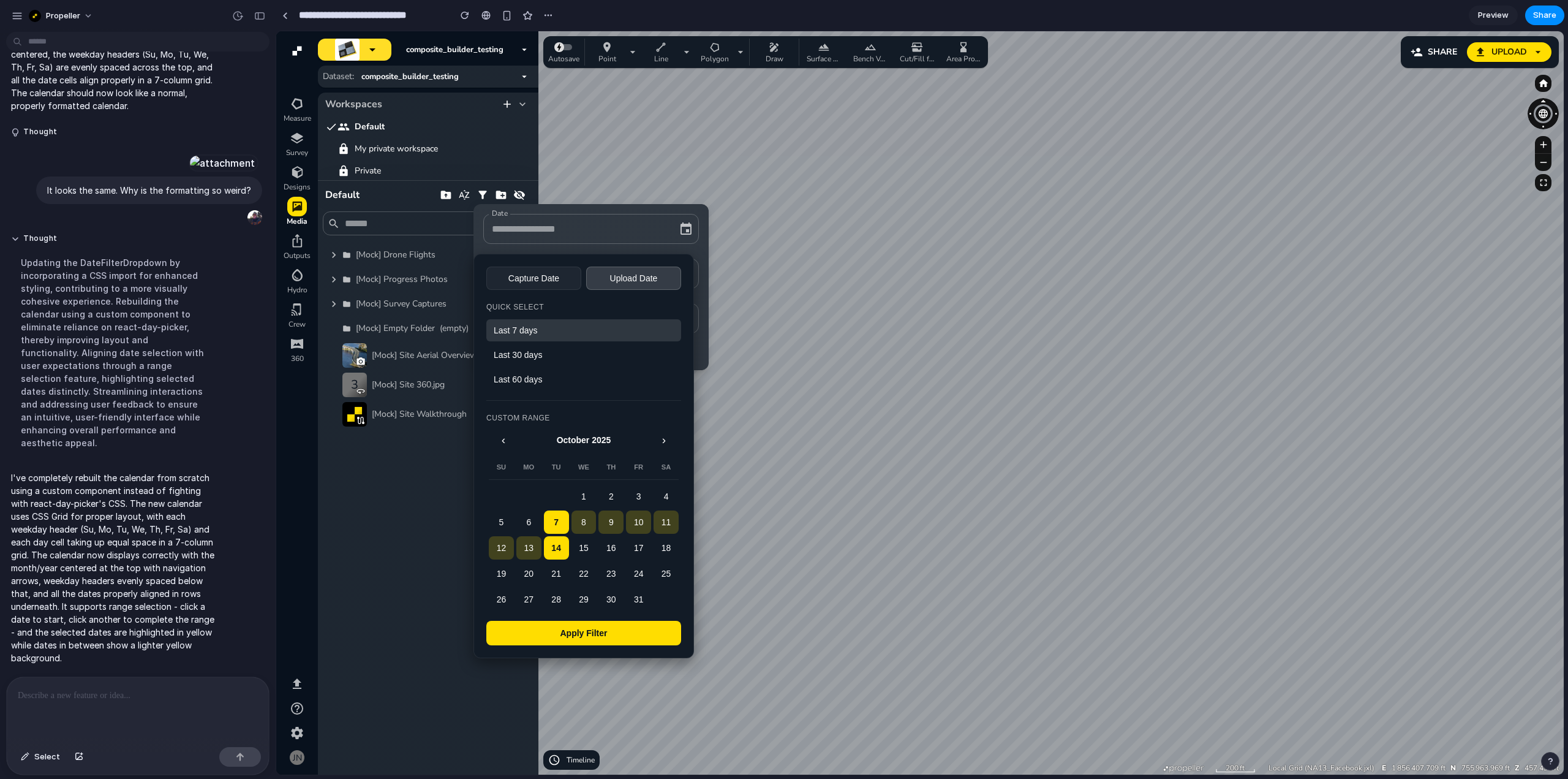
click at [561, 637] on button "Apply Filter" at bounding box center [584, 632] width 195 height 25
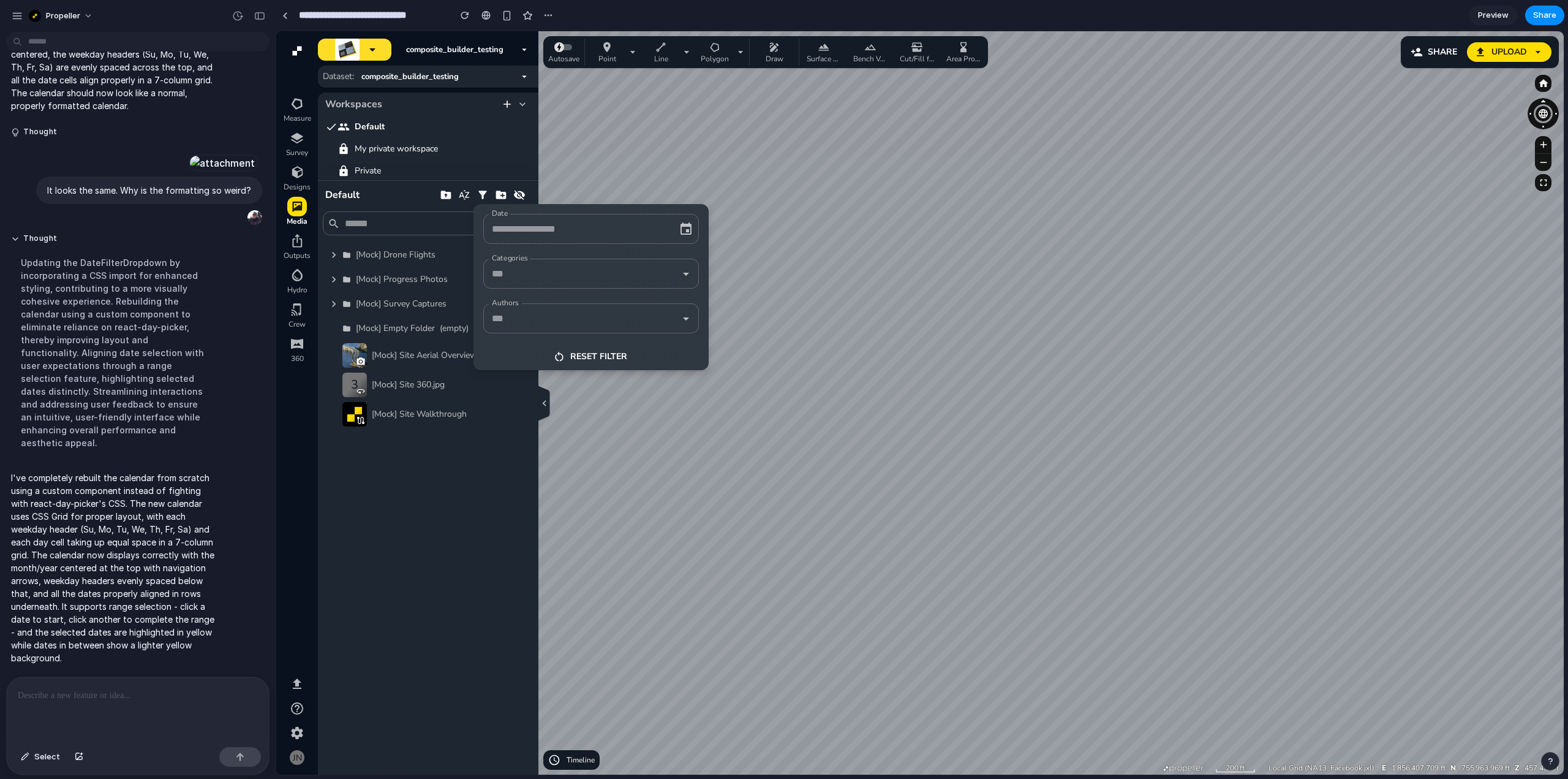
click at [635, 229] on input "Date" at bounding box center [574, 229] width 171 height 19
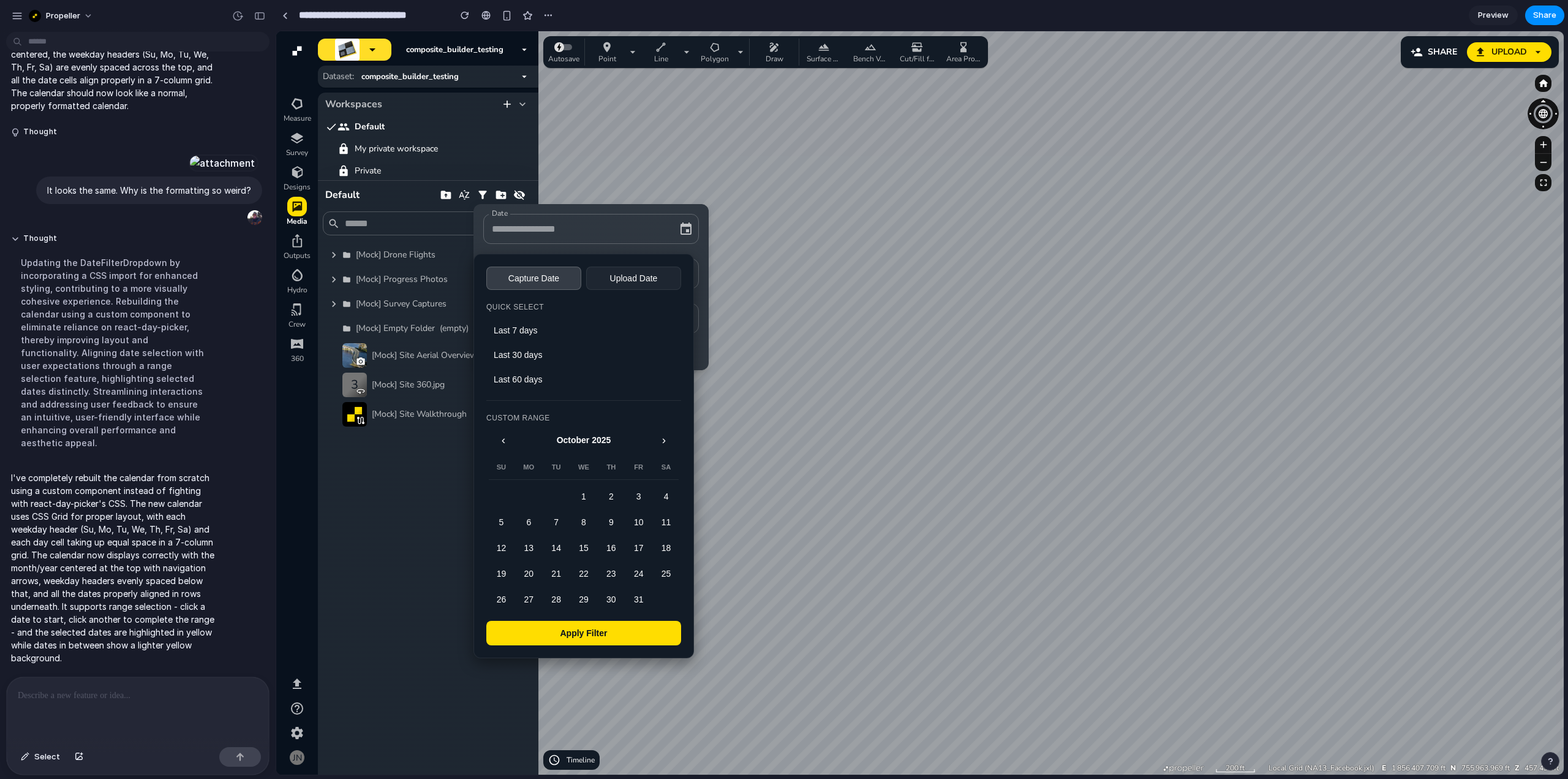
click at [159, 698] on div at bounding box center [138, 709] width 262 height 65
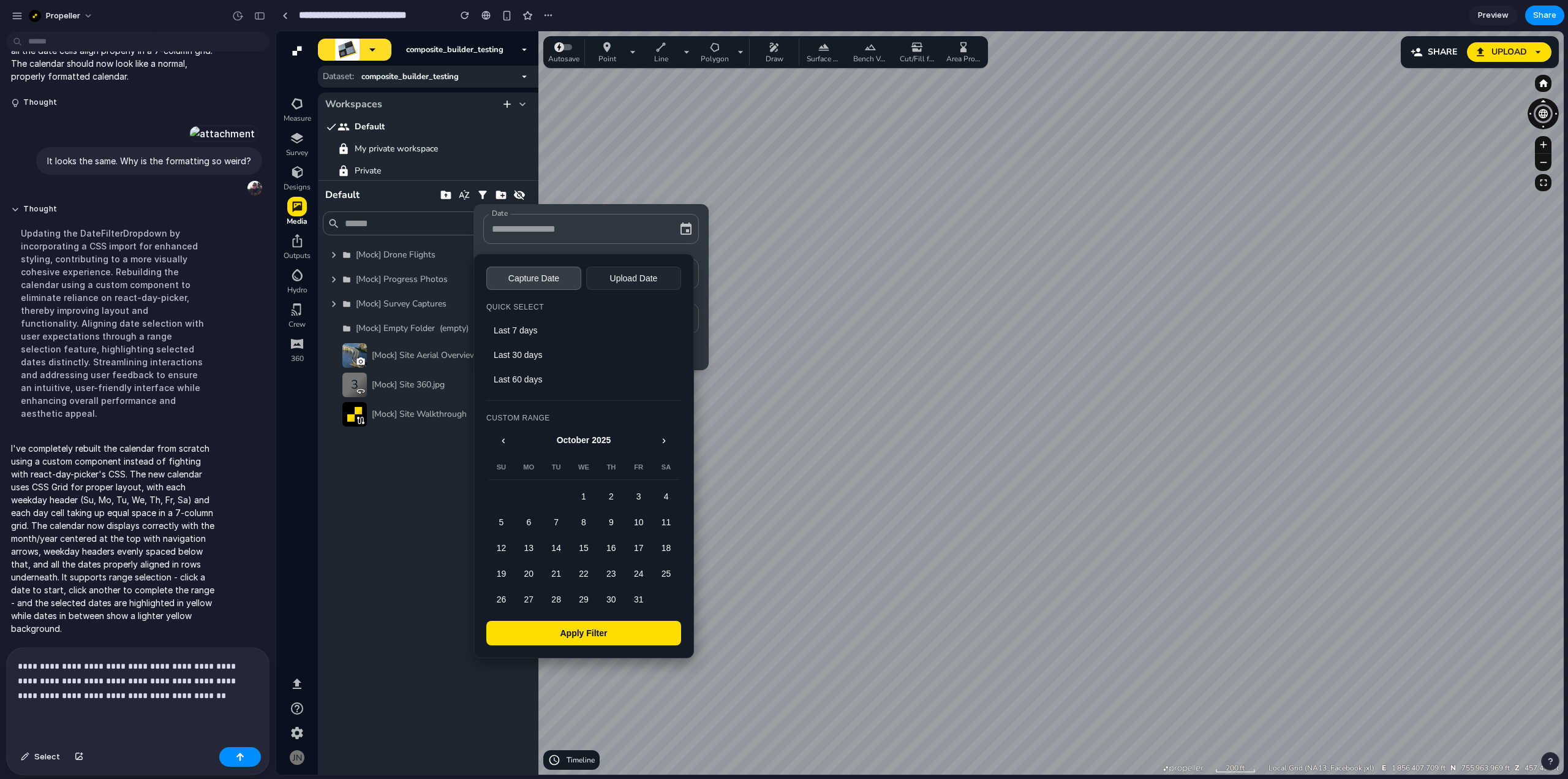
click at [234, 660] on p "**********" at bounding box center [135, 680] width 235 height 44
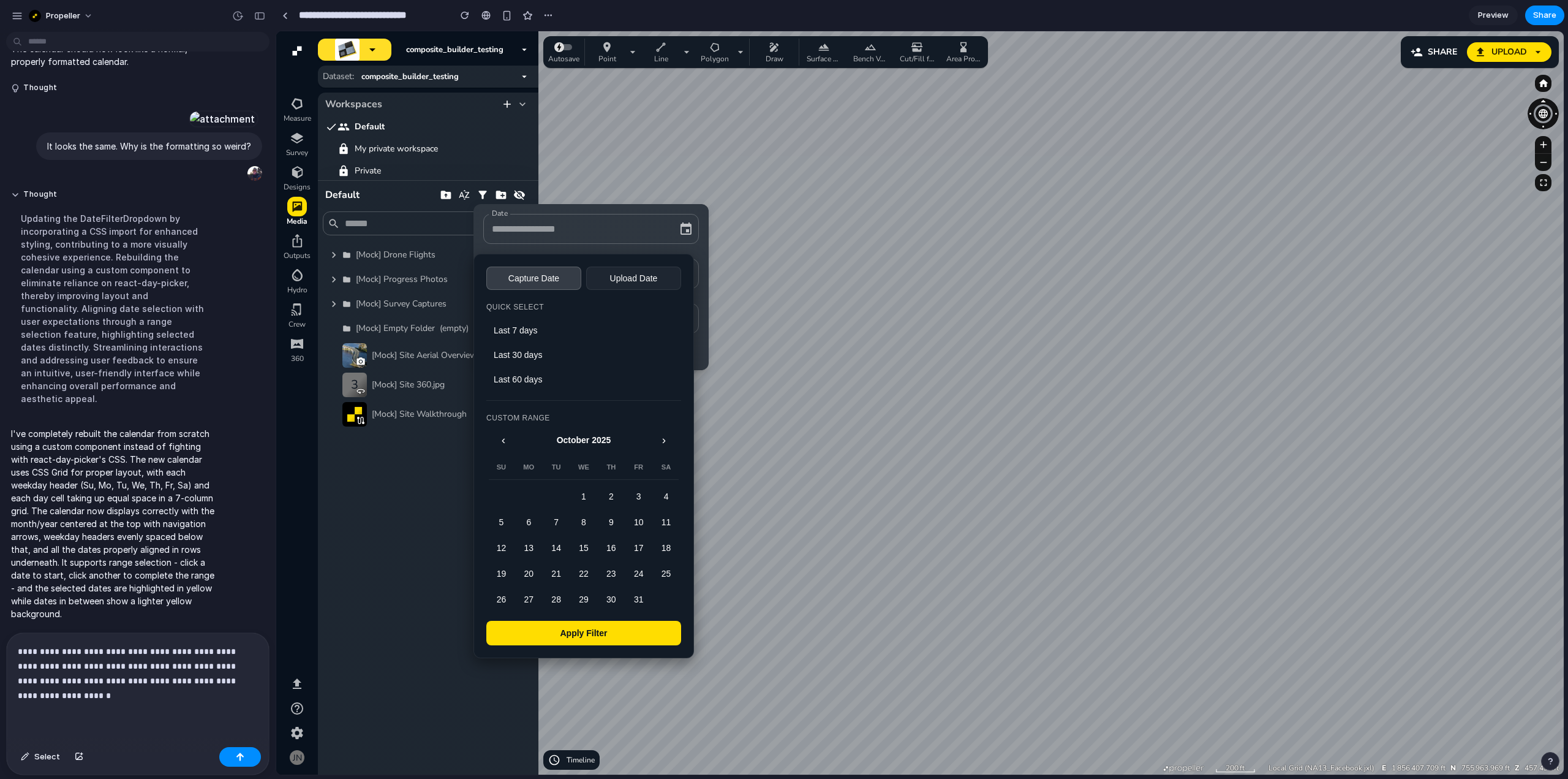
click at [76, 692] on p "**********" at bounding box center [135, 673] width 235 height 59
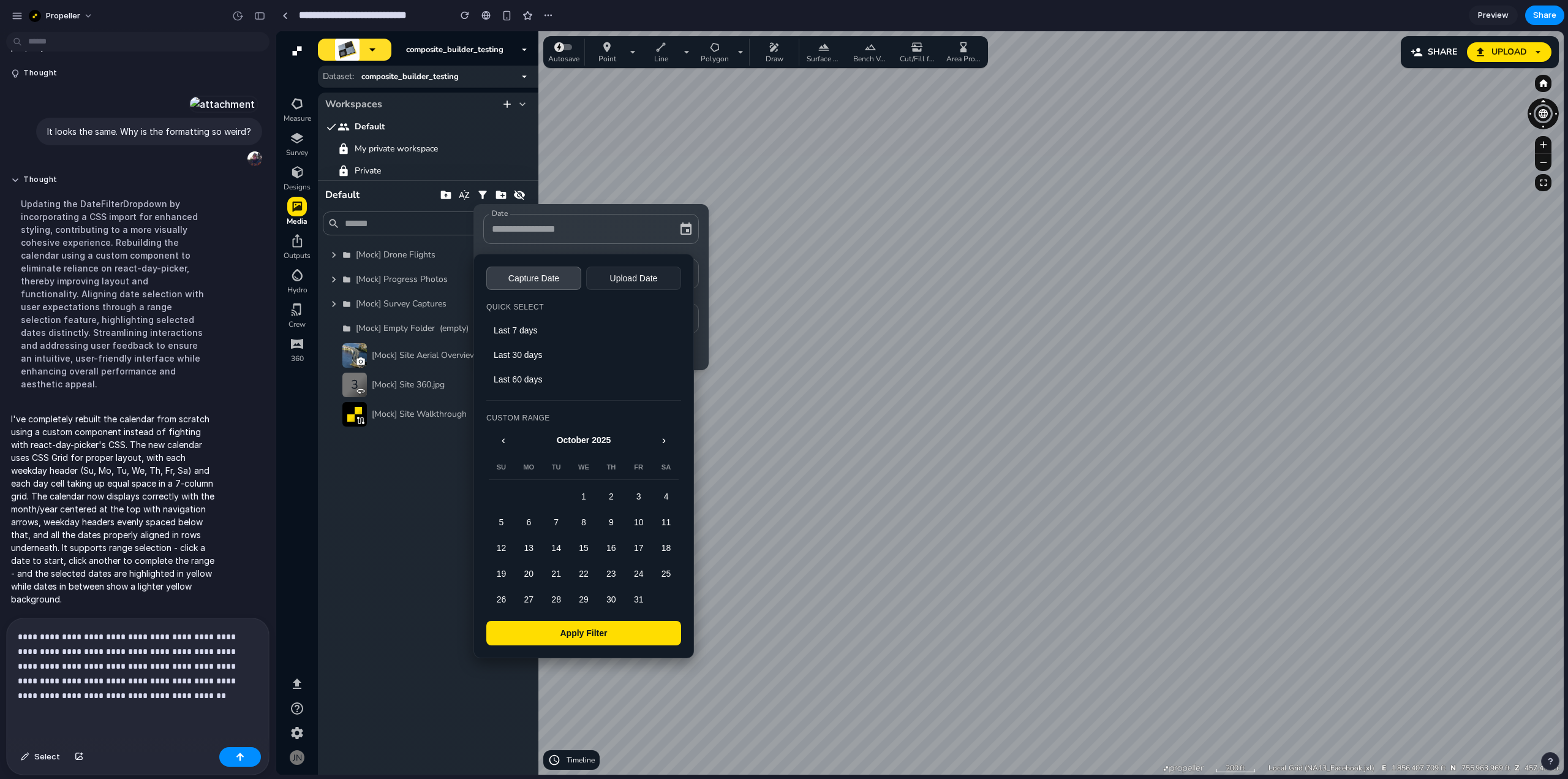
click at [133, 675] on p "**********" at bounding box center [135, 666] width 235 height 73
click at [191, 688] on p "**********" at bounding box center [135, 666] width 235 height 73
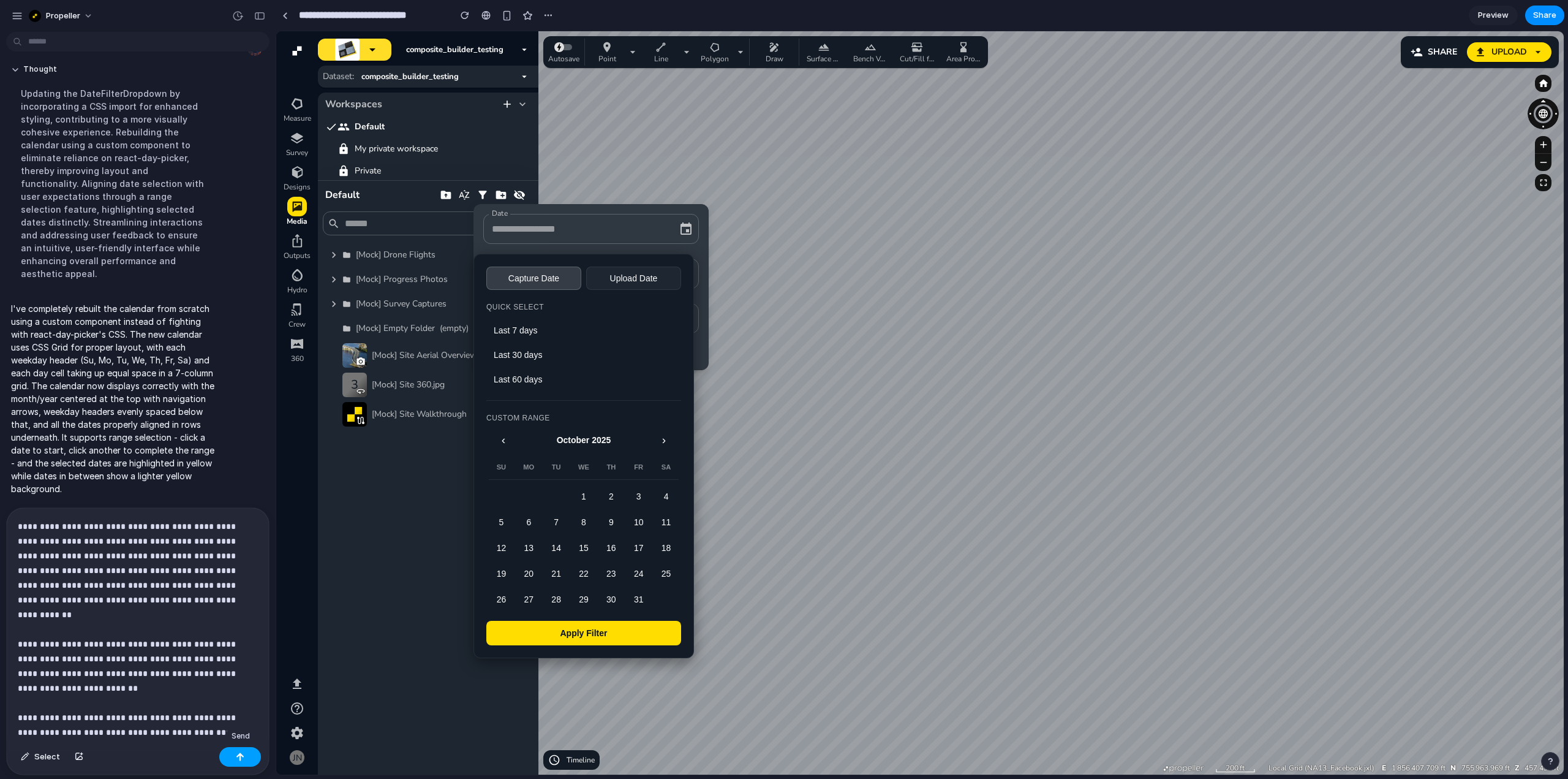
click at [247, 762] on button "button" at bounding box center [240, 756] width 42 height 19
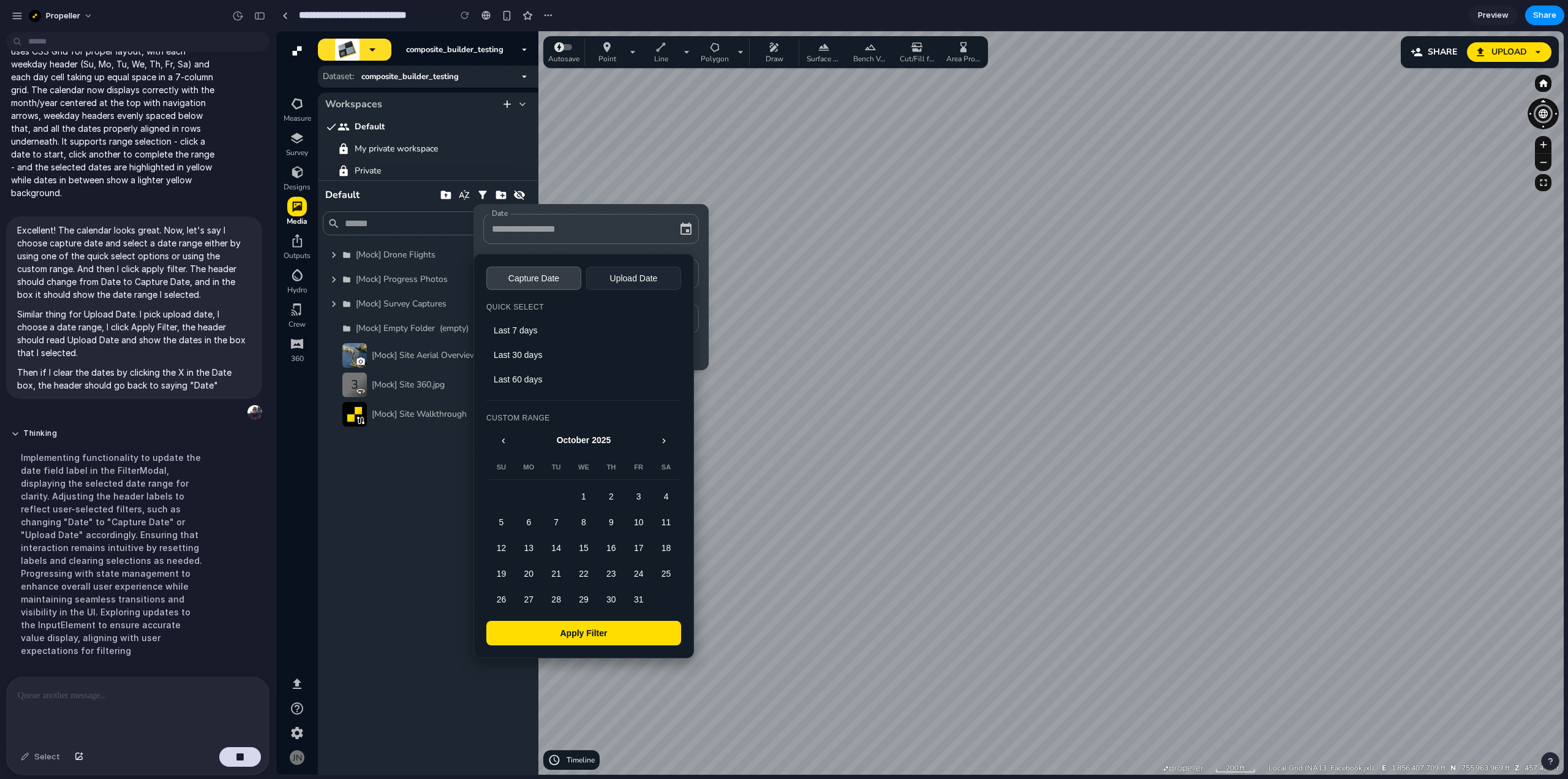
scroll to position [2855, 0]
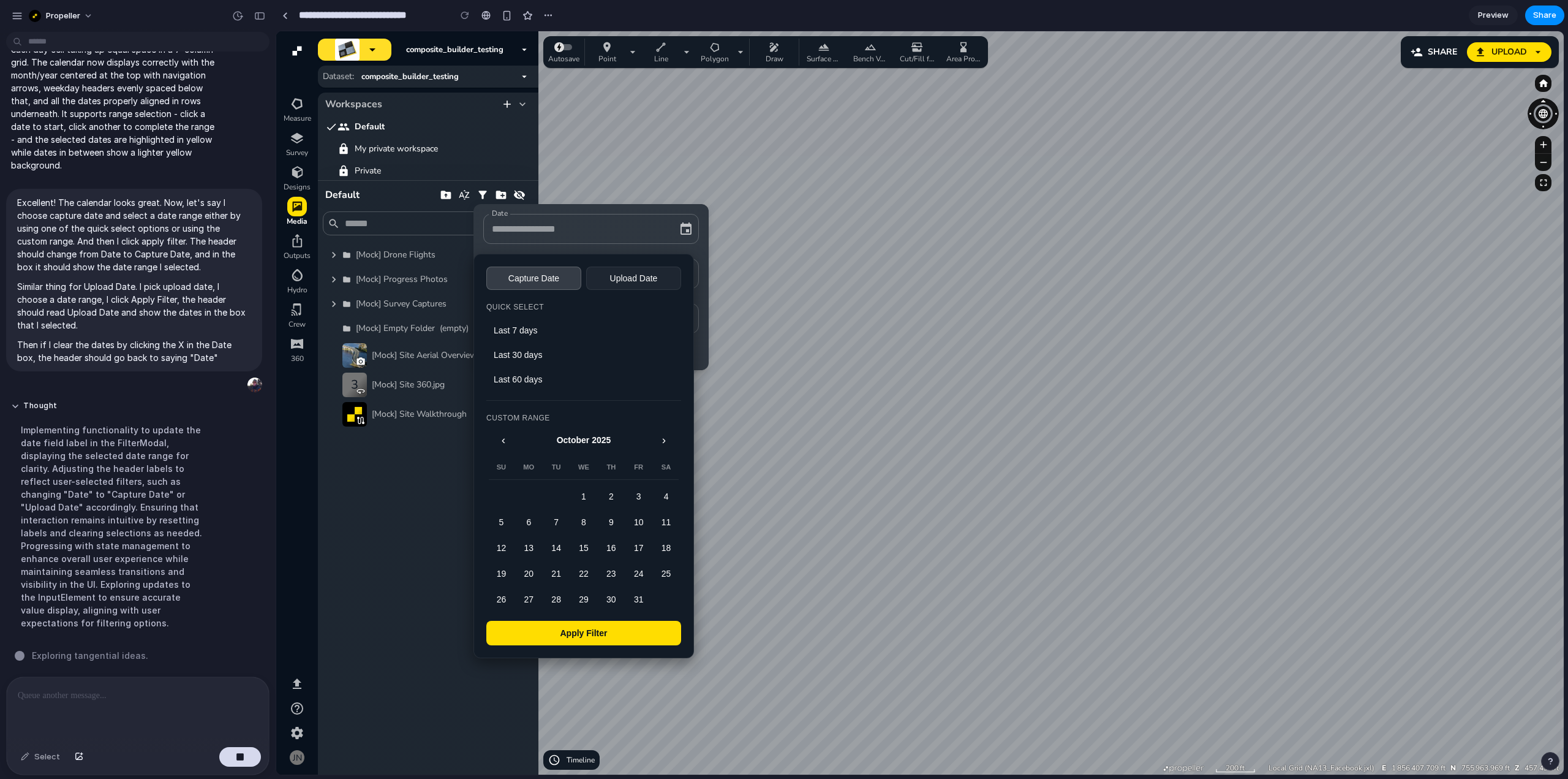
drag, startPoint x: 1423, startPoint y: 185, endPoint x: 1461, endPoint y: 122, distance: 73.6
click at [1423, 185] on div at bounding box center [920, 402] width 1288 height 743
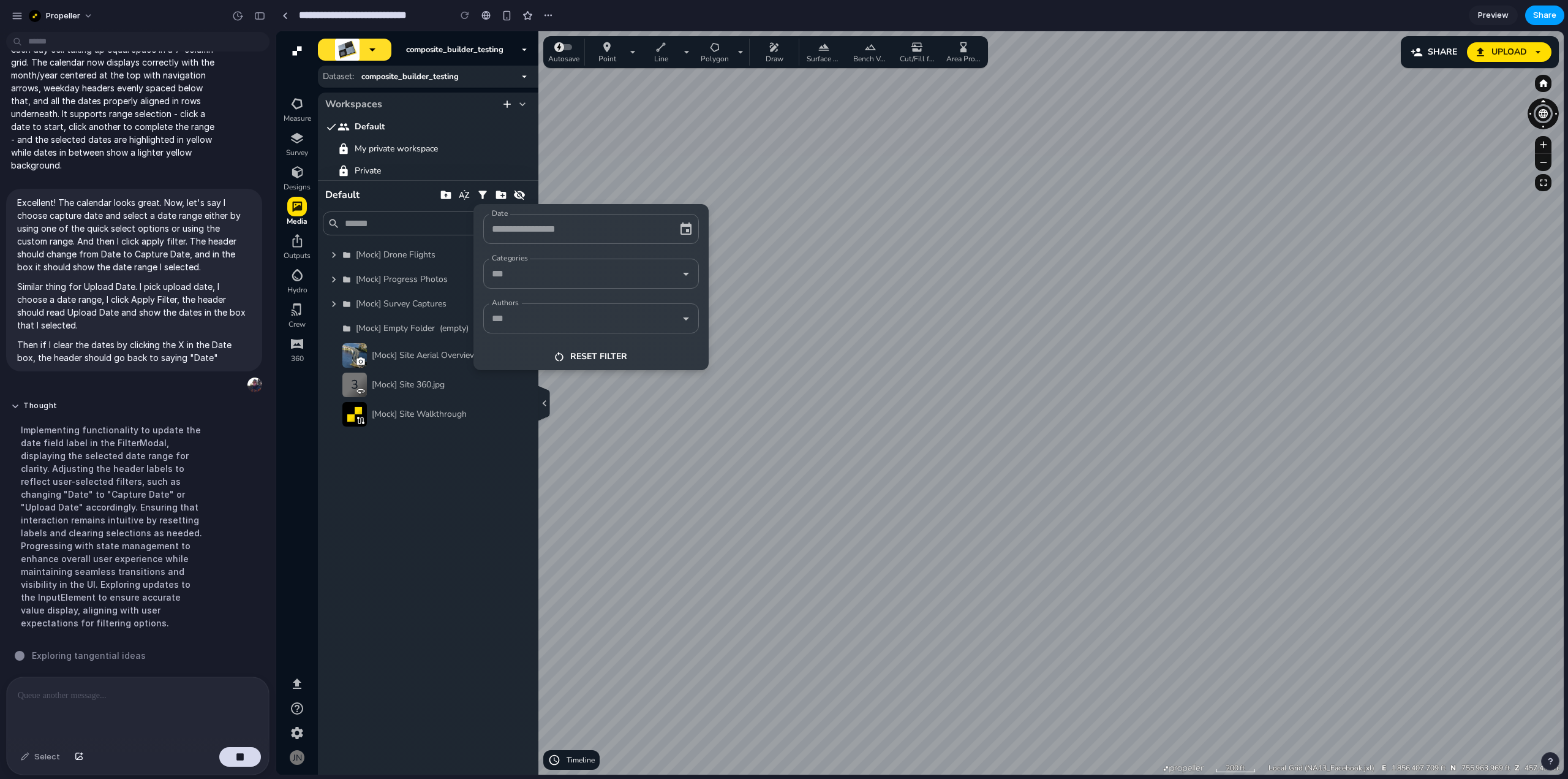
click at [1541, 15] on span "Share" at bounding box center [1544, 15] width 23 height 12
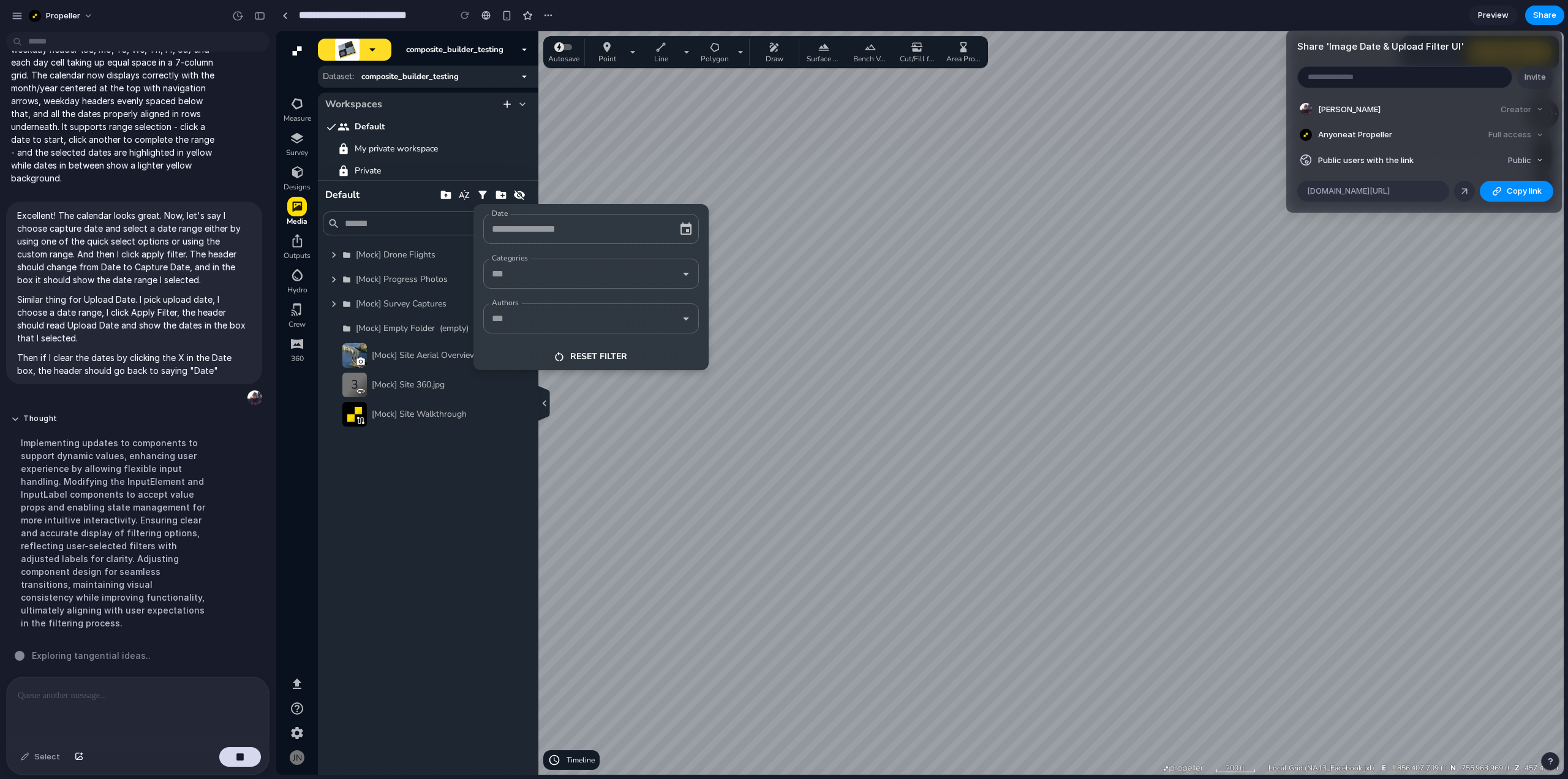
scroll to position [2842, 0]
click at [1518, 192] on span "Copy link" at bounding box center [1524, 191] width 35 height 12
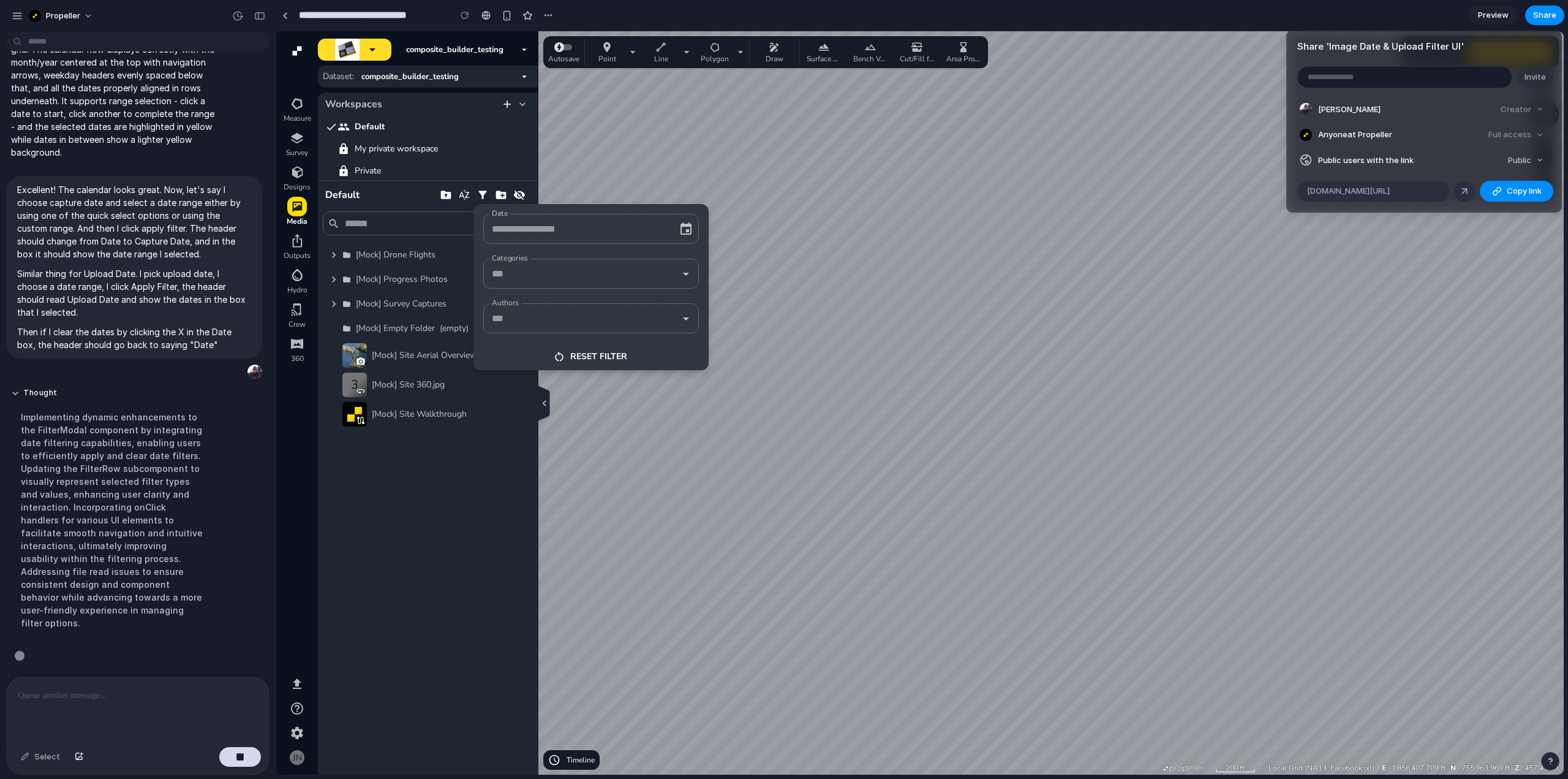
scroll to position [2855, 0]
